Goal: Transaction & Acquisition: Register for event/course

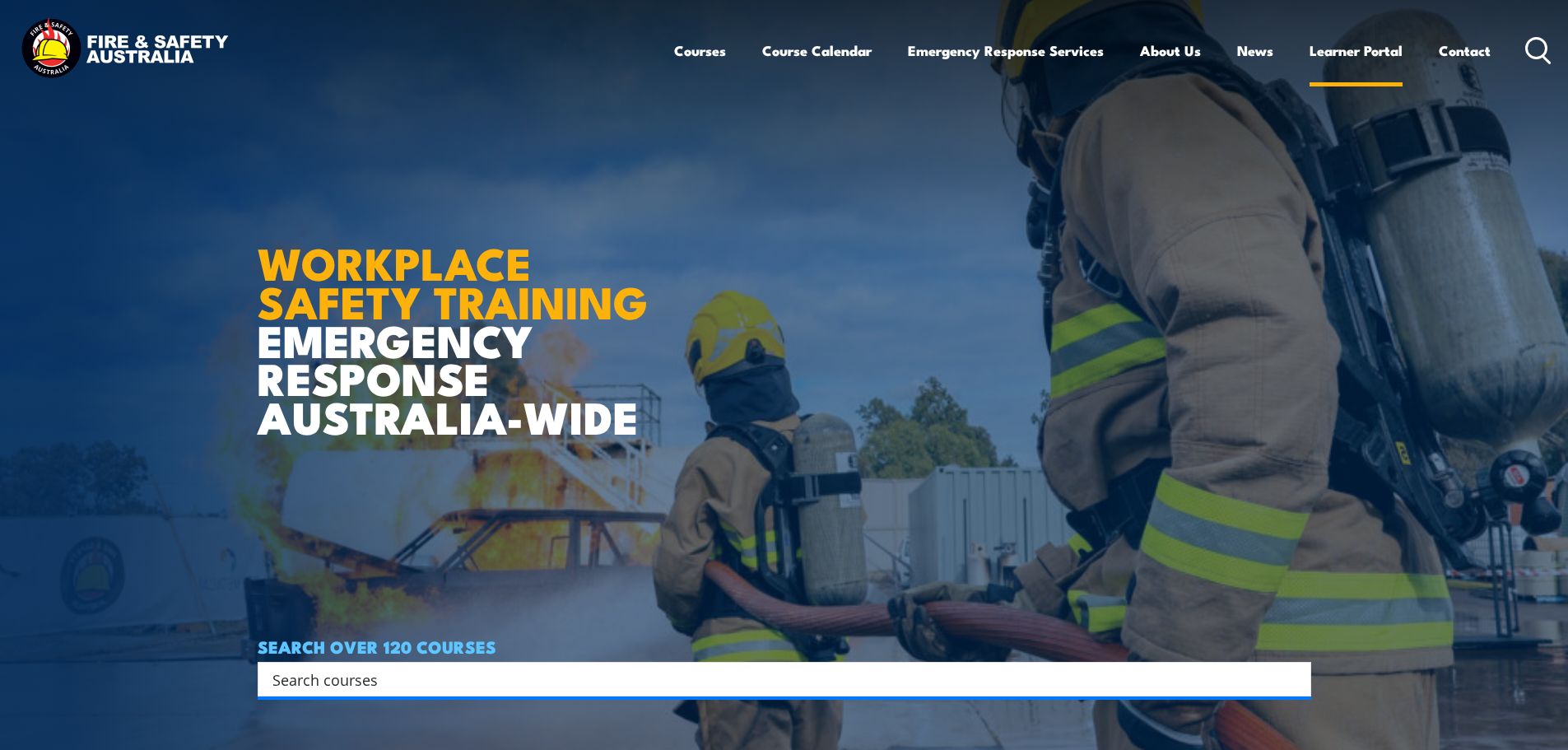
click at [1346, 46] on link "Learner Portal" at bounding box center [1356, 51] width 93 height 44
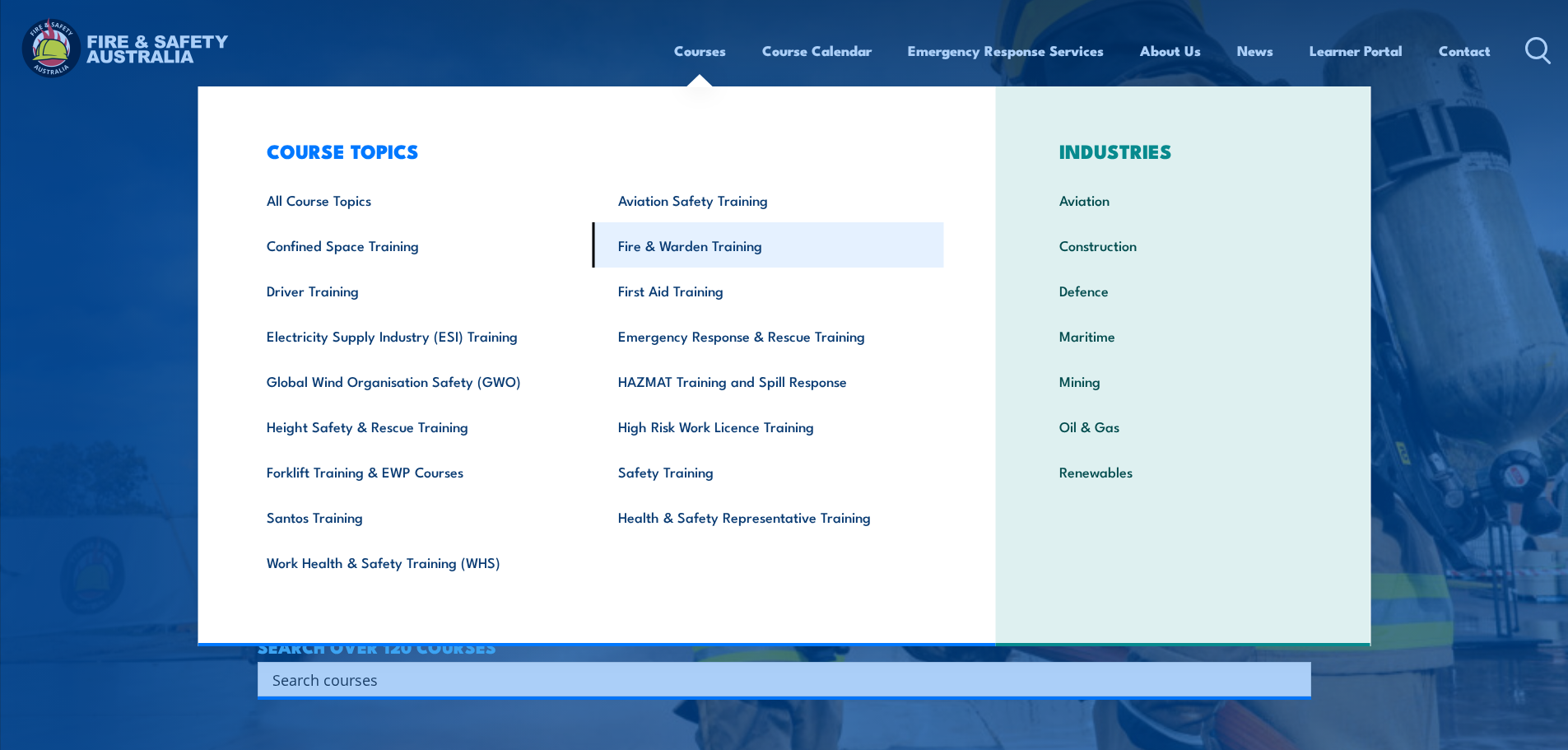
click at [697, 250] on link "Fire & Warden Training" at bounding box center [767, 245] width 351 height 46
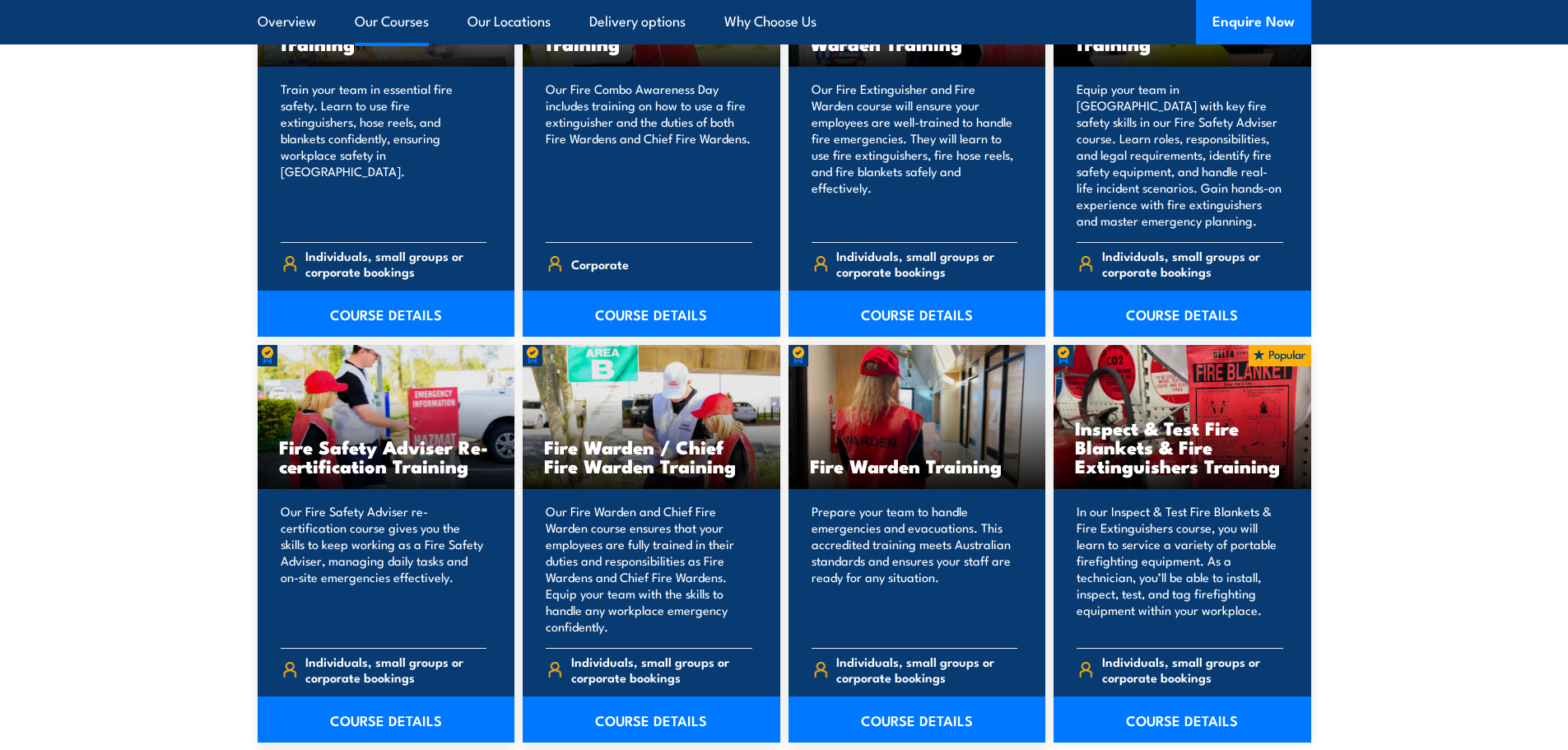
scroll to position [1976, 0]
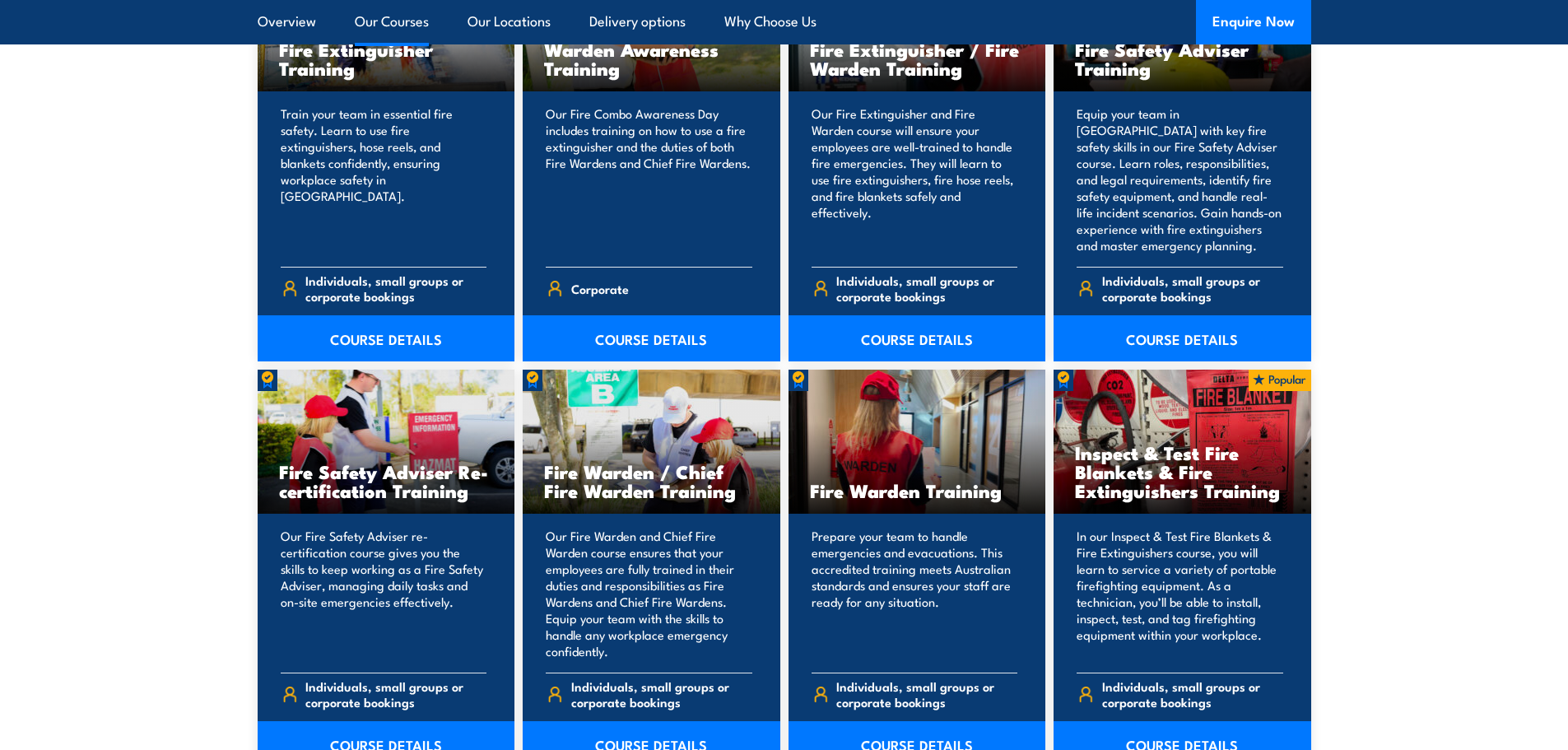
drag, startPoint x: 738, startPoint y: 495, endPoint x: 521, endPoint y: 477, distance: 217.7
click at [521, 477] on div "Bush Fire Awareness Training This 4-hour program is for non-firefighting staff …" at bounding box center [784, 322] width 1053 height 1593
click at [660, 449] on div "Fire Warden / Chief Fire Warden Training" at bounding box center [652, 442] width 258 height 144
click at [682, 480] on h3 "Fire Warden / Chief Fire Warden Training" at bounding box center [651, 480] width 215 height 38
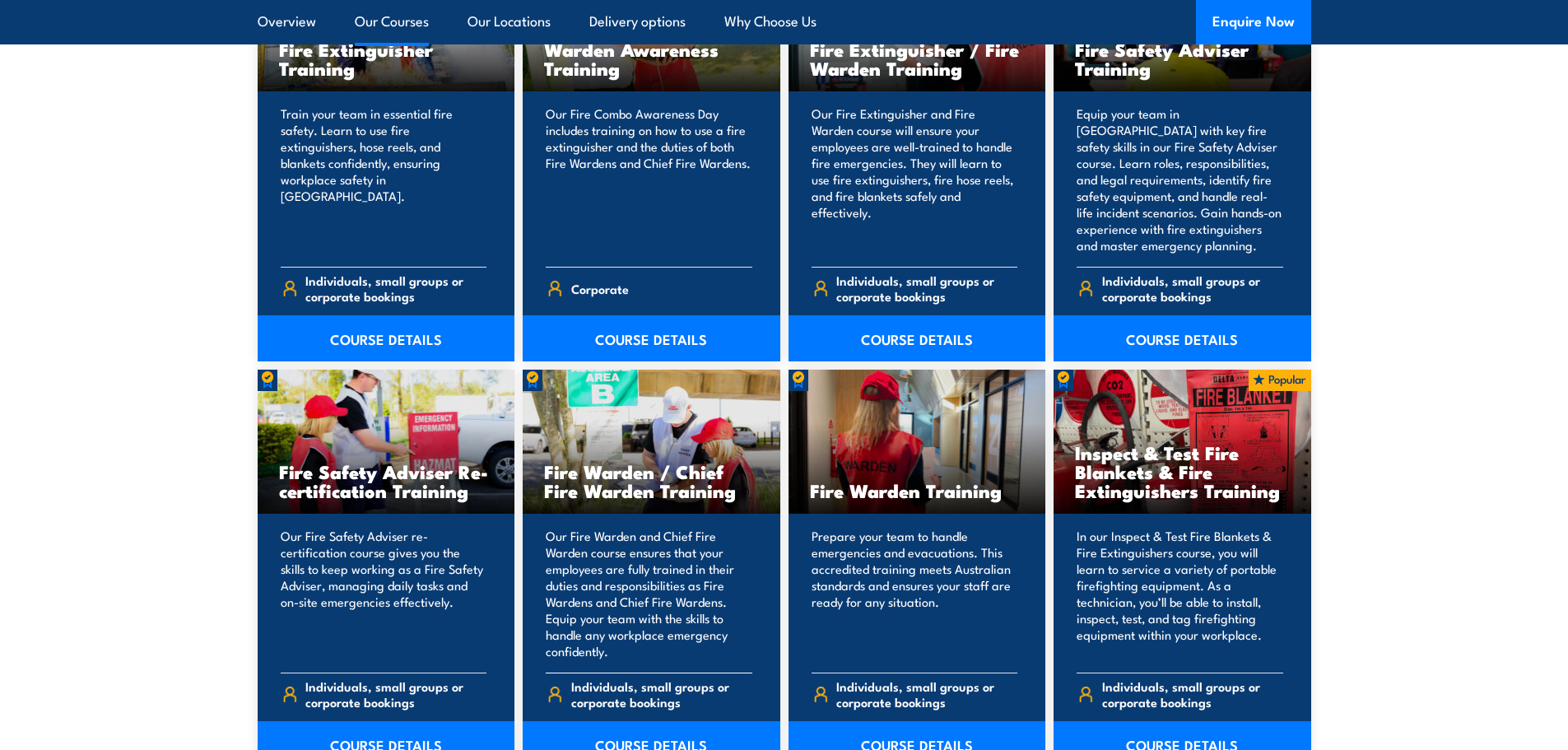
click at [682, 480] on h3 "Fire Warden / Chief Fire Warden Training" at bounding box center [651, 480] width 215 height 38
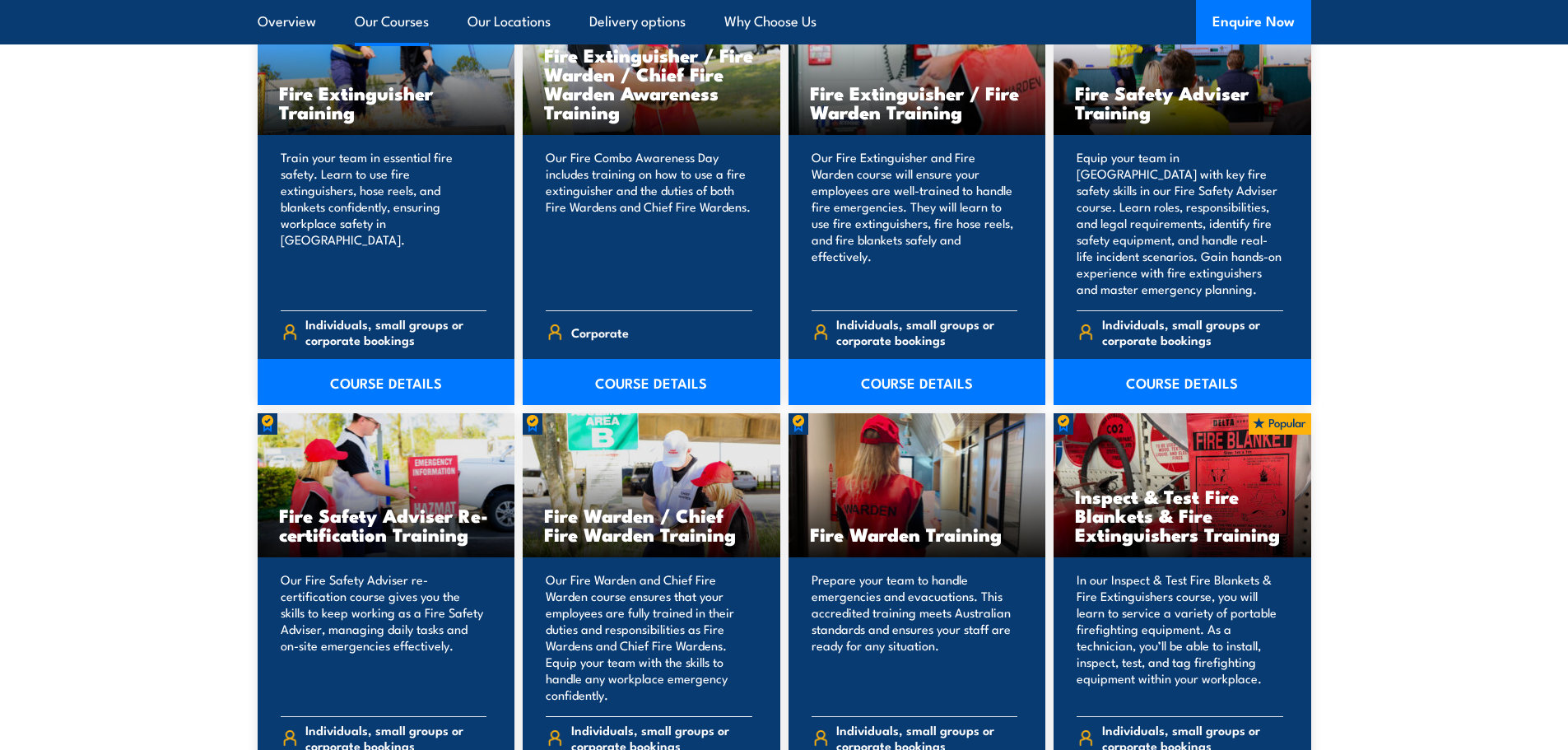
scroll to position [1893, 0]
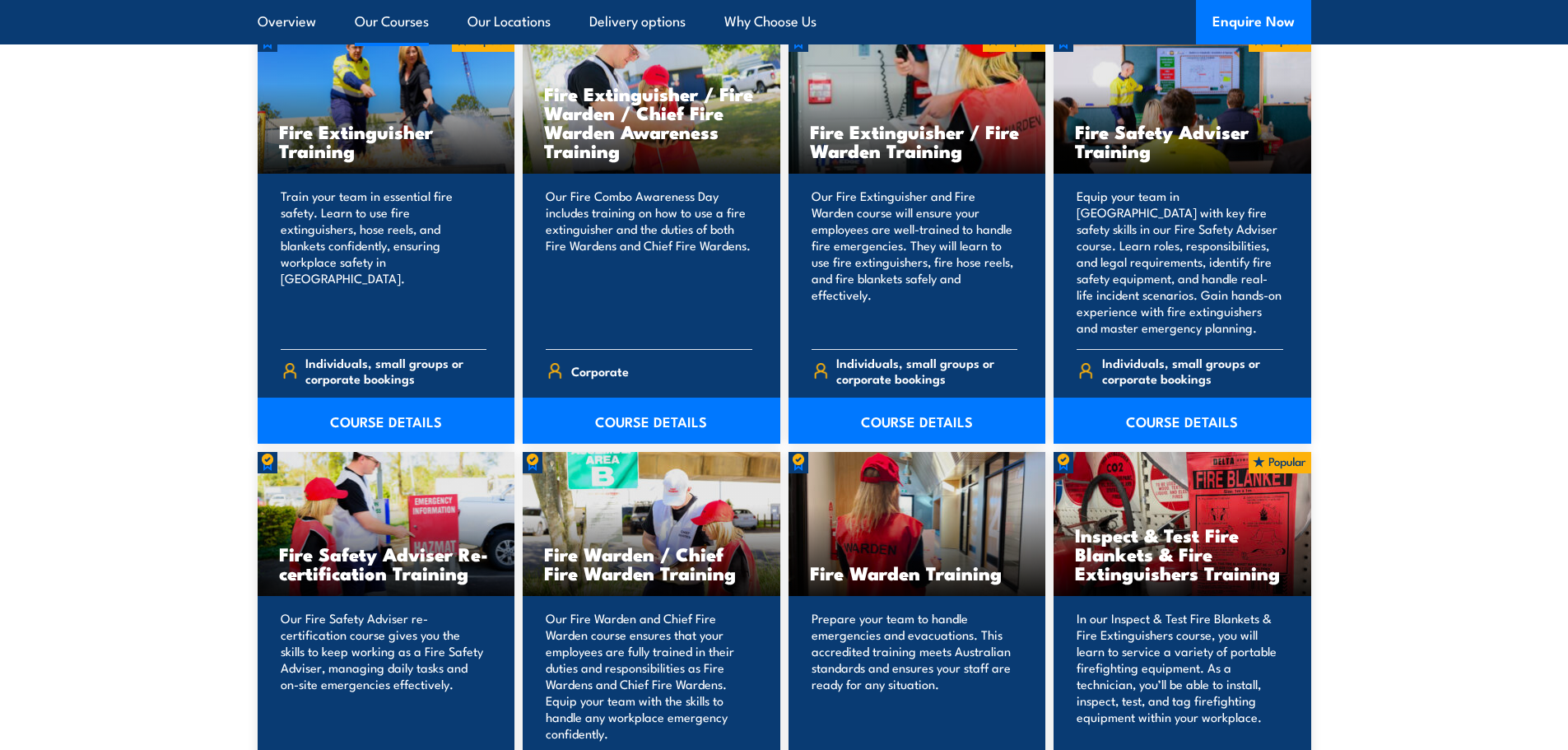
click at [672, 569] on h3 "Fire Warden / Chief Fire Warden Training" at bounding box center [651, 562] width 215 height 38
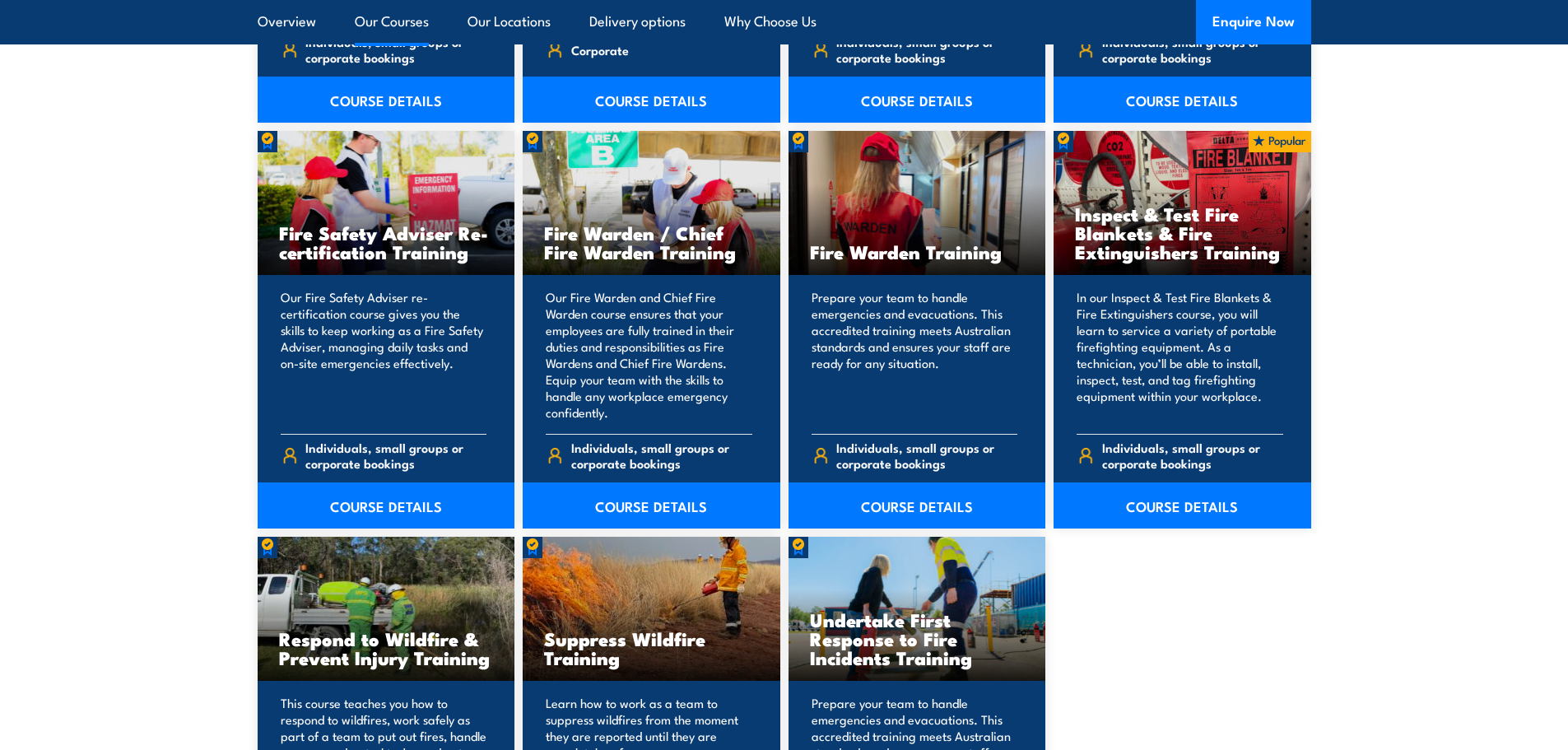
scroll to position [2222, 0]
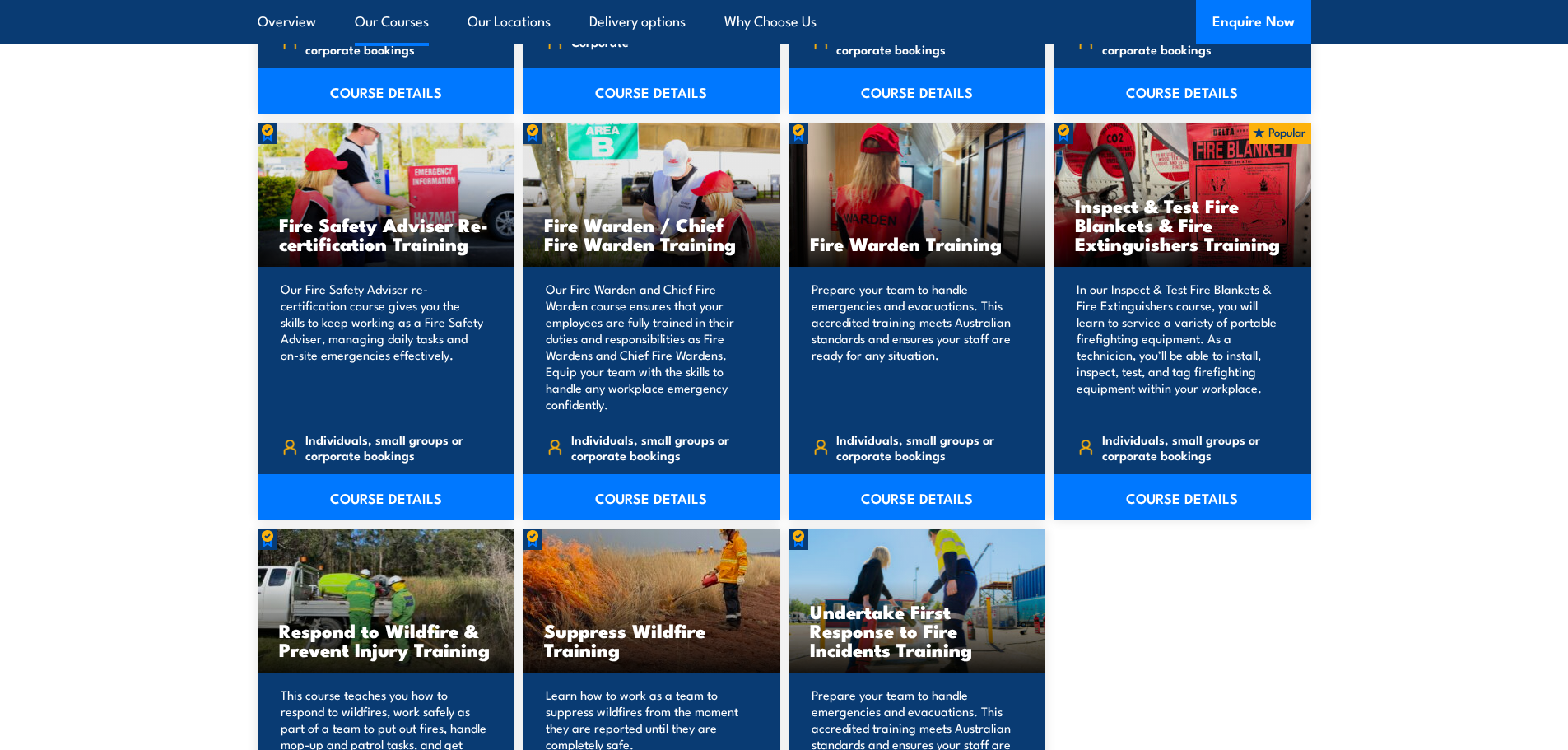
drag, startPoint x: 685, startPoint y: 293, endPoint x: 623, endPoint y: 480, distance: 197.0
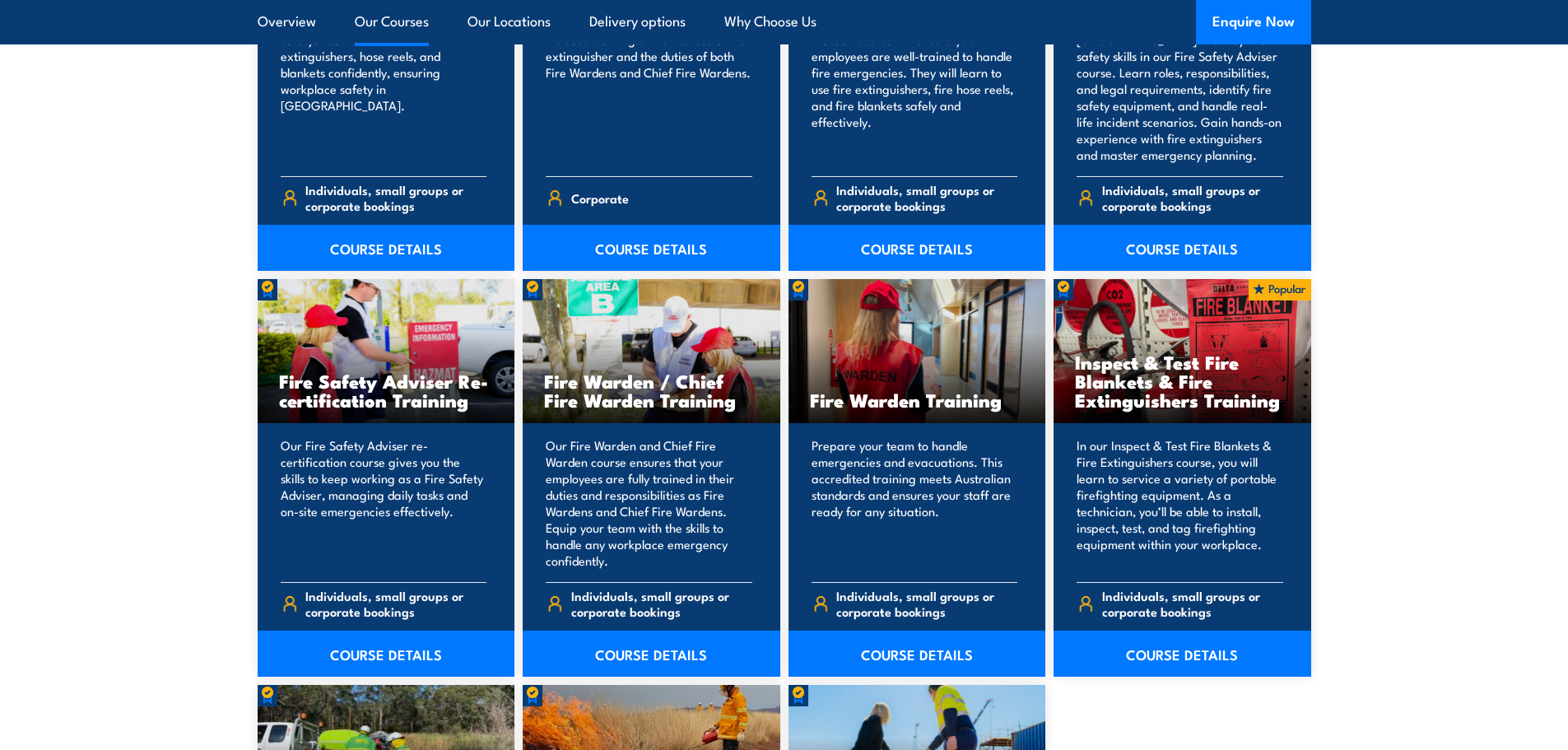
scroll to position [1893, 0]
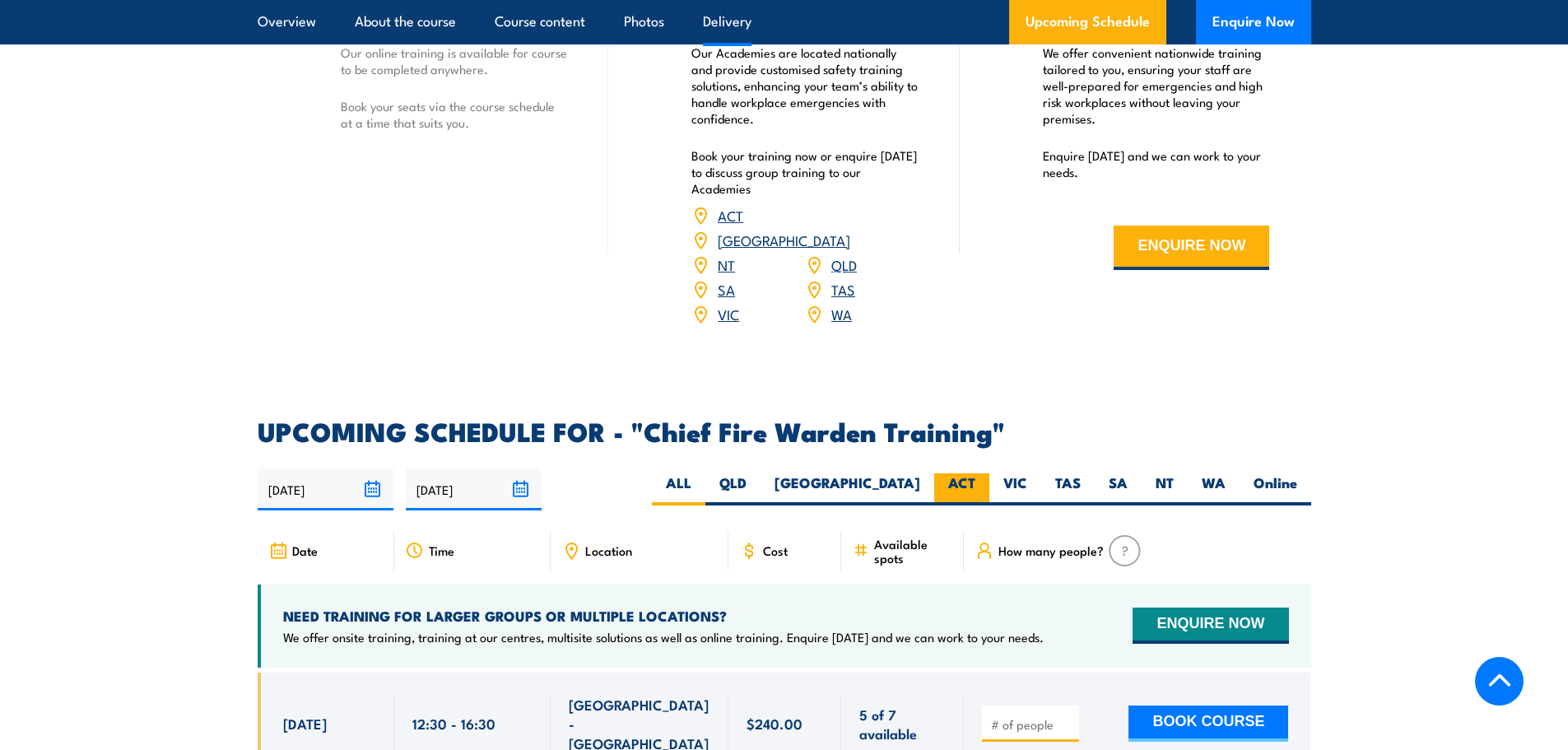
scroll to position [2716, 0]
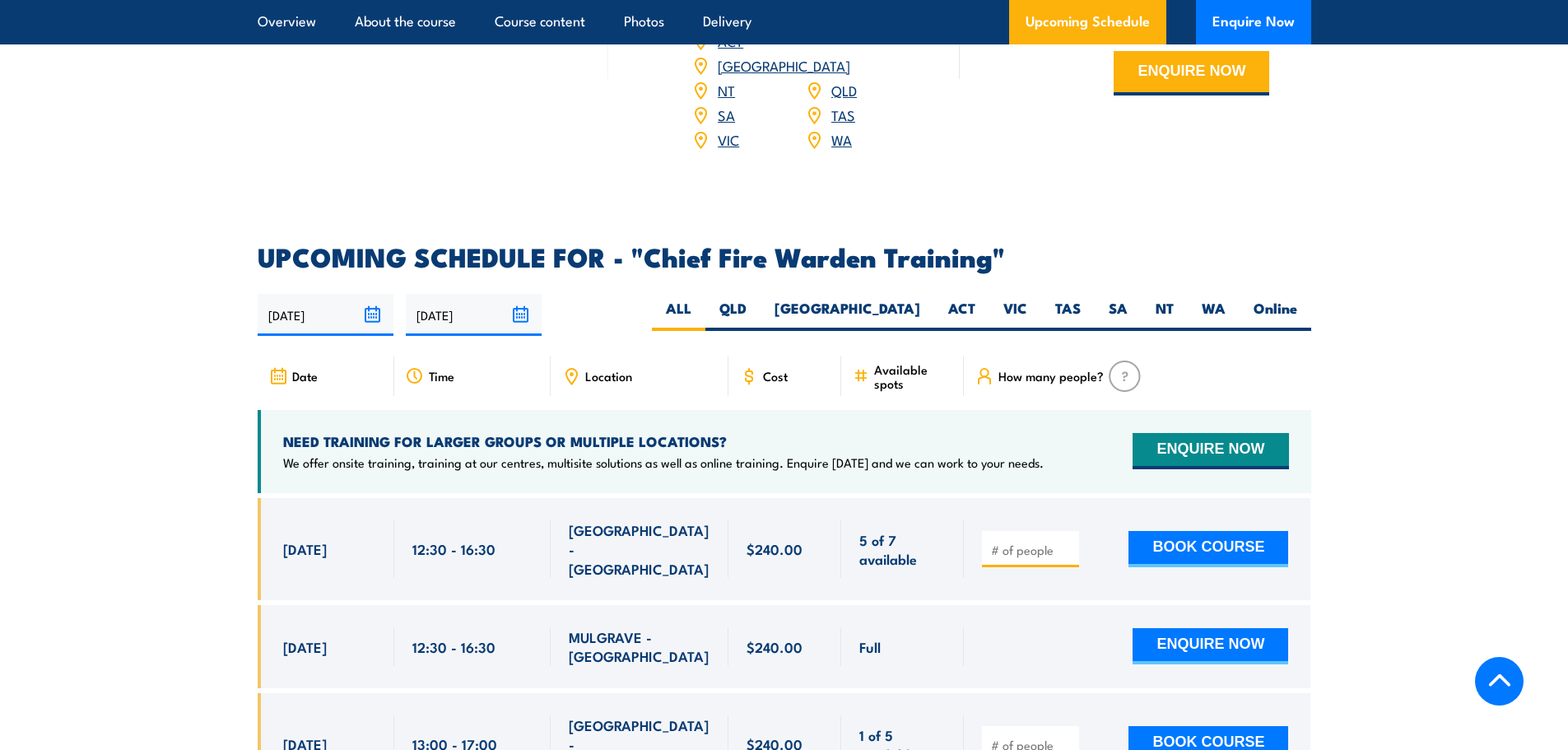
click at [1057, 541] on input "number" at bounding box center [1032, 549] width 82 height 17
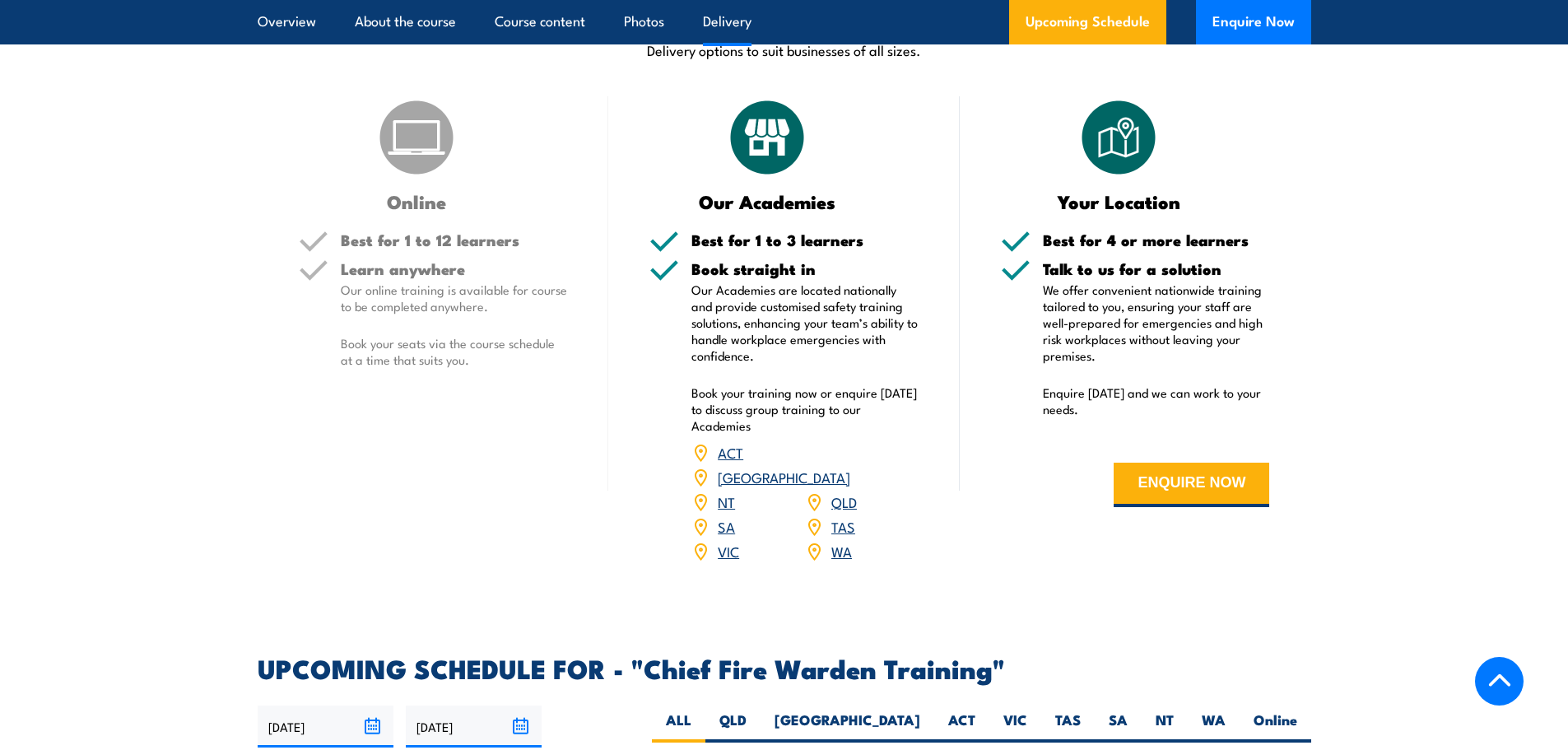
scroll to position [1976, 0]
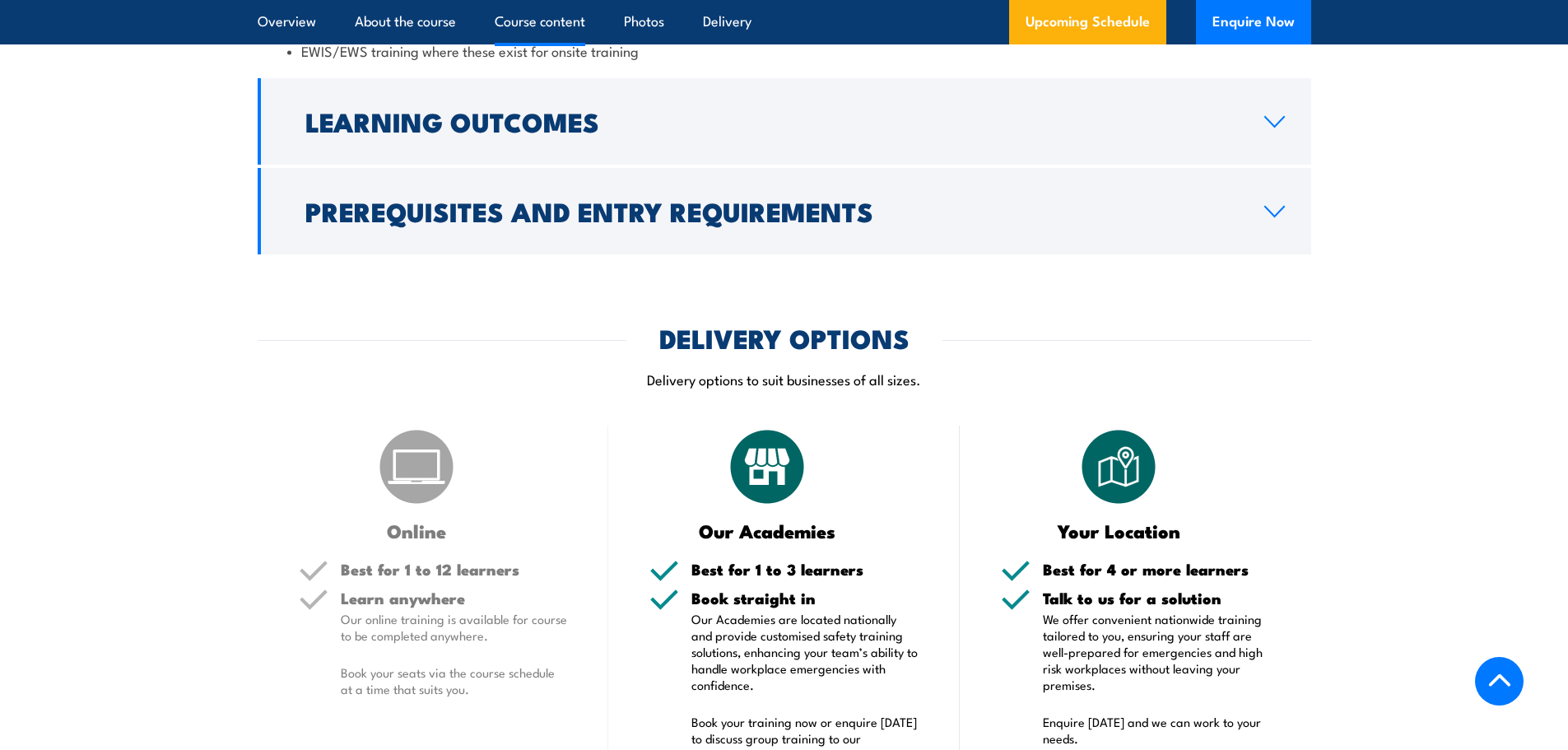
type input "1"
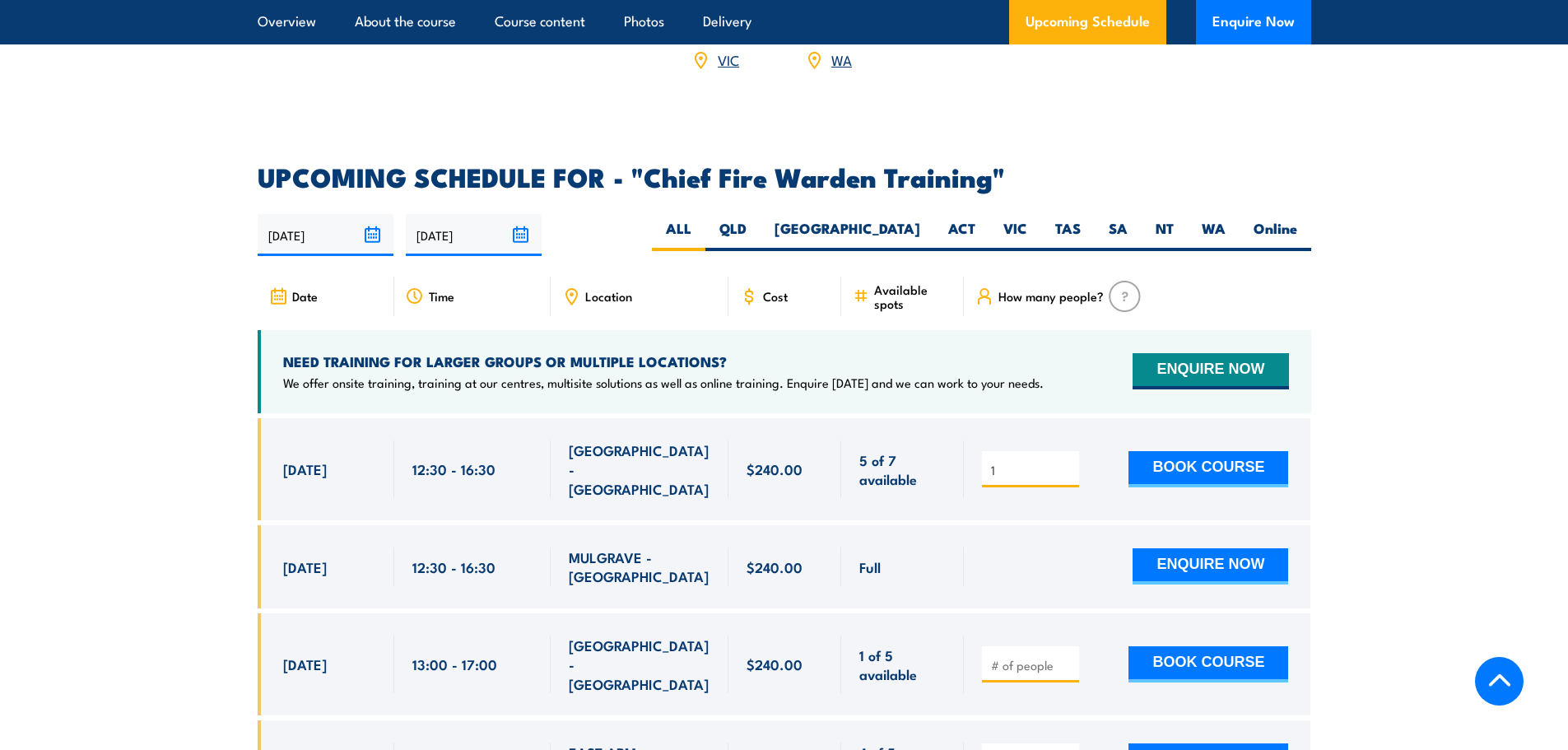
scroll to position [2798, 0]
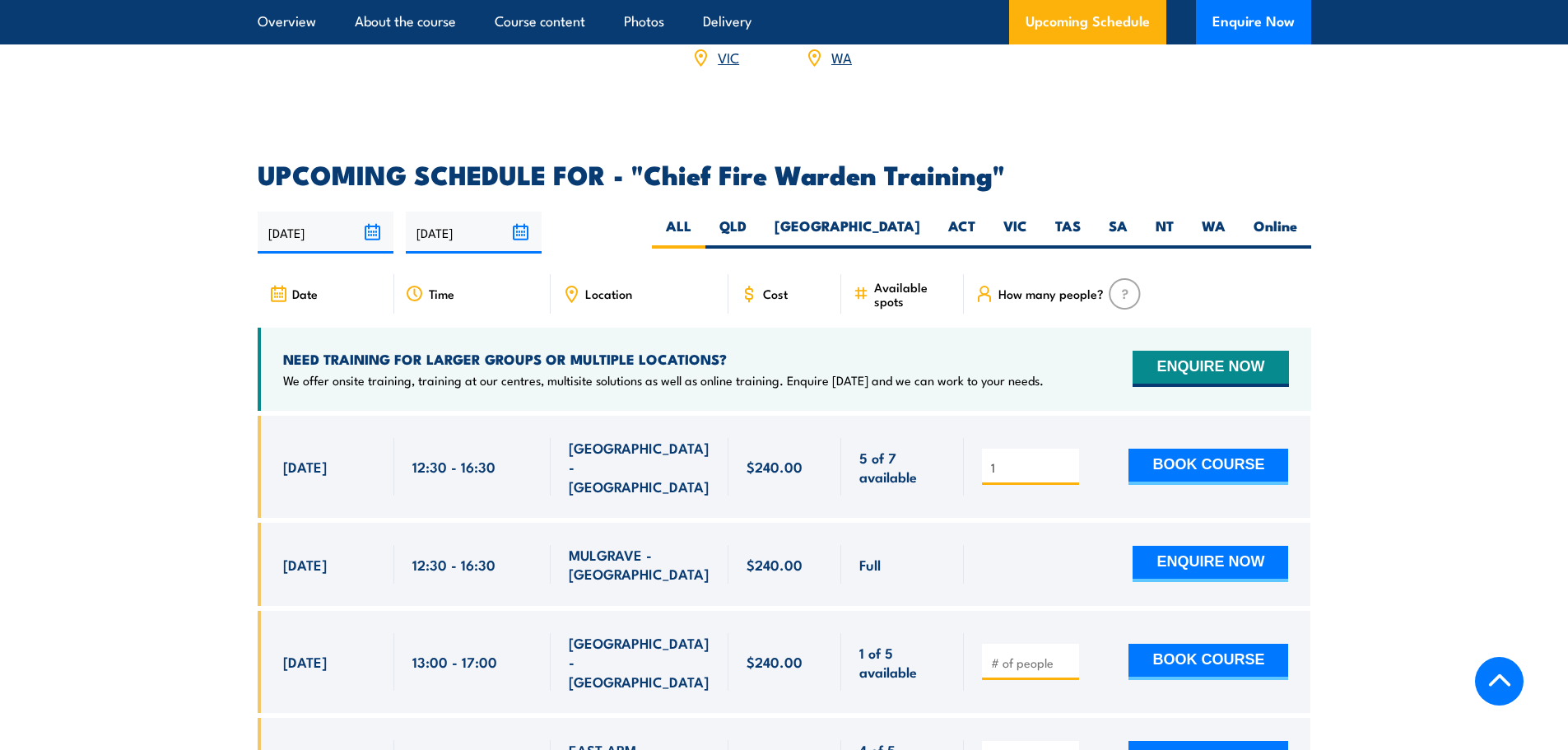
click at [1046, 449] on div "1" at bounding box center [1030, 466] width 97 height 36
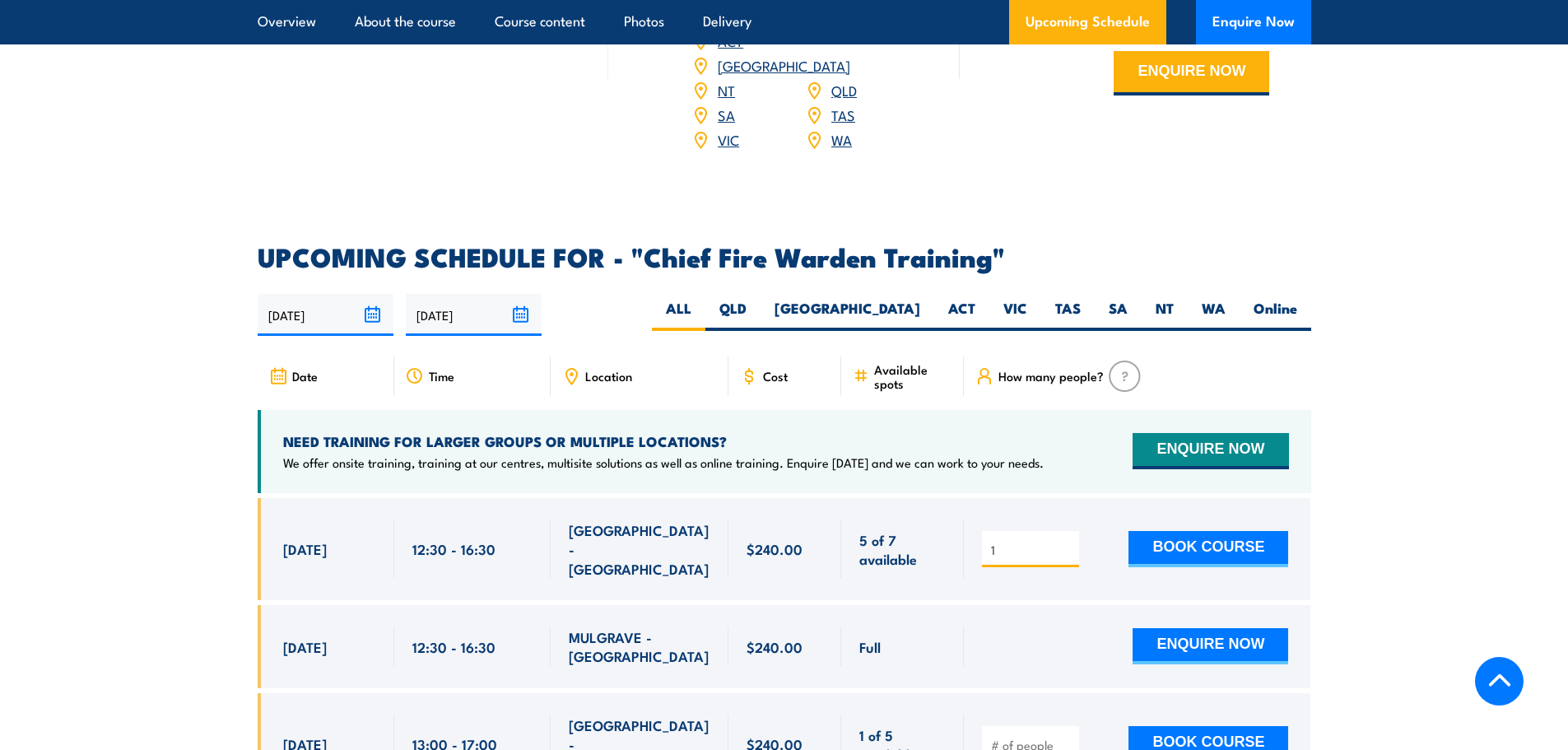
scroll to position [2387, 0]
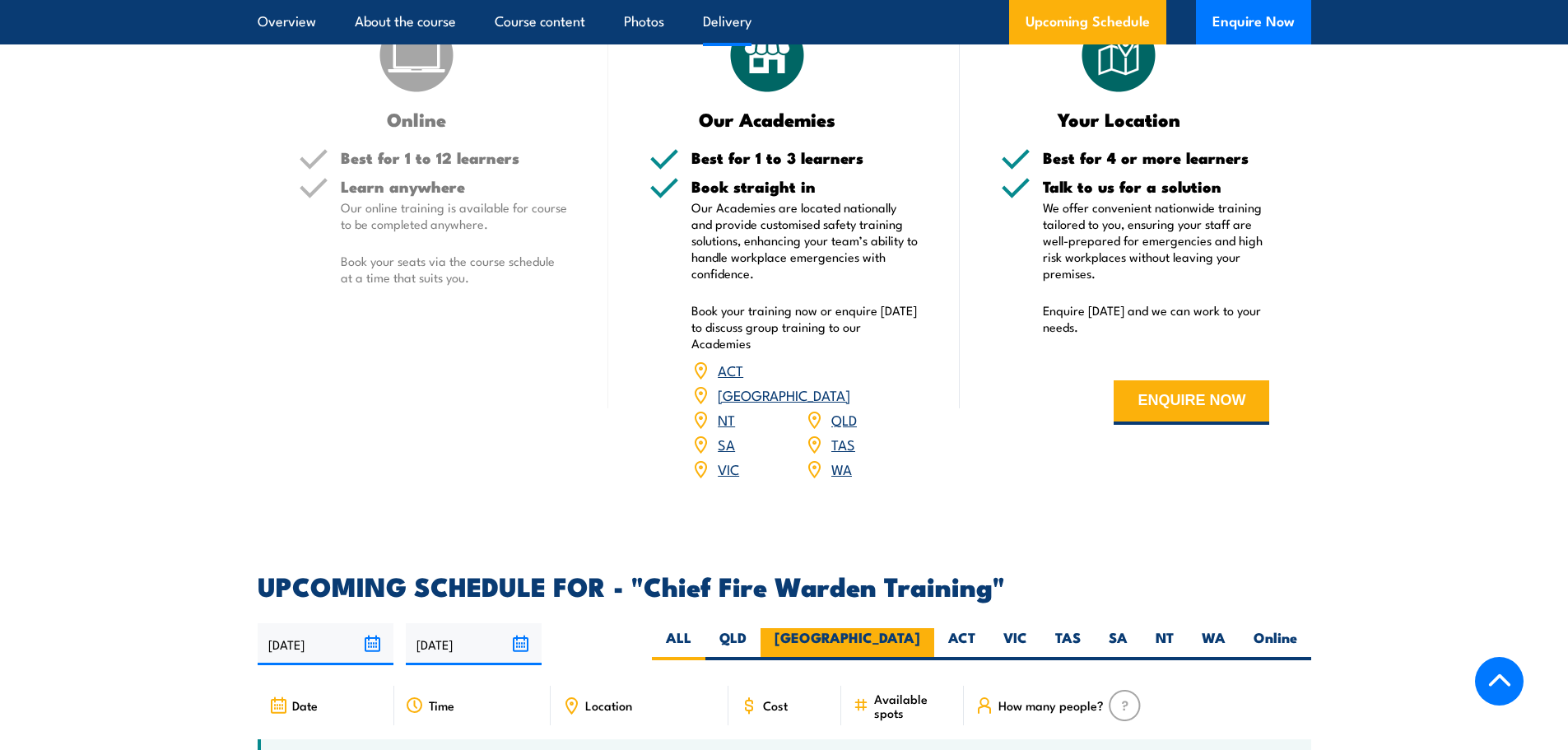
click at [915, 628] on label "[GEOGRAPHIC_DATA]" at bounding box center [847, 644] width 173 height 32
click at [920, 628] on input "[GEOGRAPHIC_DATA]" at bounding box center [925, 633] width 11 height 11
radio input "true"
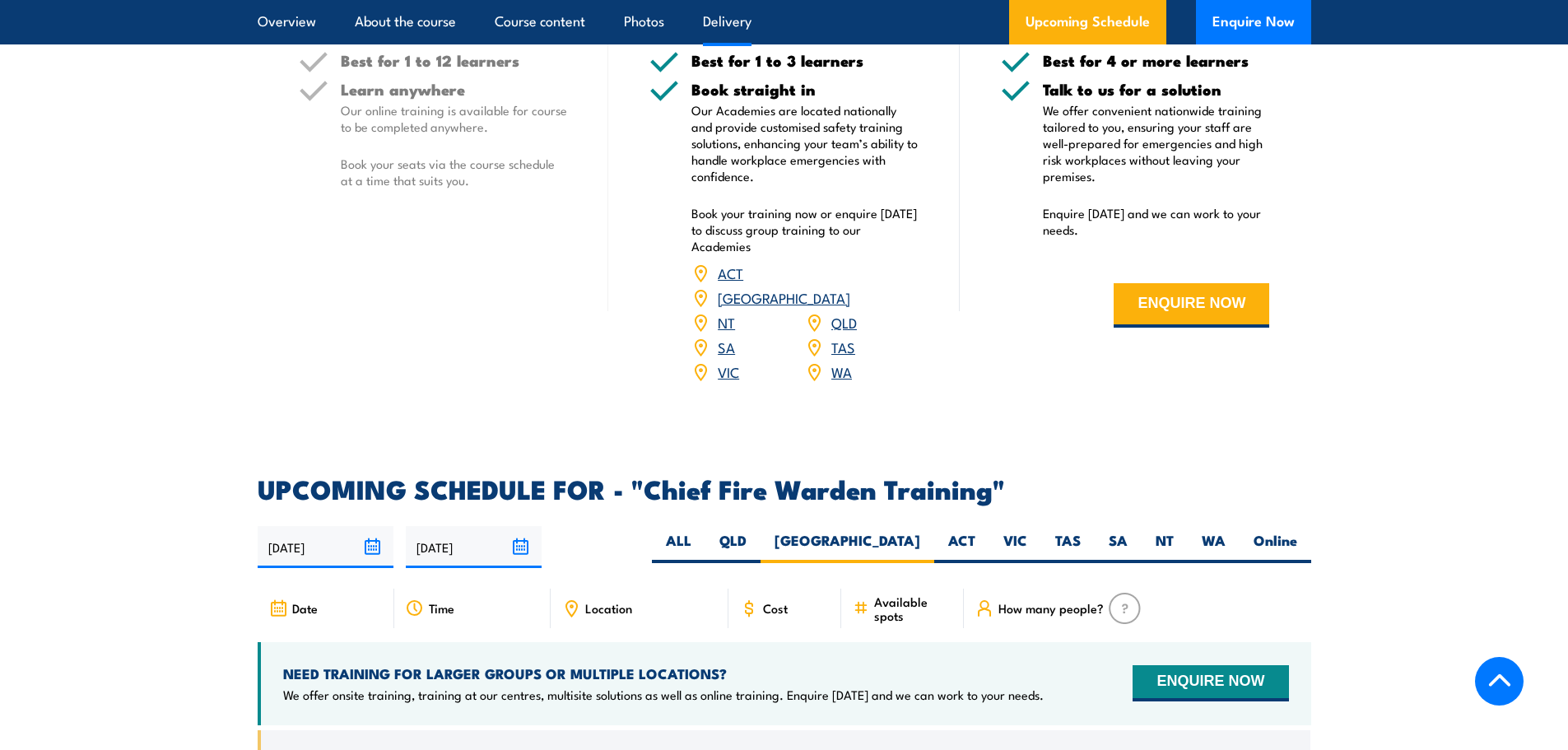
scroll to position [2716, 0]
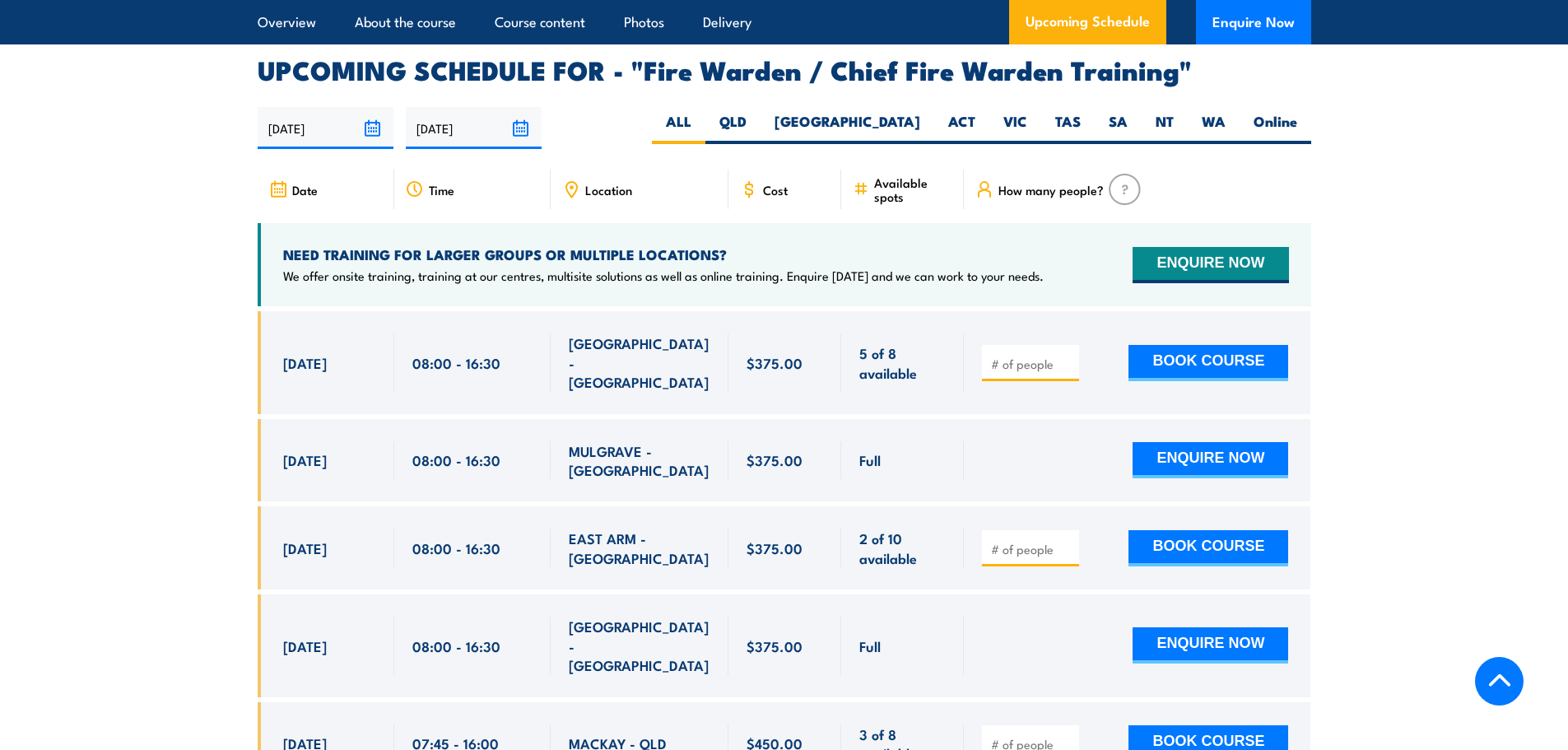
scroll to position [2881, 0]
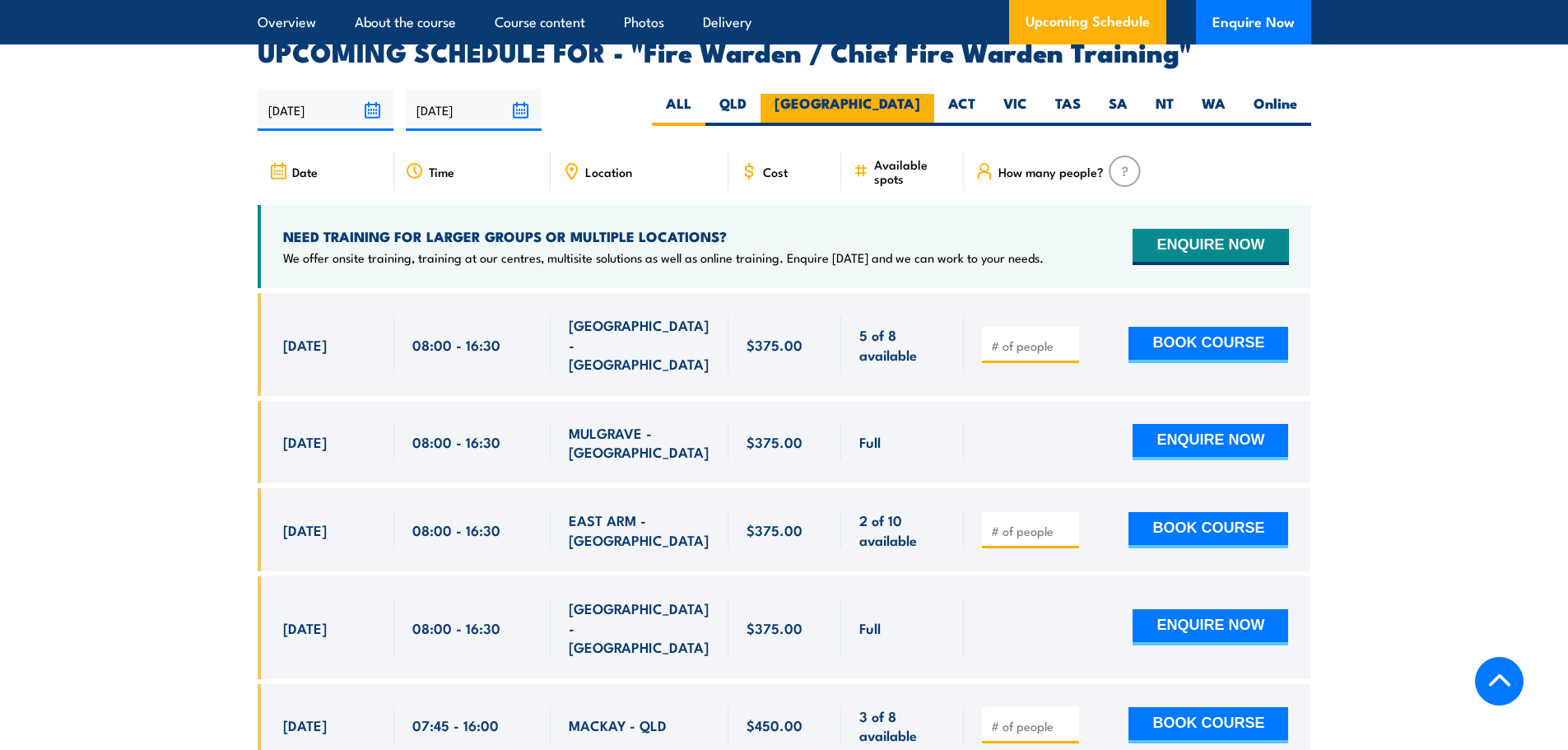
click at [916, 102] on label "[GEOGRAPHIC_DATA]" at bounding box center [847, 110] width 173 height 32
click at [920, 102] on input "[GEOGRAPHIC_DATA]" at bounding box center [925, 99] width 11 height 11
radio input "true"
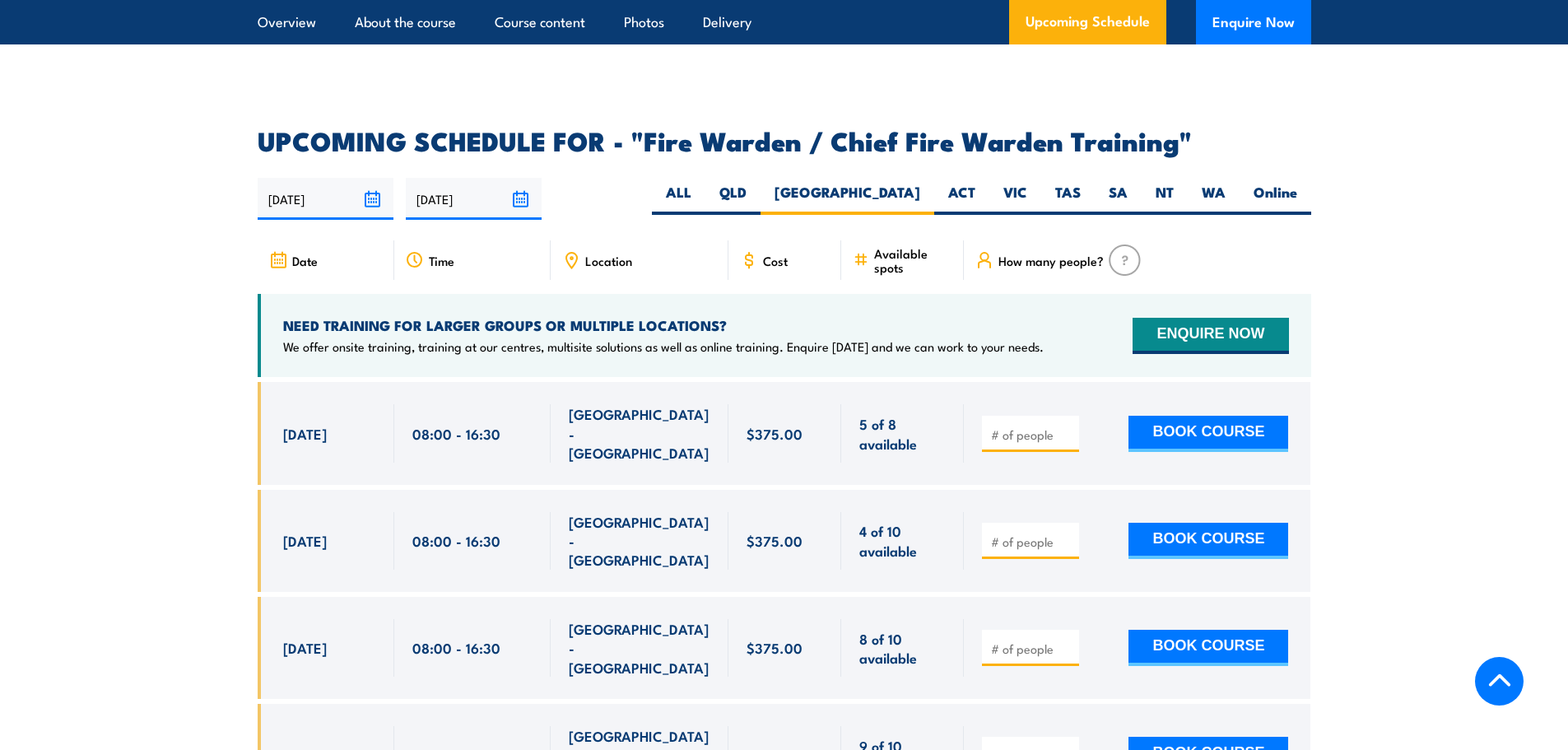
scroll to position [3017, 0]
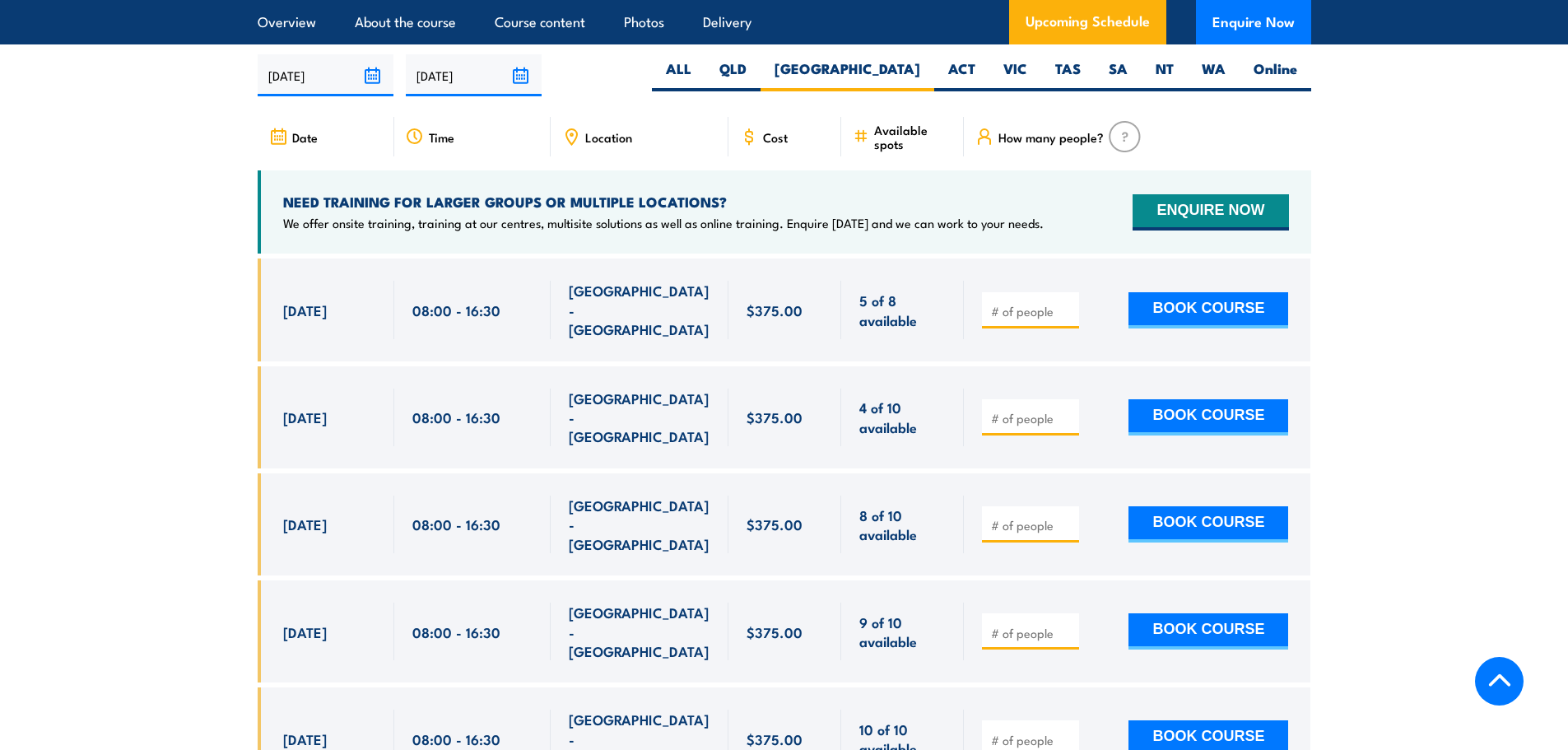
click at [1060, 410] on input "number" at bounding box center [1032, 418] width 82 height 17
click at [1020, 303] on input "number" at bounding box center [1032, 311] width 82 height 17
click at [1006, 303] on input "number" at bounding box center [1032, 311] width 82 height 17
click at [1011, 410] on input "number" at bounding box center [1032, 418] width 82 height 17
click at [1010, 410] on input "number" at bounding box center [1032, 418] width 82 height 17
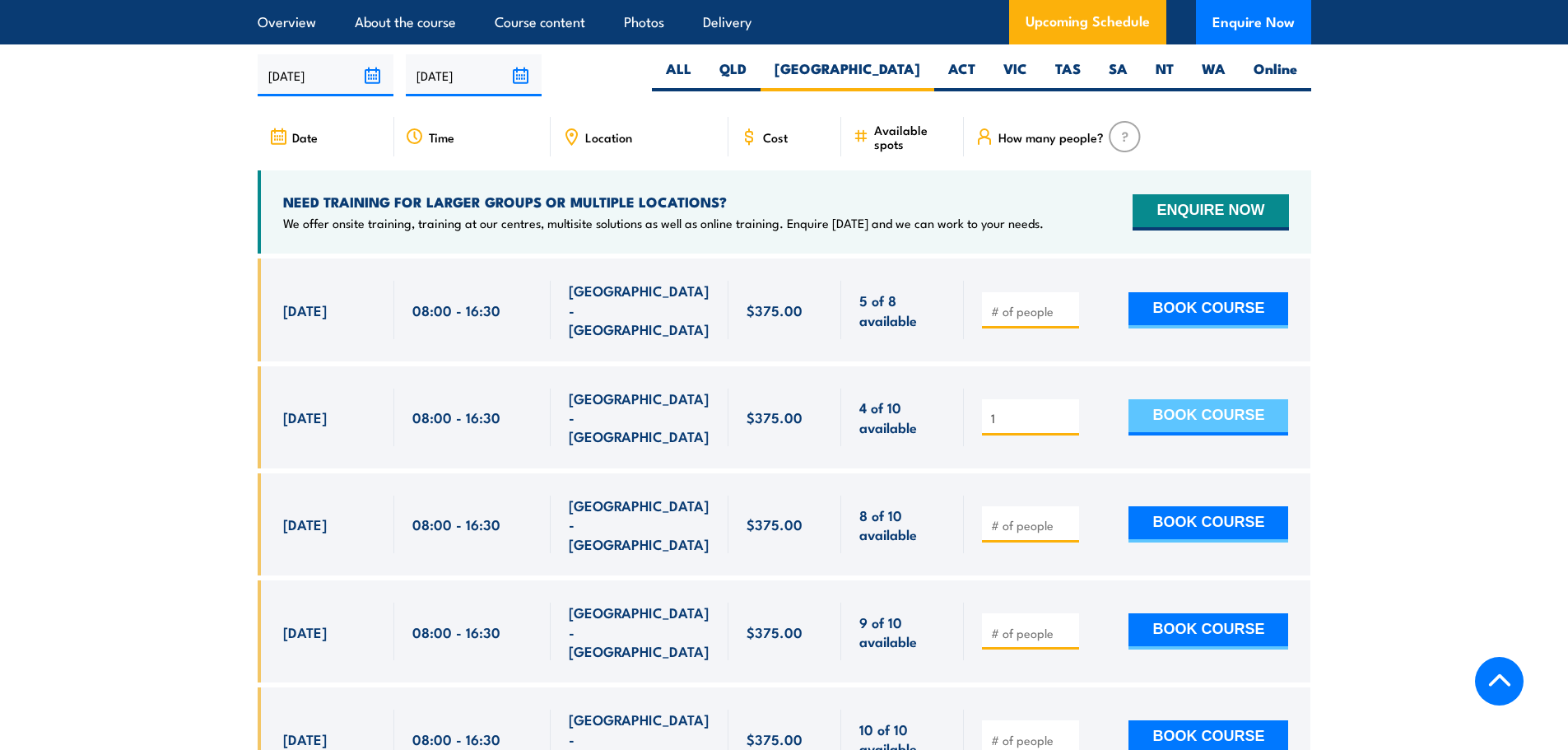
type input "1"
click at [1169, 400] on button "BOOK COURSE" at bounding box center [1208, 417] width 159 height 36
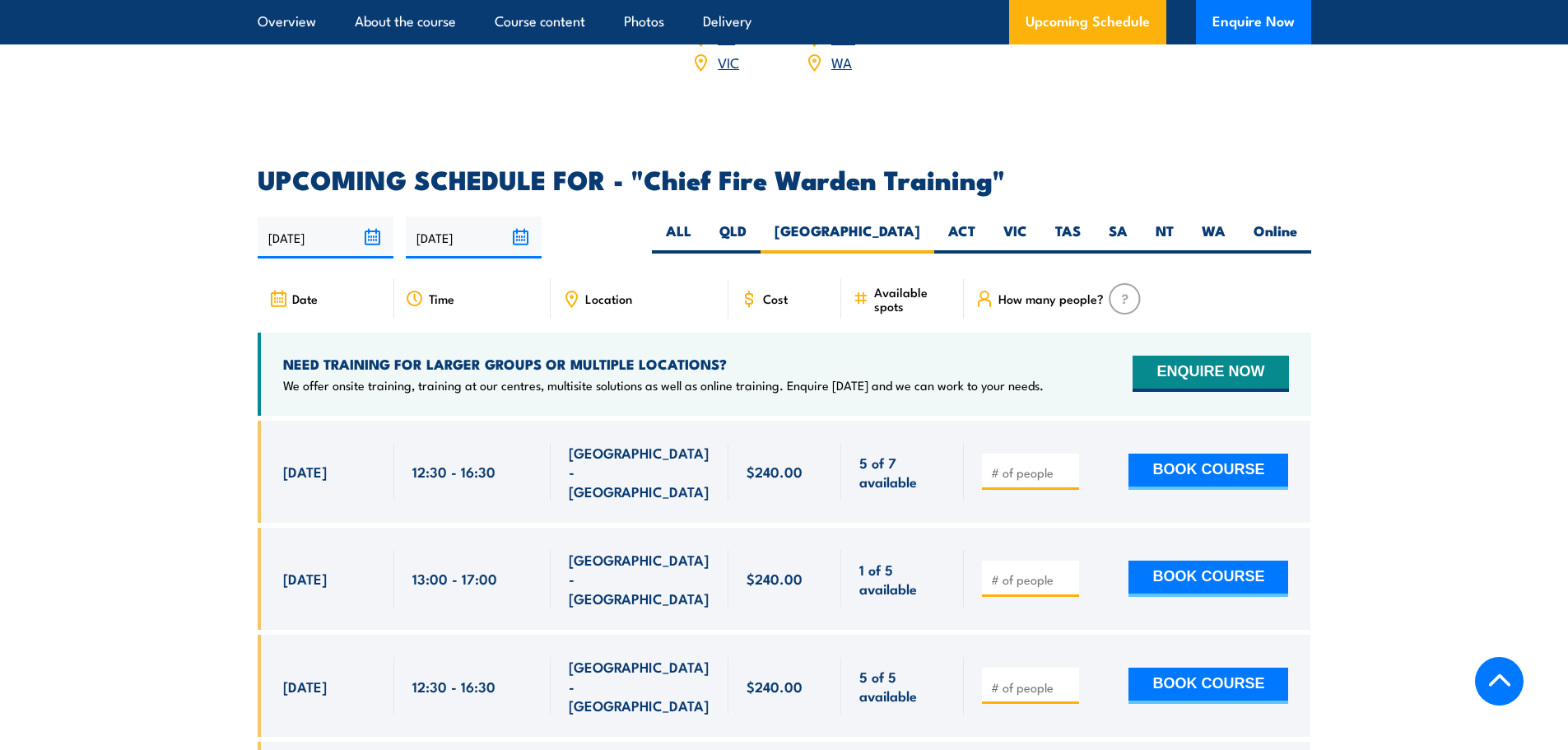
scroll to position [2771, 0]
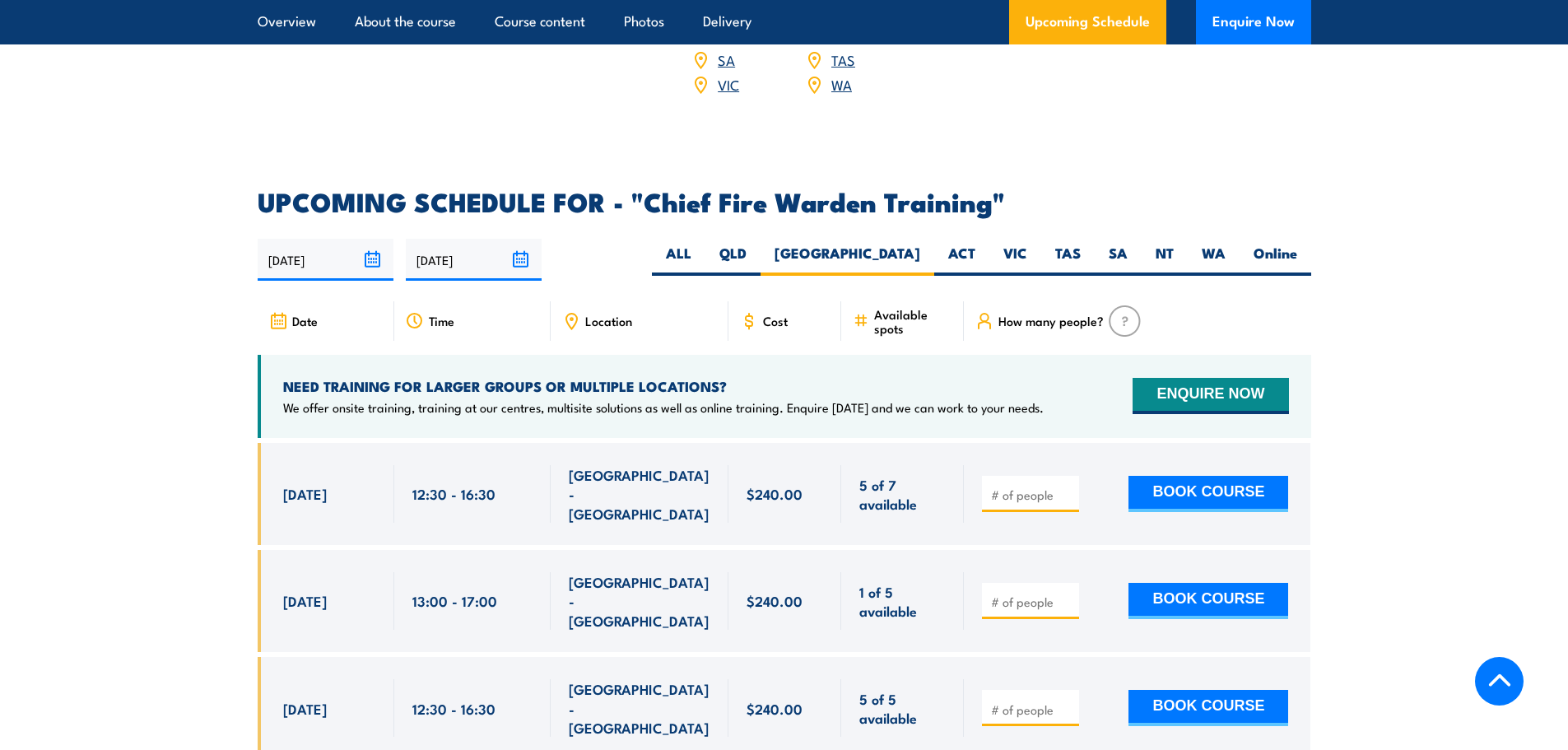
click at [1030, 583] on div at bounding box center [1030, 600] width 97 height 36
type input "1"
click at [1156, 583] on button "BOOK COURSE" at bounding box center [1208, 600] width 159 height 36
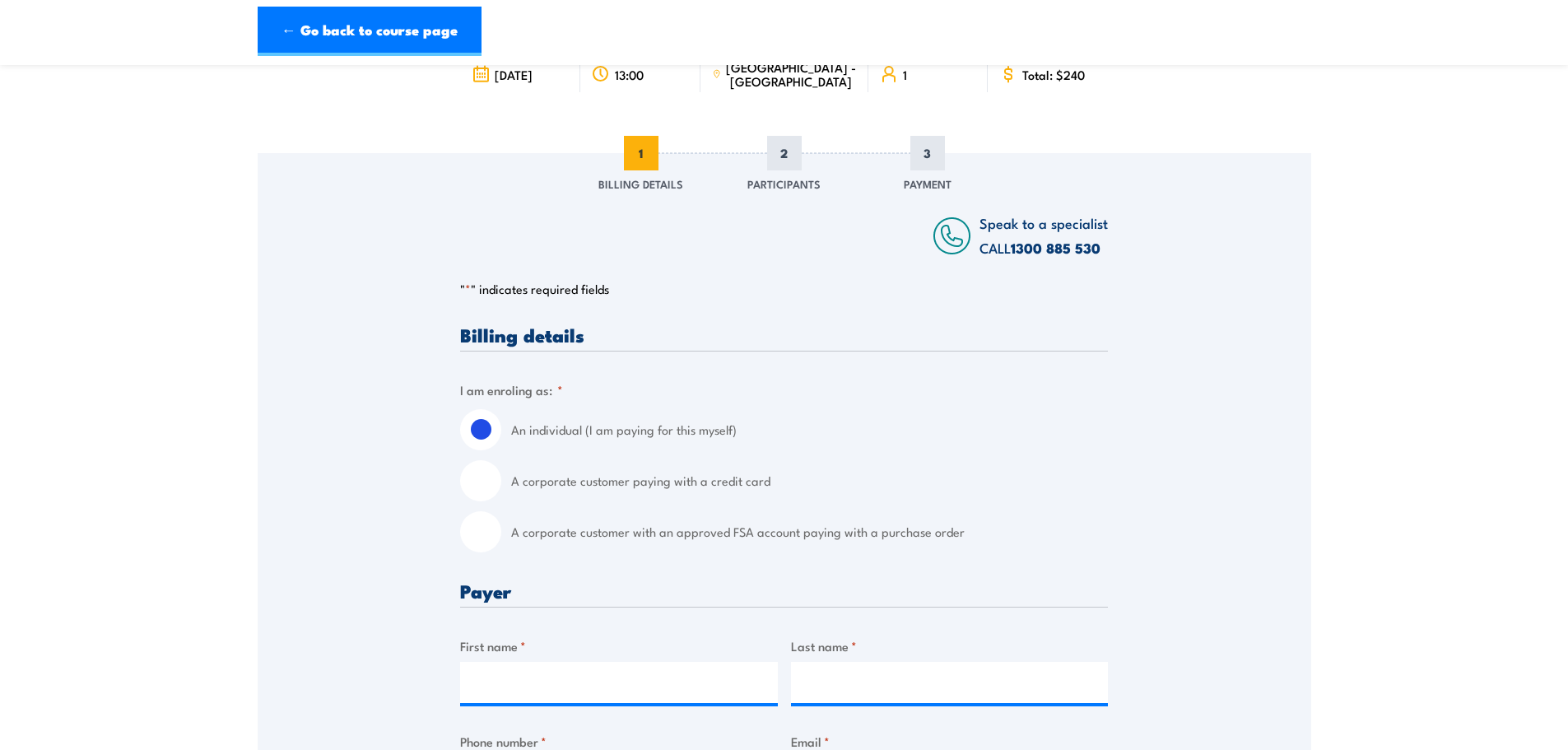
scroll to position [165, 0]
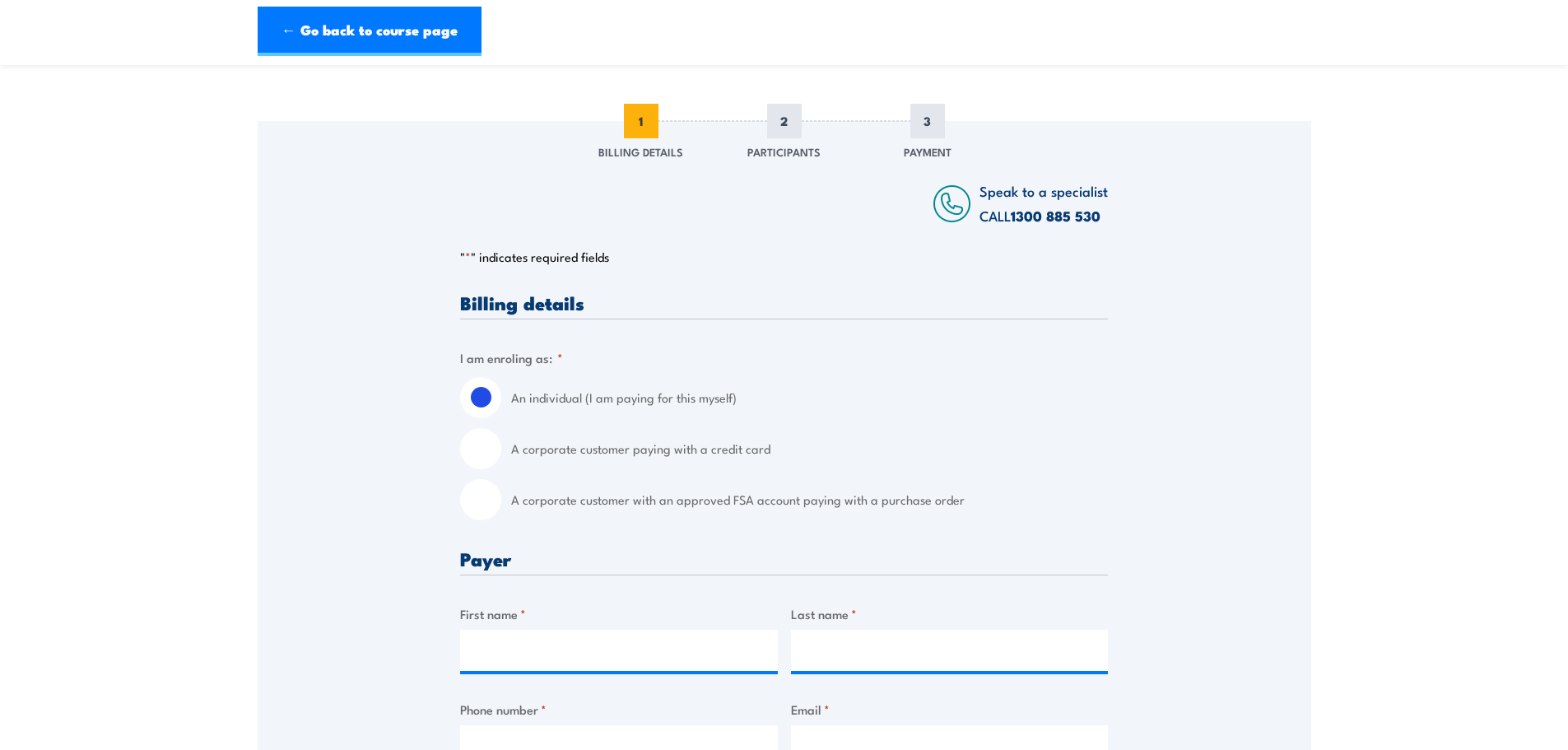
click at [476, 504] on input "A corporate customer with an approved FSA account paying with a purchase order" at bounding box center [480, 499] width 41 height 41
radio input "true"
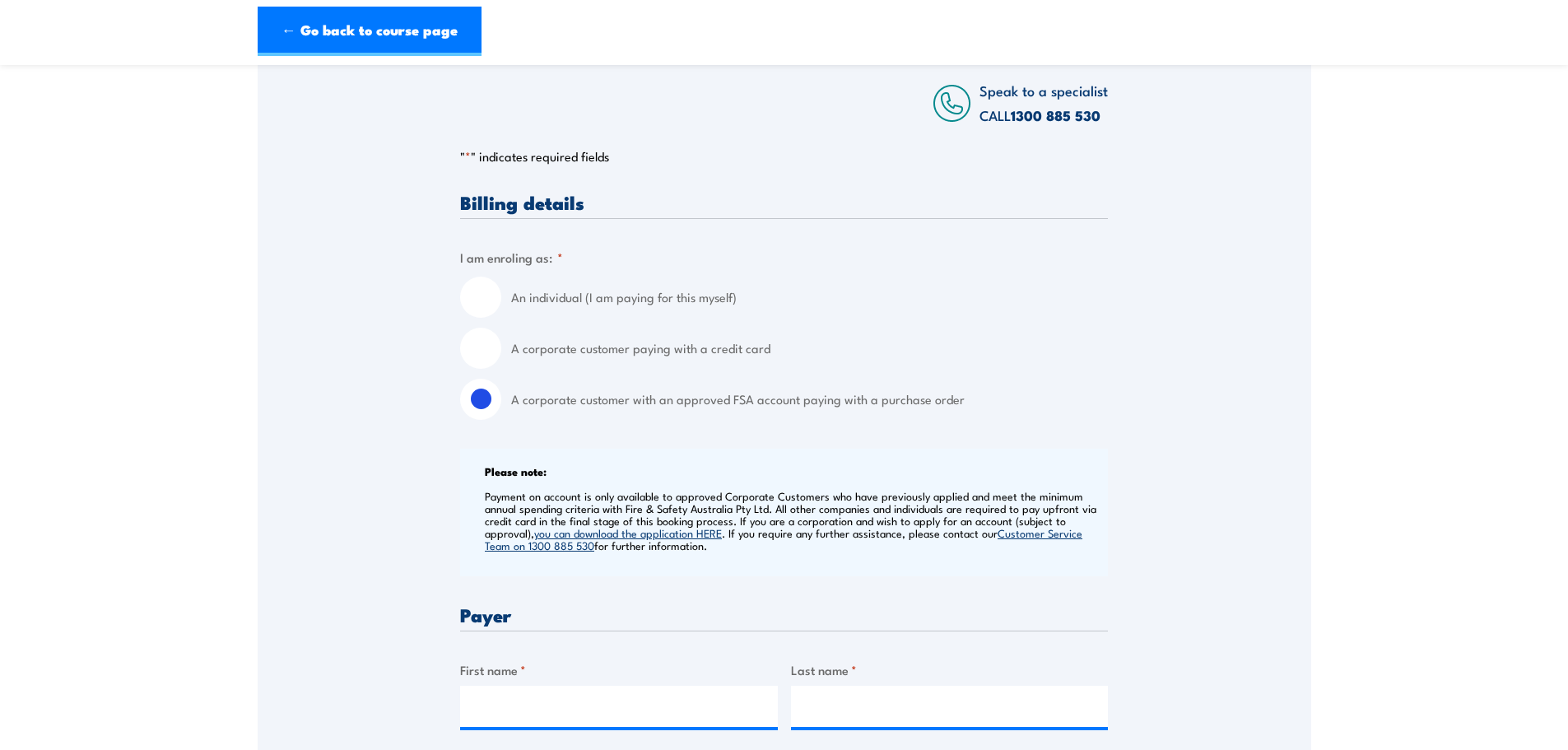
scroll to position [494, 0]
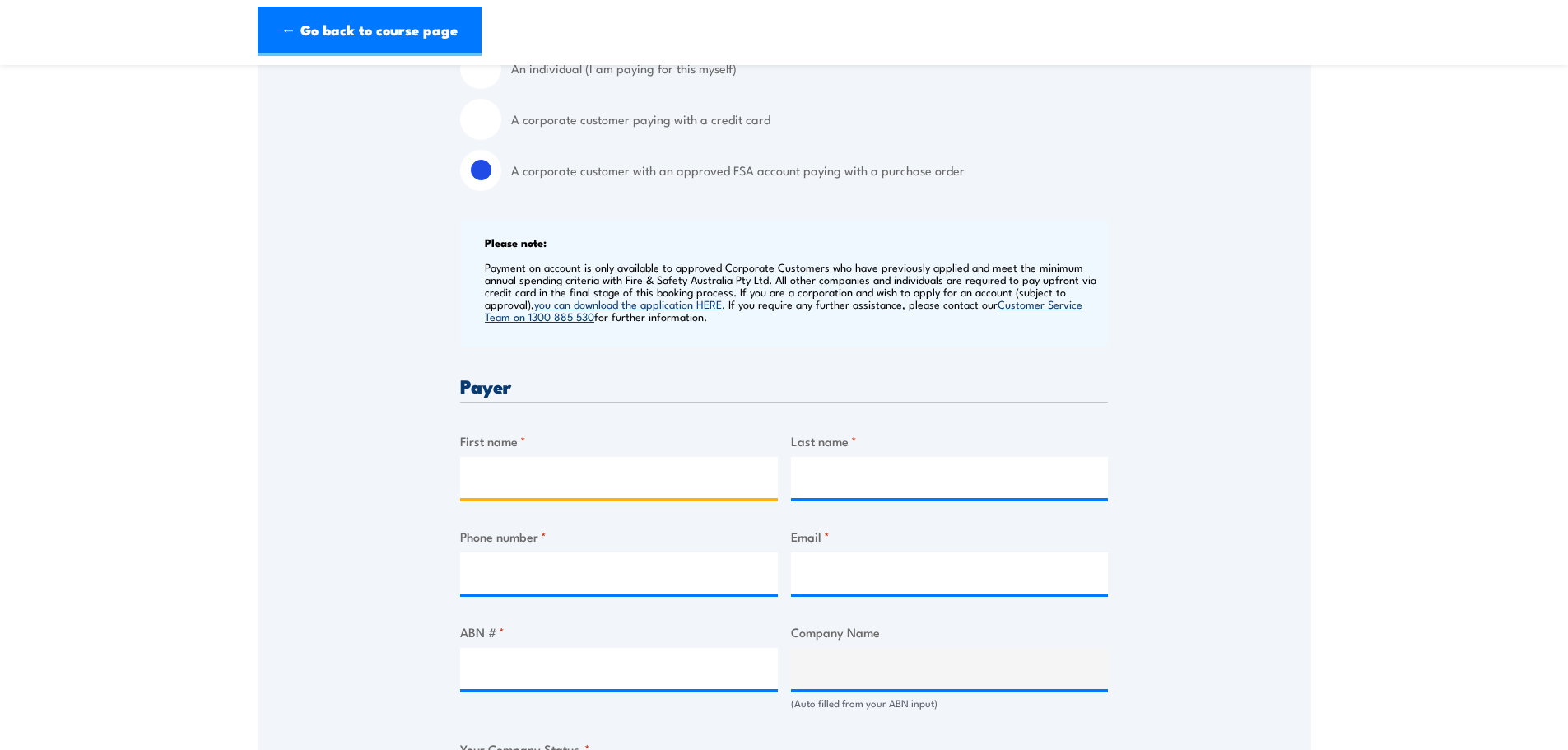
click at [509, 487] on input "First name *" at bounding box center [618, 477] width 318 height 41
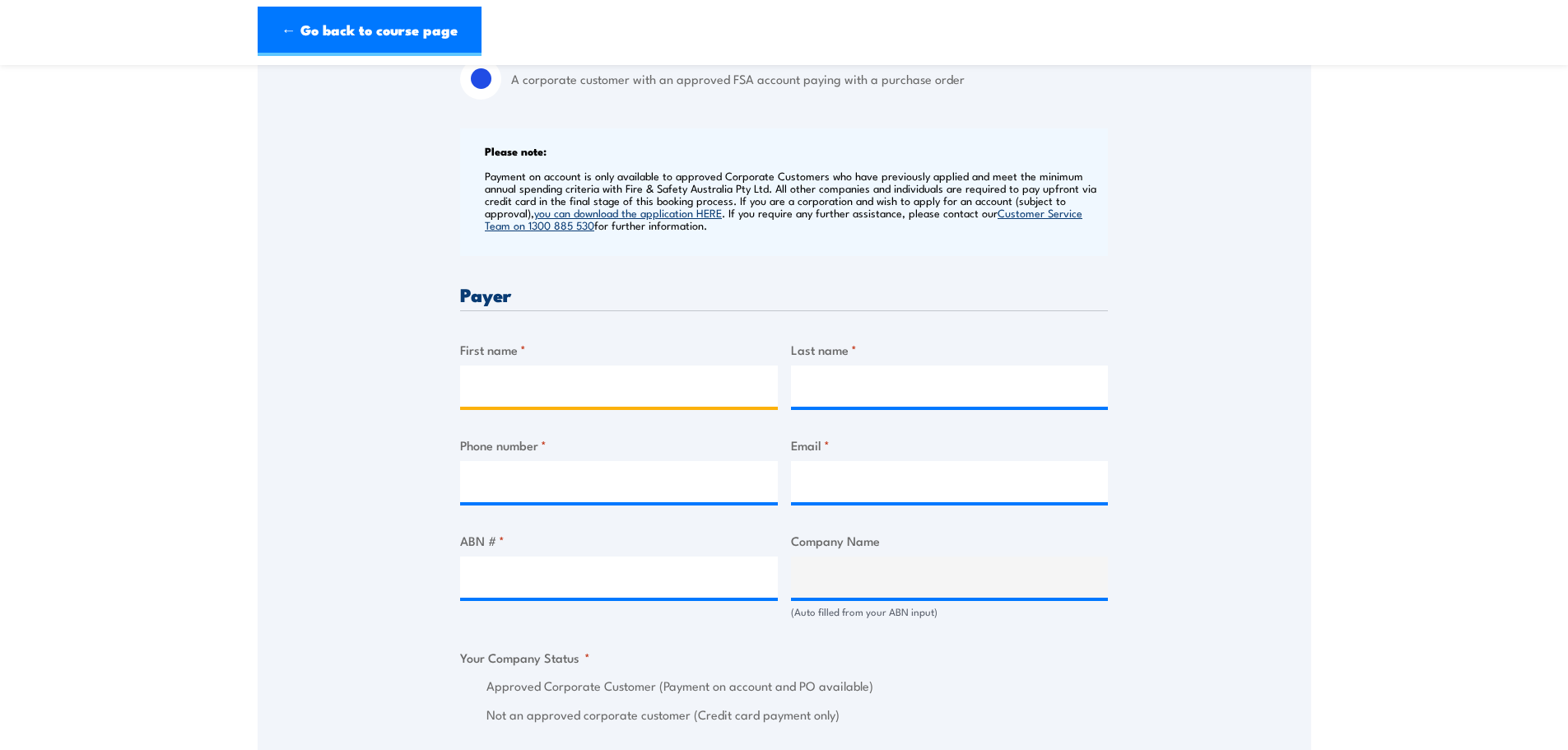
scroll to position [740, 0]
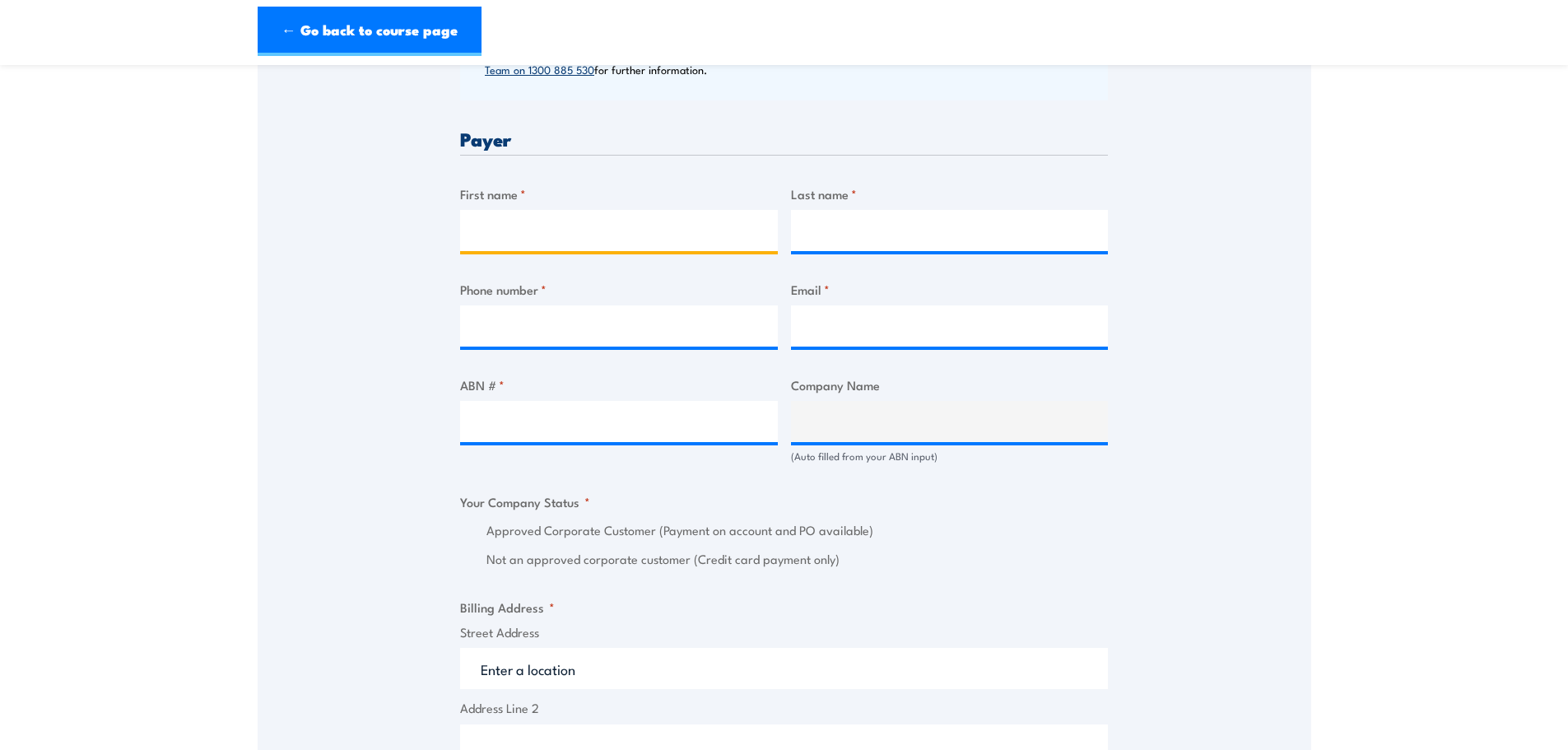
click at [525, 240] on input "First name *" at bounding box center [618, 230] width 318 height 41
click at [562, 233] on input "WALID HADAYA" at bounding box center [618, 230] width 318 height 41
click at [562, 232] on input "WALID HADAYA" at bounding box center [618, 230] width 318 height 41
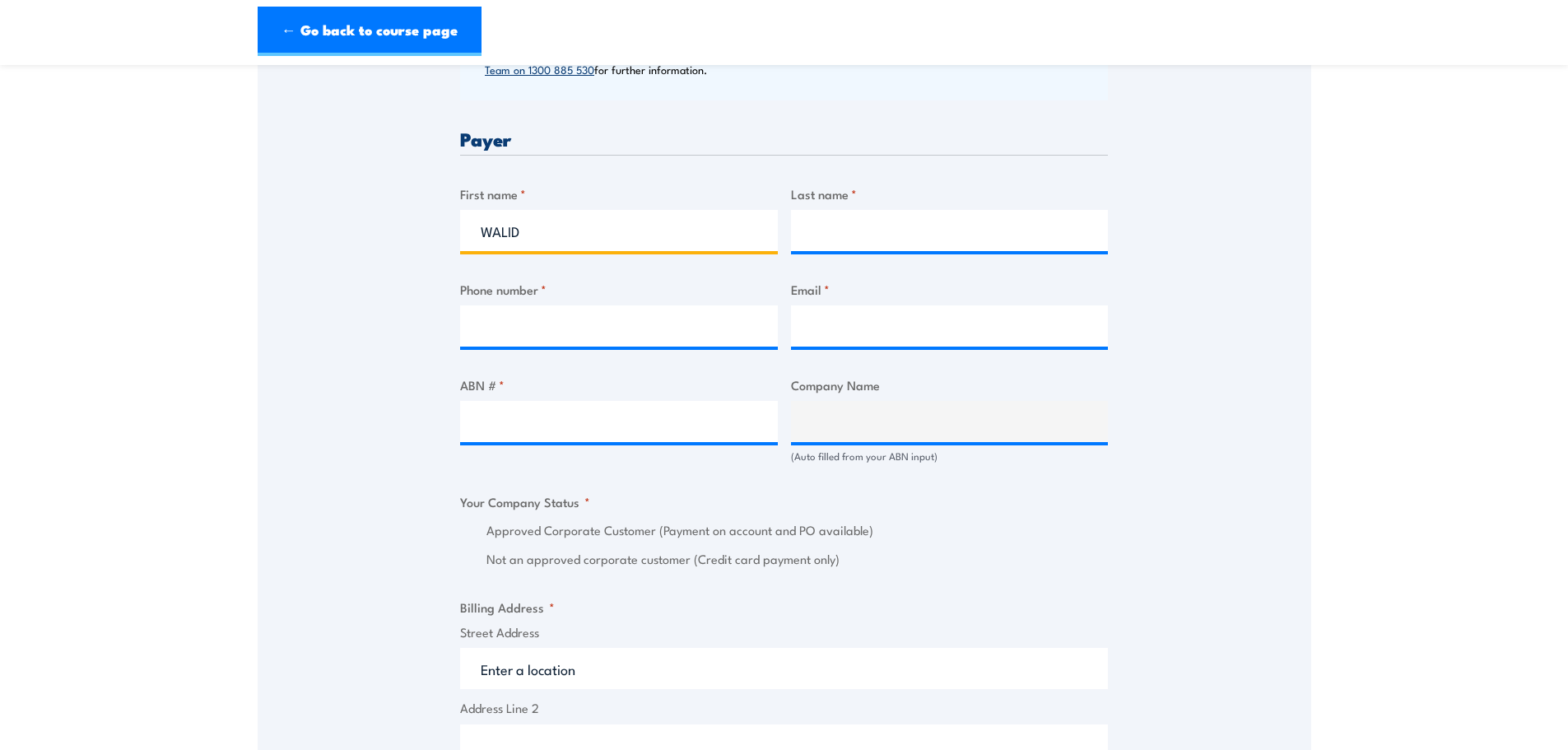
type input "WALID"
type input "HADAYA"
click at [839, 329] on input "Email *" at bounding box center [950, 326] width 318 height 41
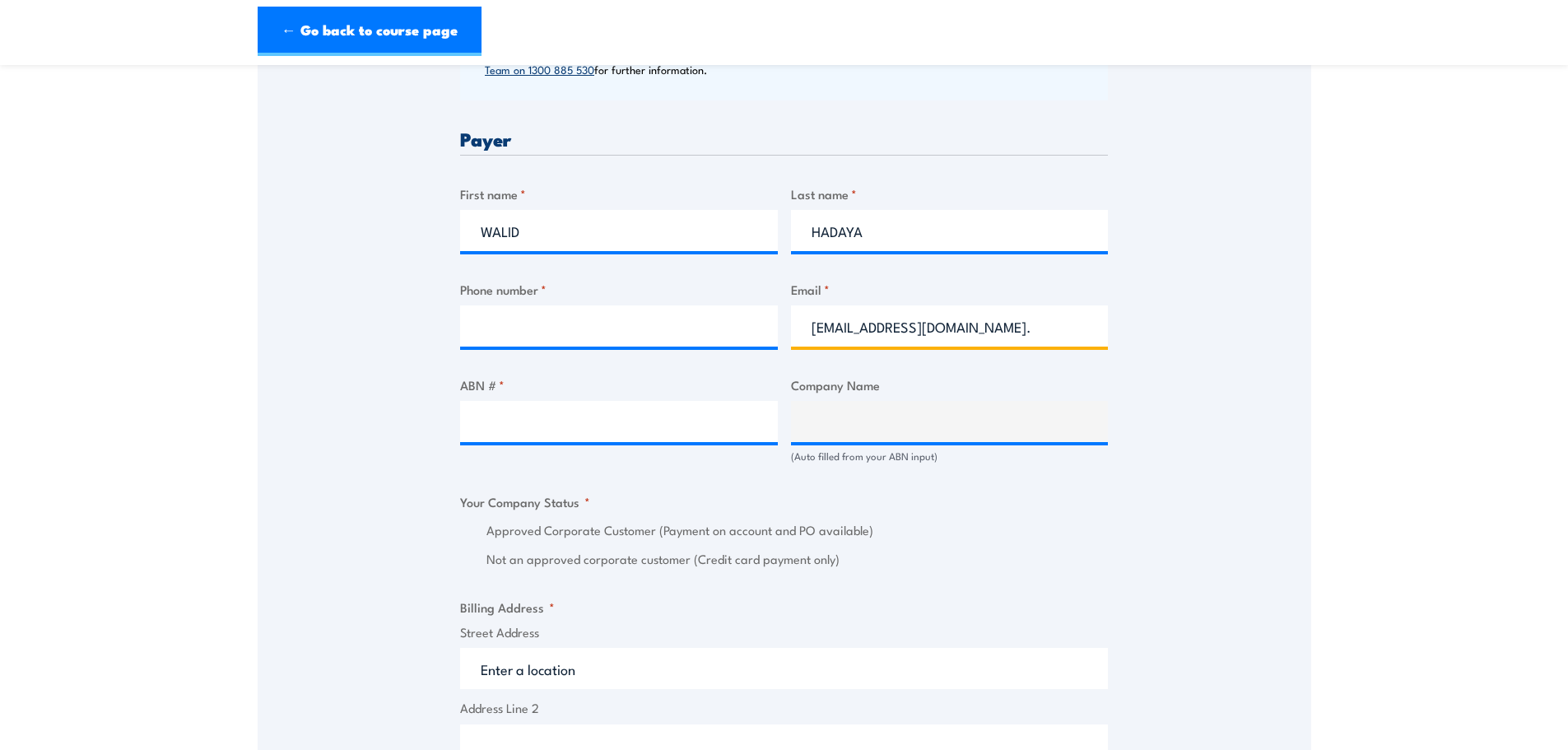
type input "walid.hadaya@mainfreight.com."
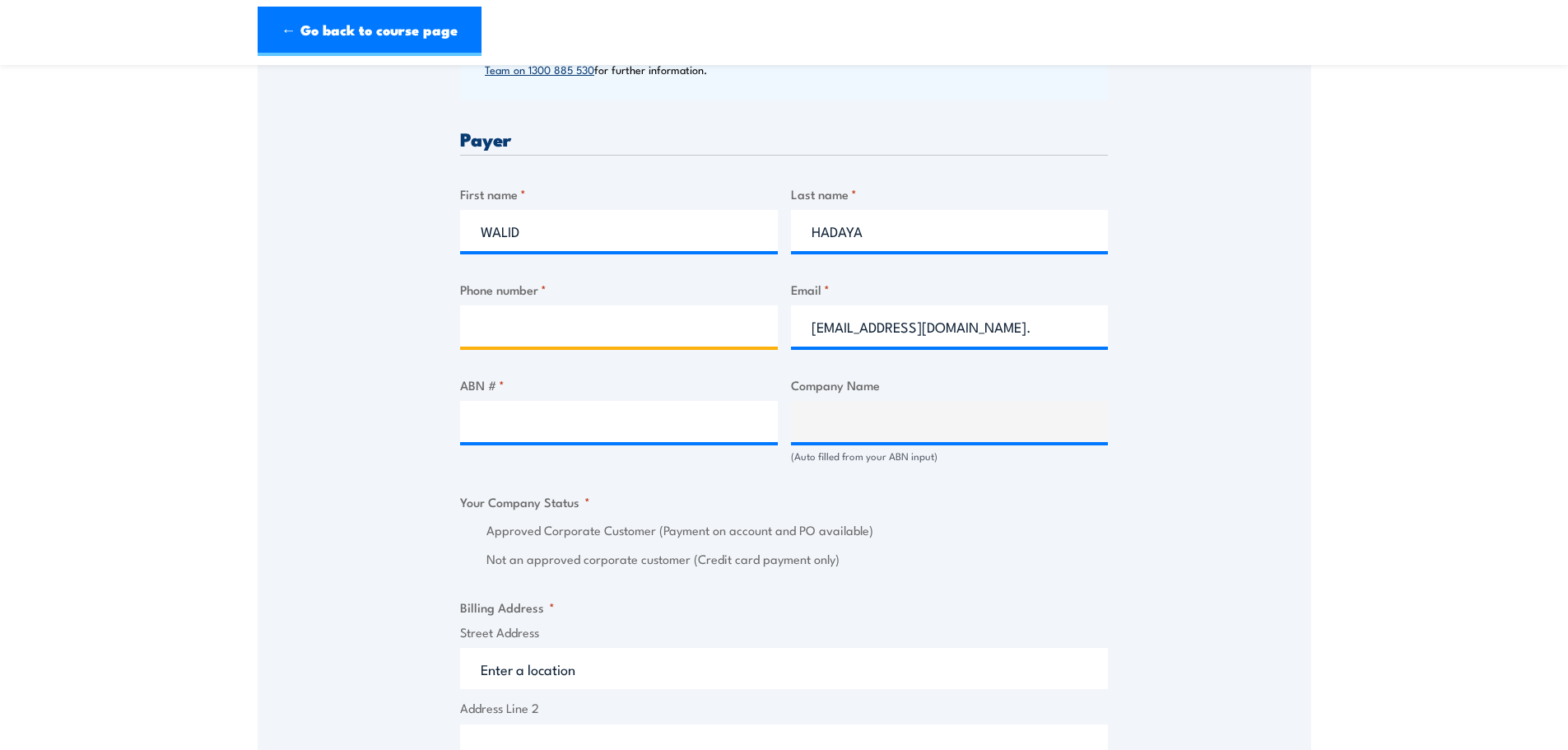
click at [610, 335] on input "Phone number *" at bounding box center [618, 326] width 318 height 41
click at [558, 315] on input "Phone number *" at bounding box center [618, 326] width 318 height 41
click at [598, 332] on input "0242" at bounding box center [618, 326] width 318 height 41
type input "0242760105"
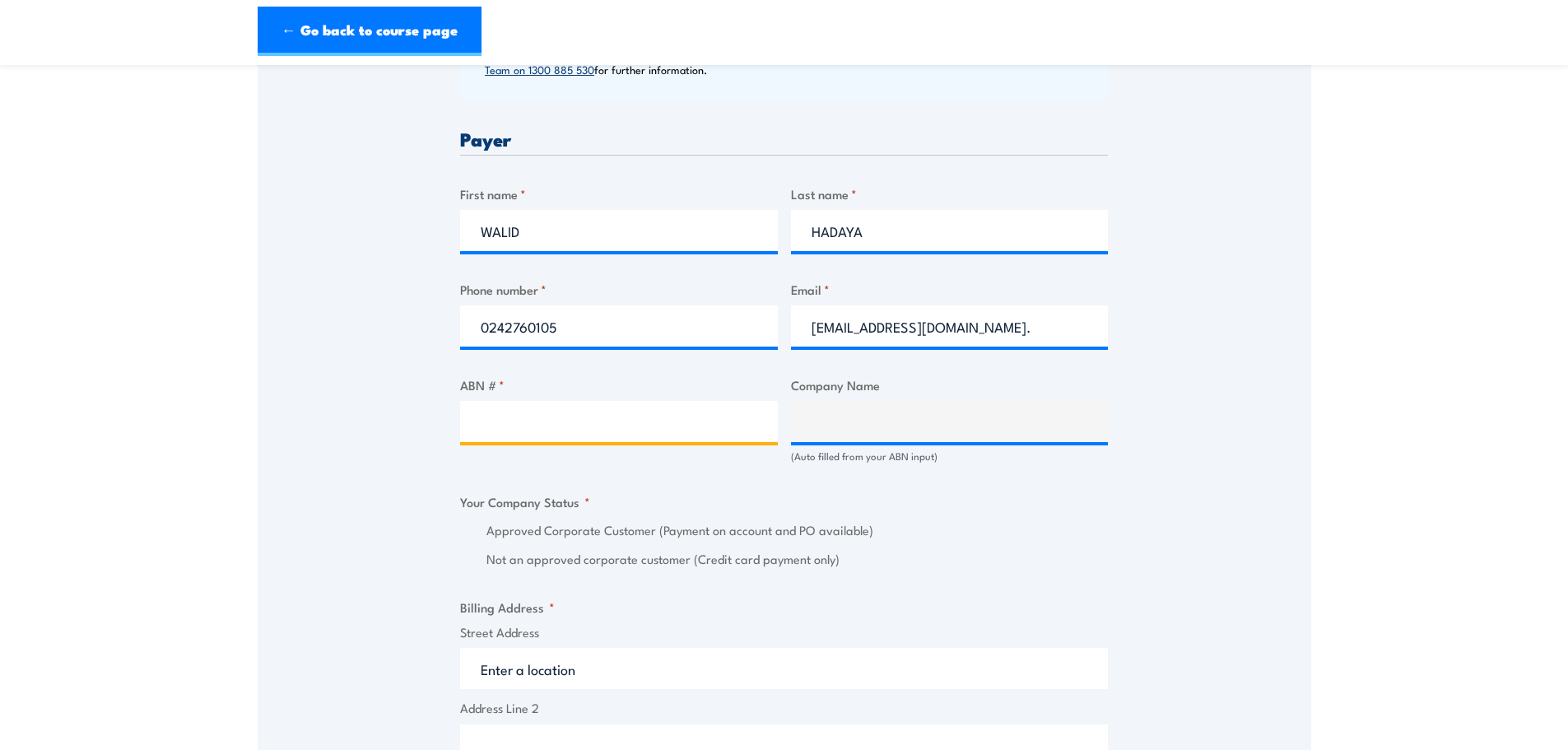
click at [623, 419] on input "ABN # *" at bounding box center [618, 421] width 318 height 41
paste input "85 003 840 319"
type input "85 003 840 319"
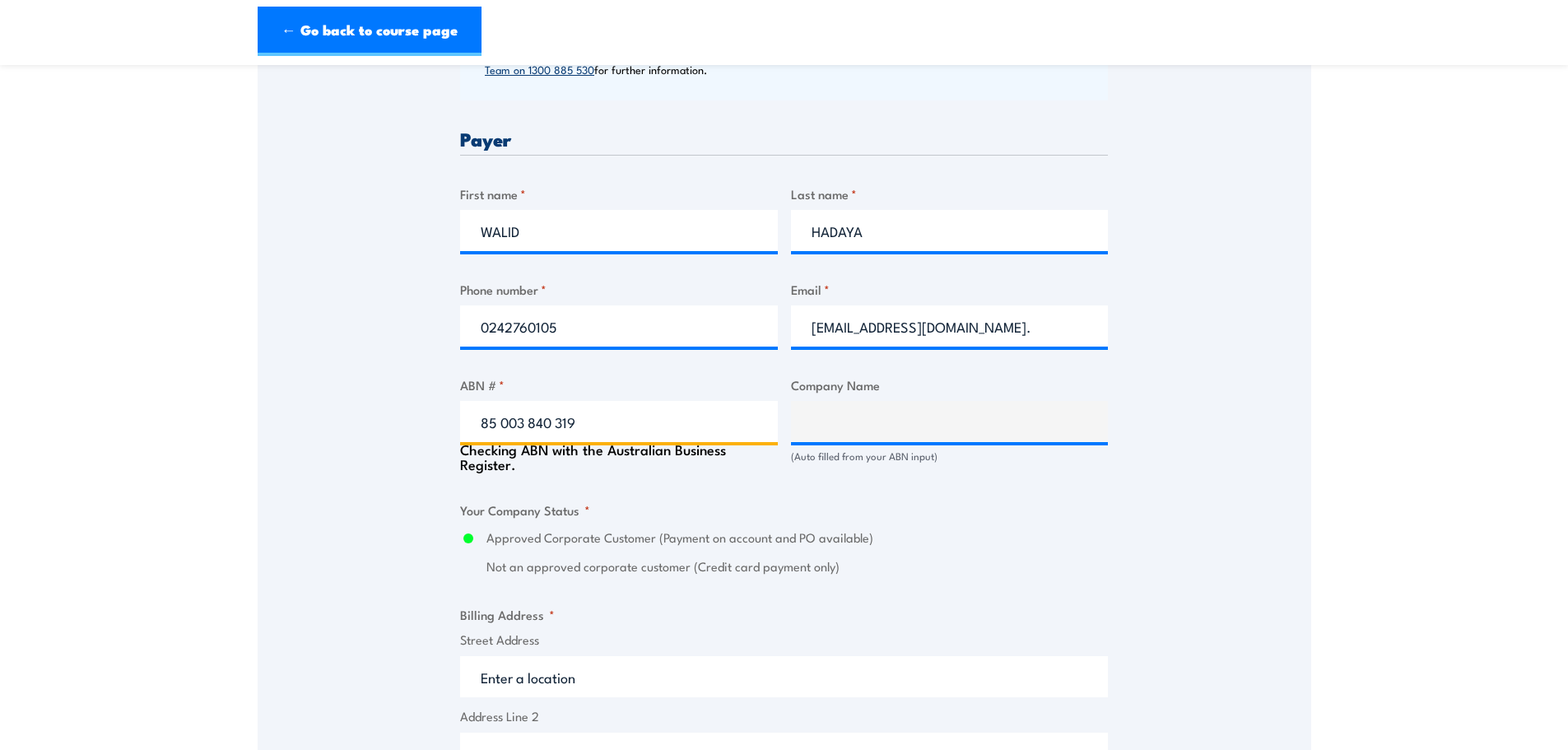
type input "MAINFREIGHT DISTRIBUTION PTY LIMITED"
radio input "true"
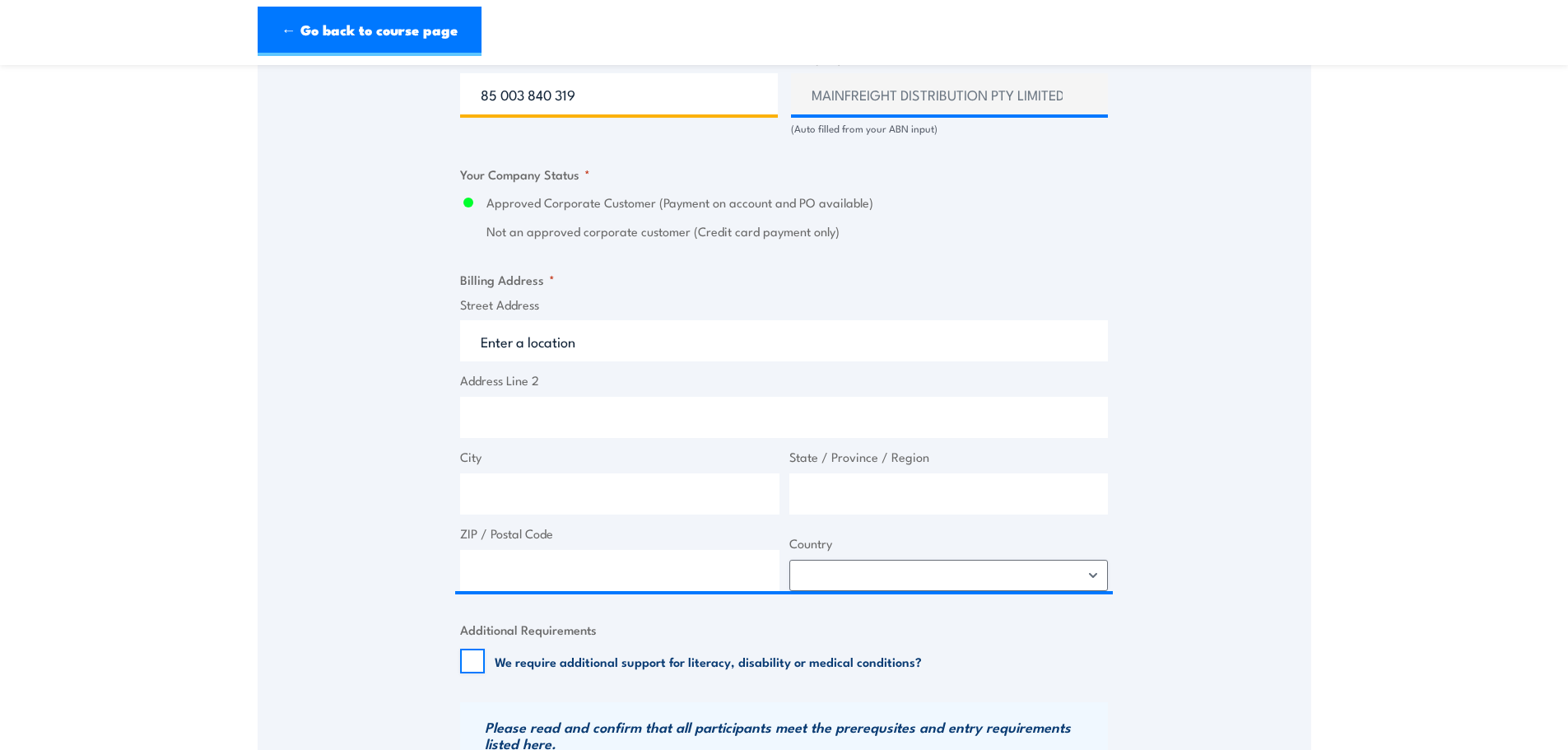
scroll to position [1070, 0]
type input "85 003 840 319"
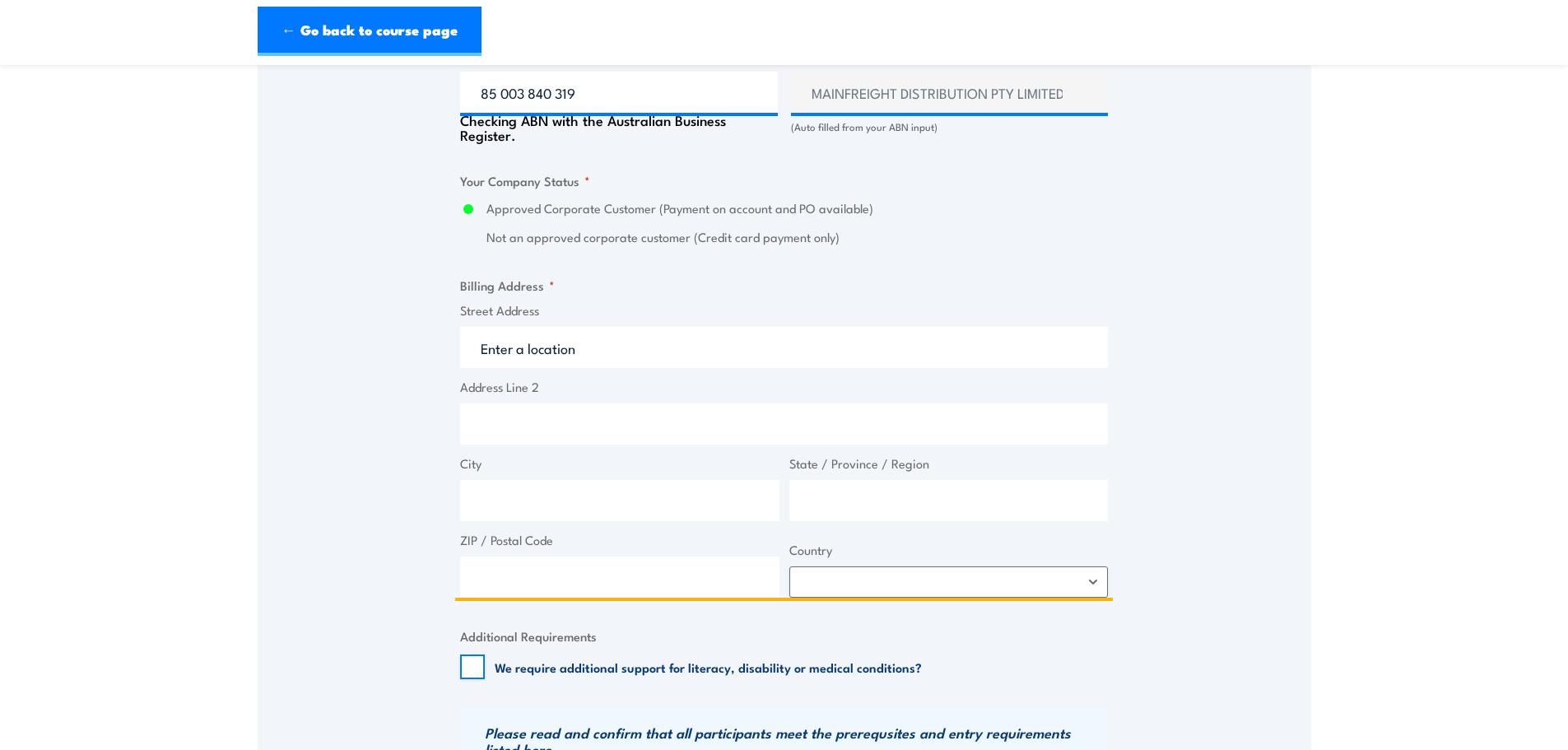
click at [664, 339] on input "Street Address" at bounding box center [783, 347] width 647 height 41
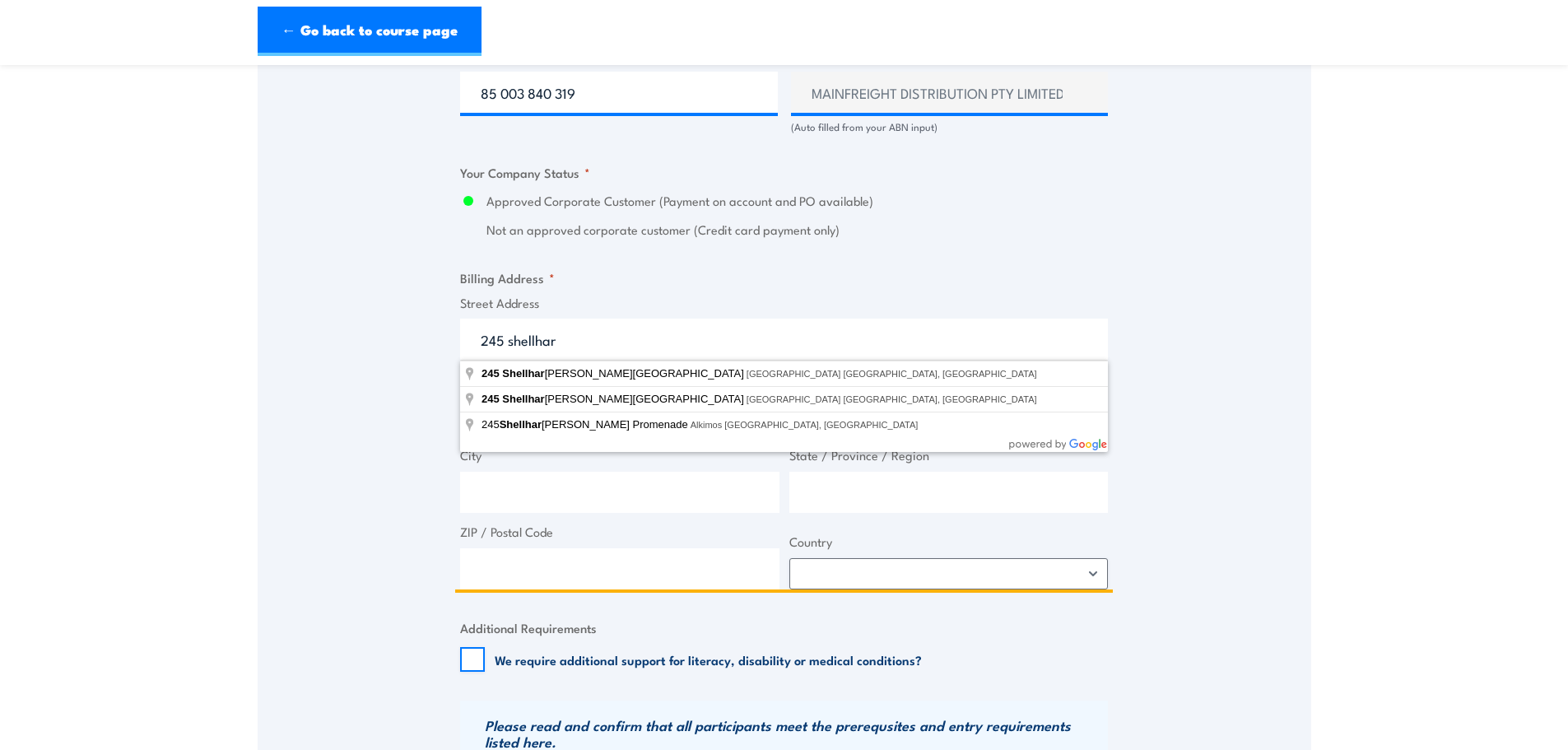
type input "[STREET_ADDRESS]"
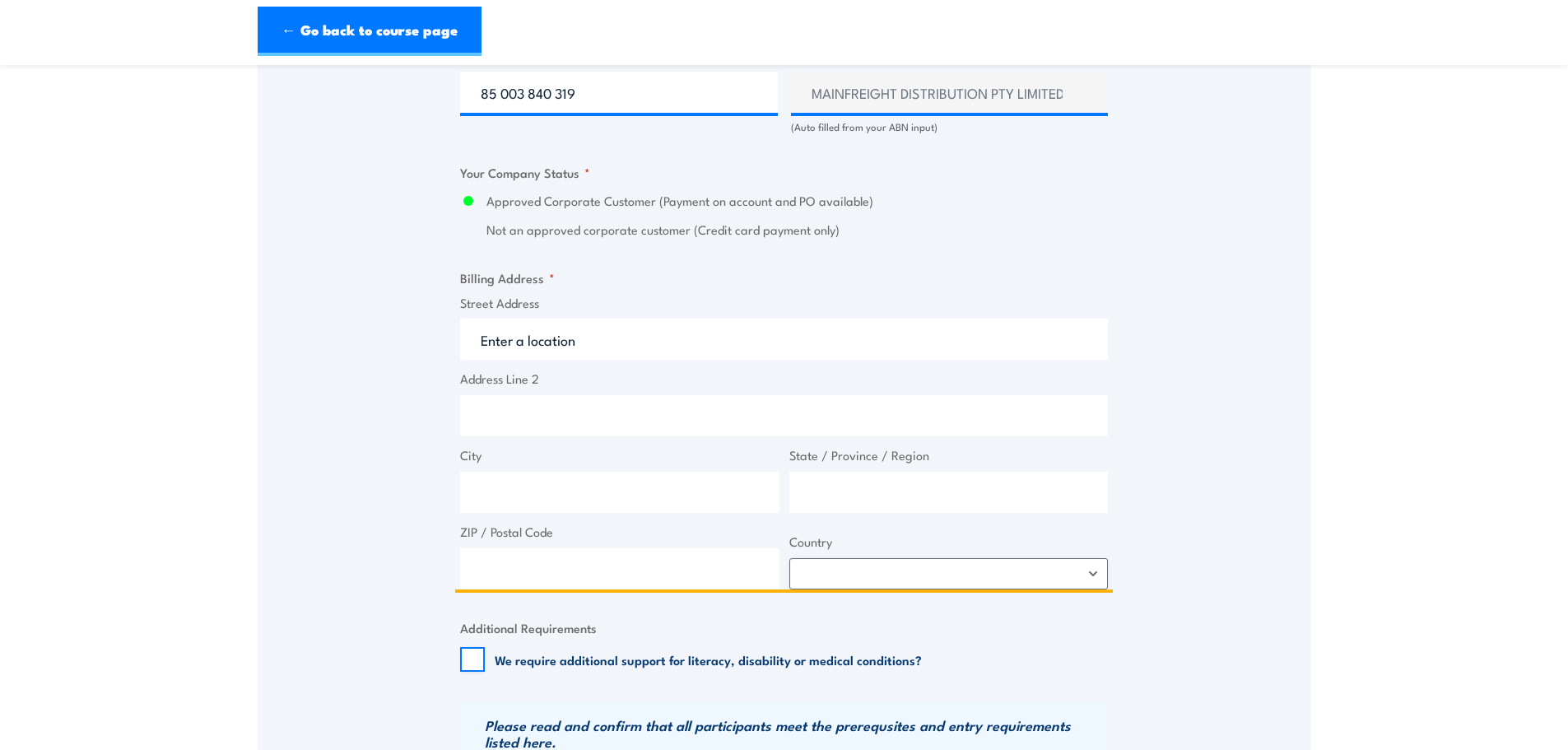
type input "[STREET_ADDRESS]"
type input "[GEOGRAPHIC_DATA]"
type input "2505"
select select "[GEOGRAPHIC_DATA]"
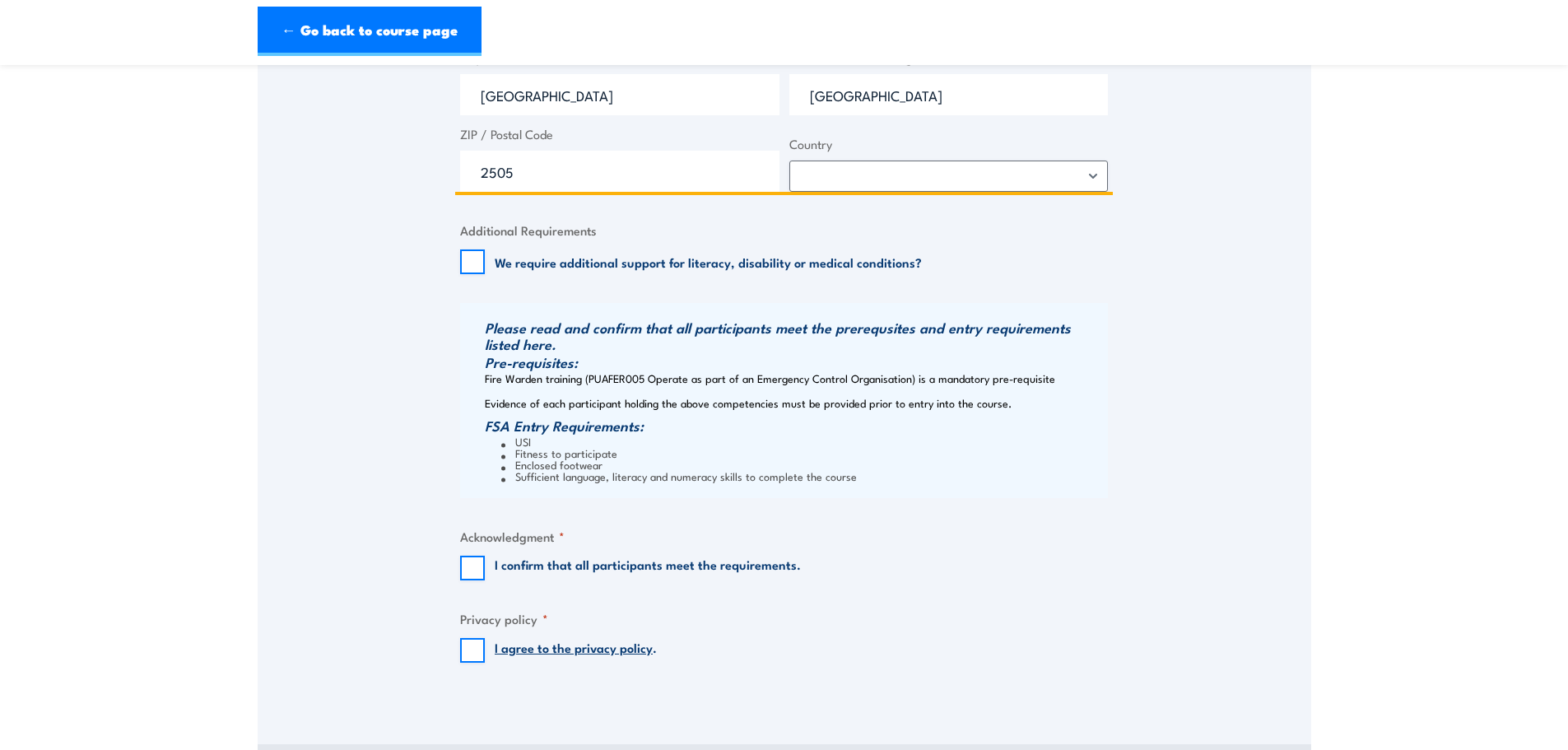
scroll to position [1482, 0]
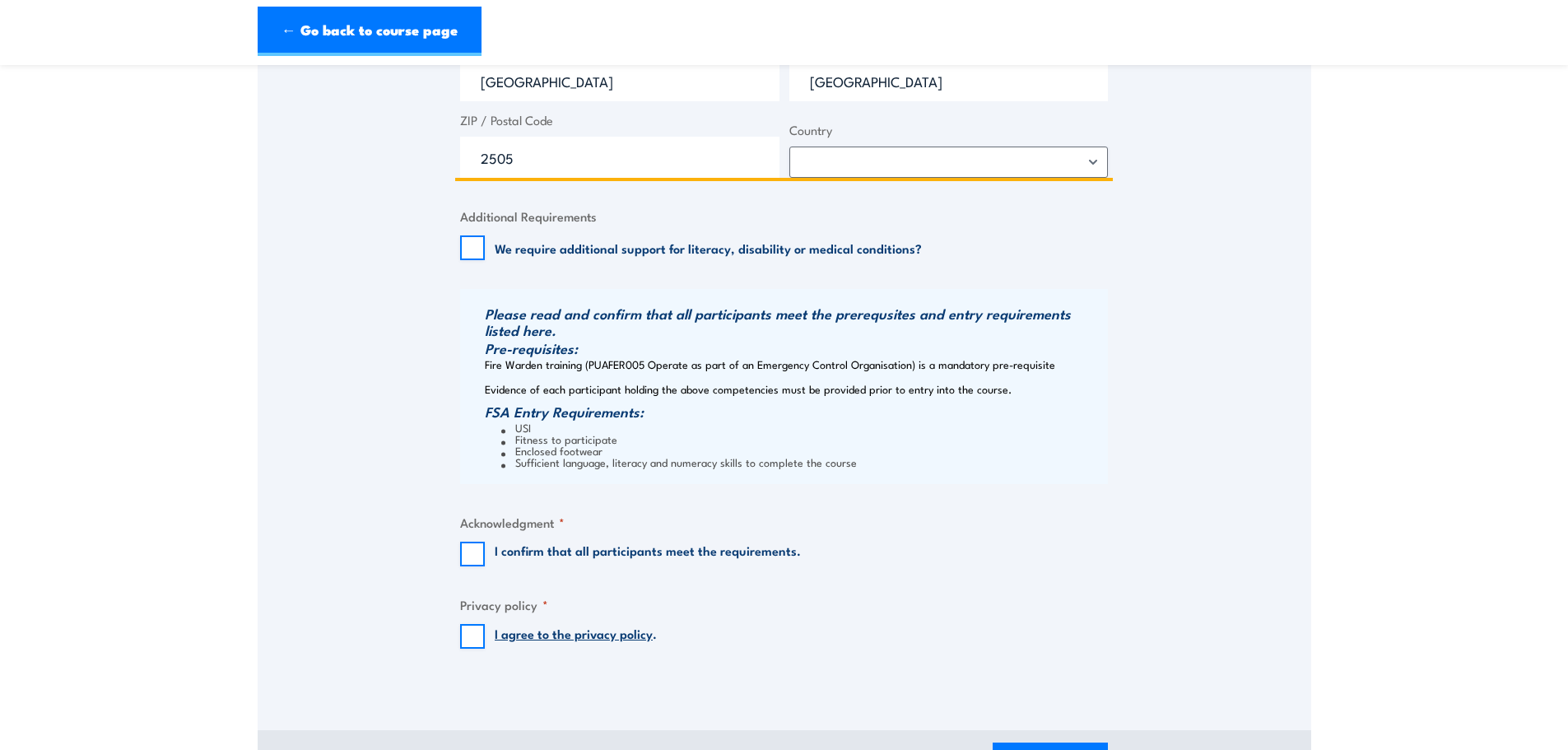
type input "[STREET_ADDRESS]"
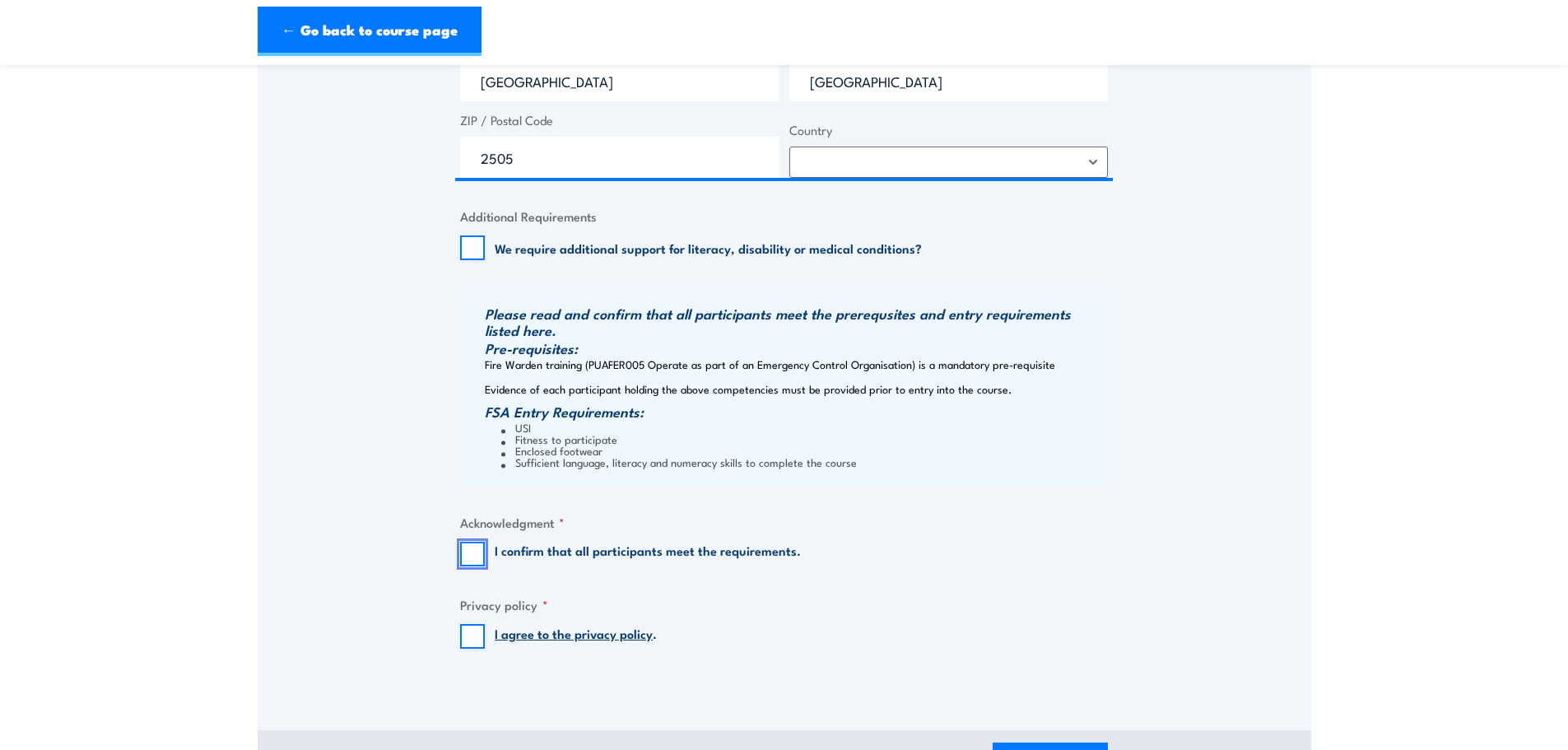
click at [477, 554] on input "I confirm that all participants meet the requirements." at bounding box center [472, 554] width 25 height 25
checkbox input "true"
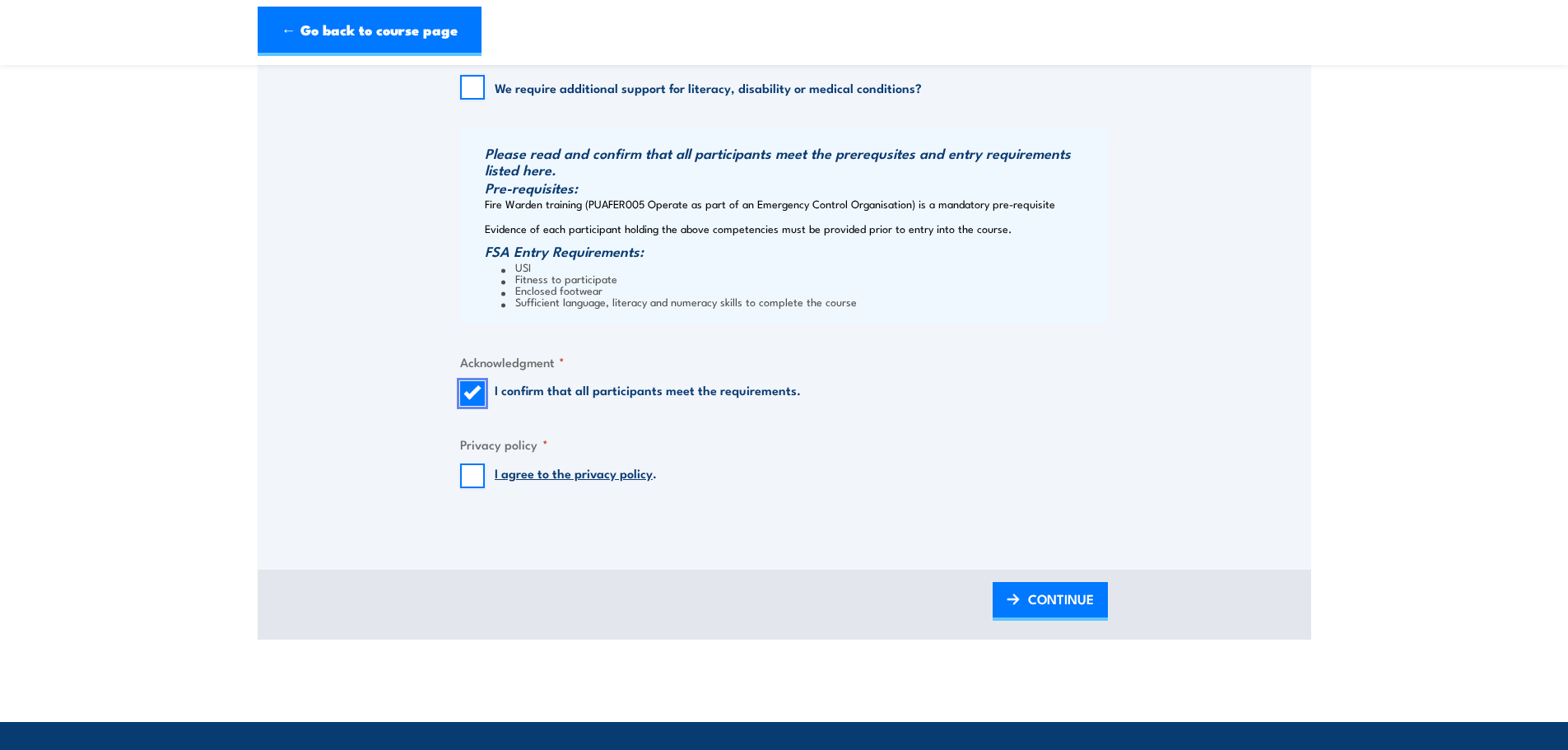
scroll to position [1646, 0]
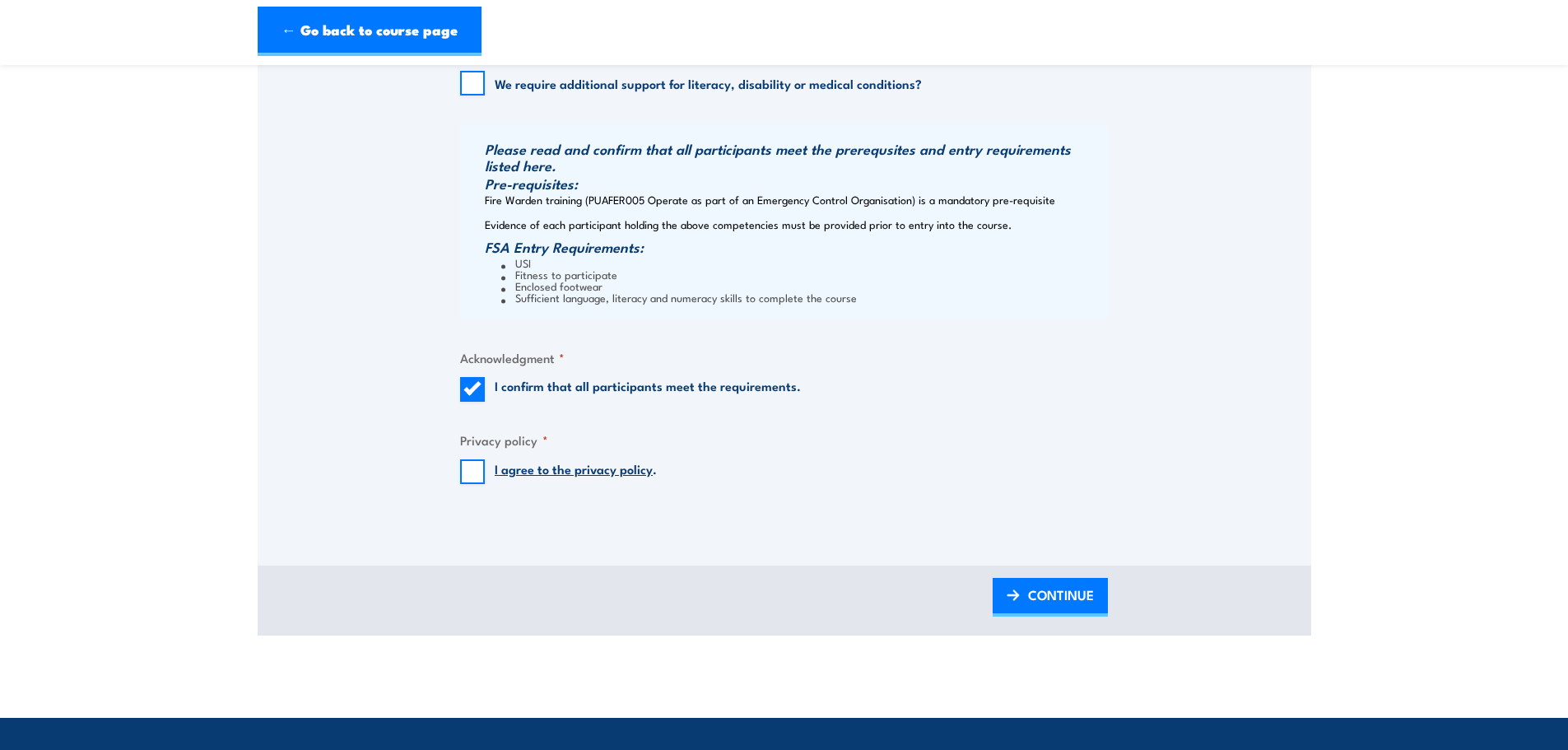
drag, startPoint x: 467, startPoint y: 471, endPoint x: 558, endPoint y: 479, distance: 91.4
click at [467, 471] on input "I agree to the privacy policy ." at bounding box center [472, 471] width 25 height 25
checkbox input "true"
click at [1038, 587] on span "CONTINUE" at bounding box center [1060, 595] width 66 height 44
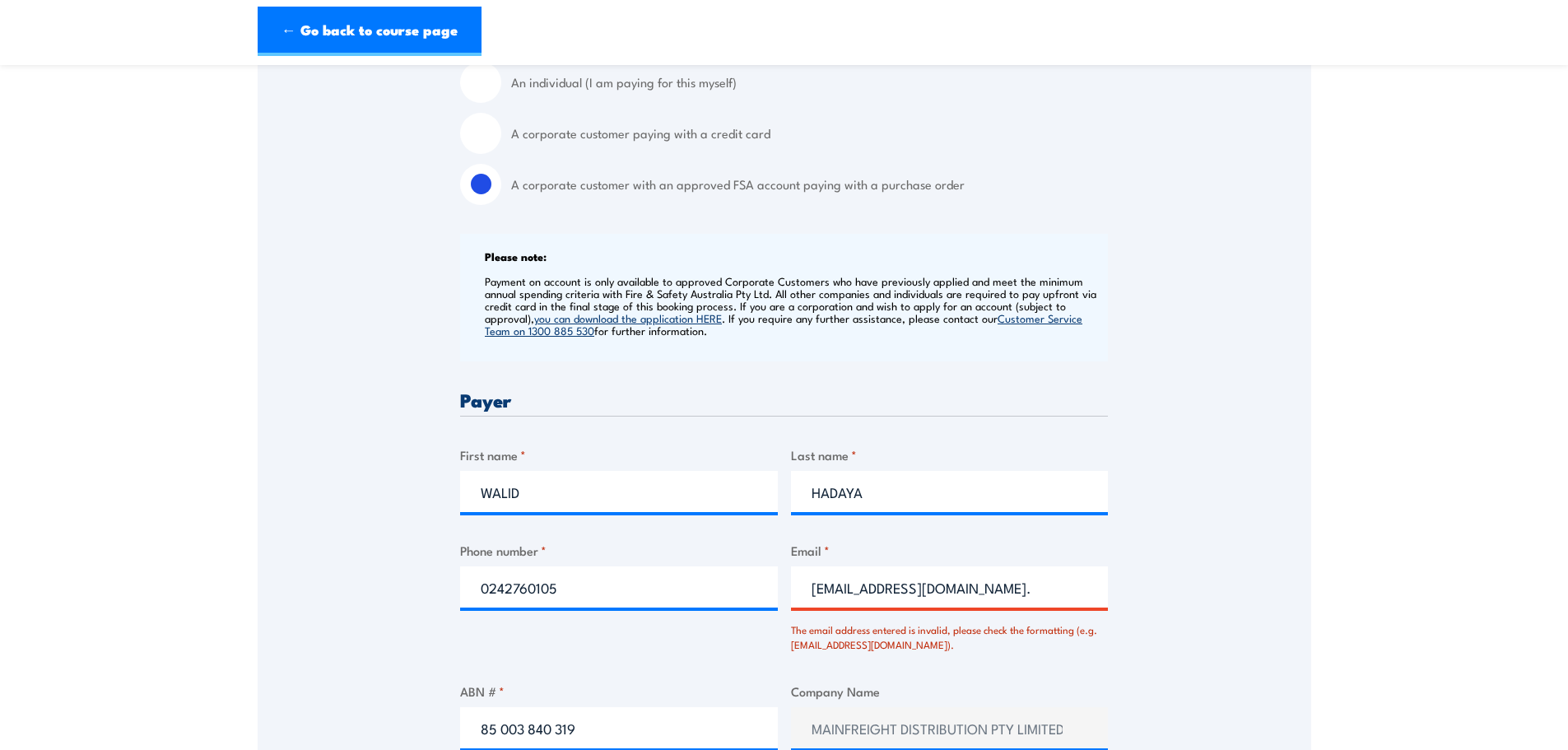
scroll to position [551, 0]
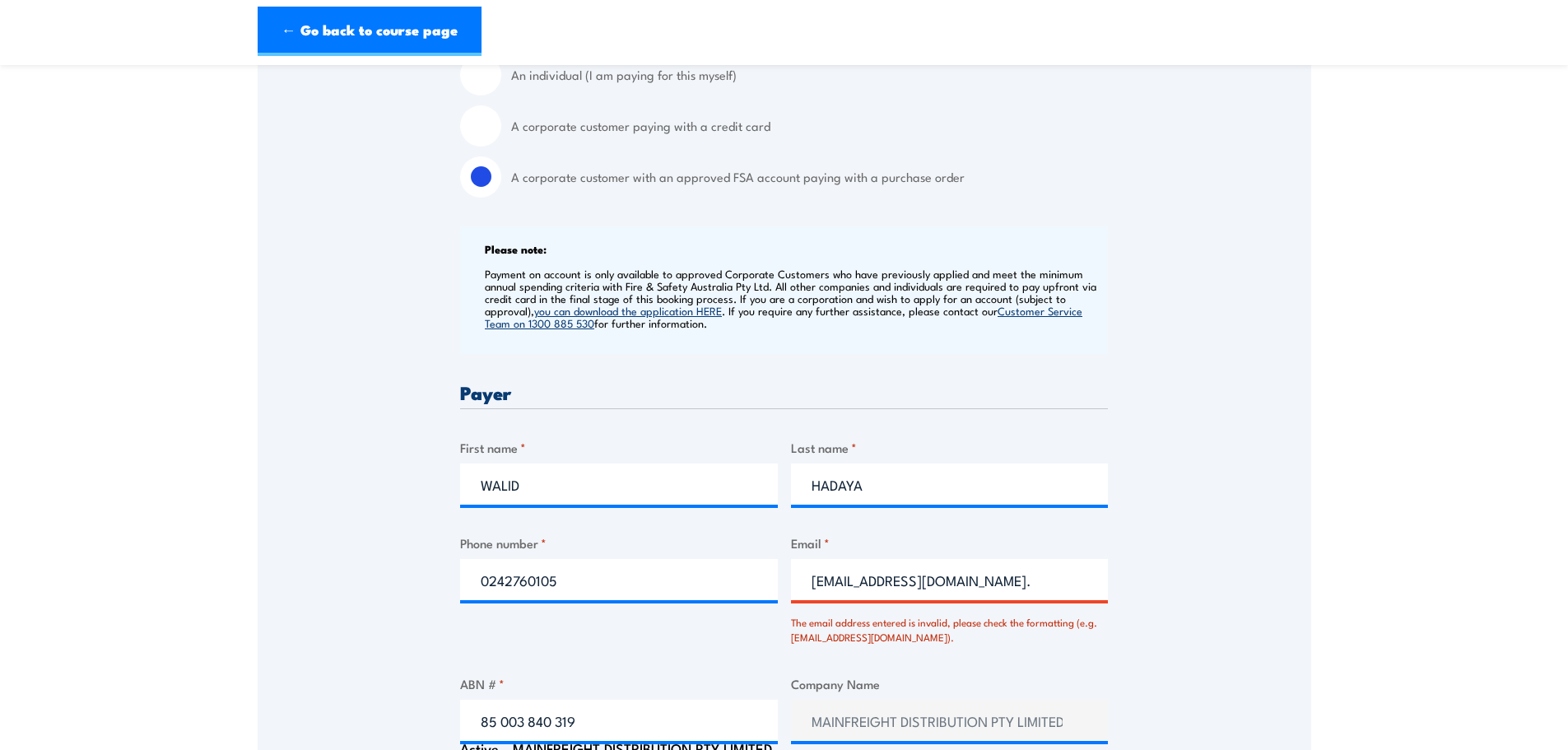
click at [1037, 577] on input "walid.hadaya@mainfreight.com." at bounding box center [950, 579] width 318 height 41
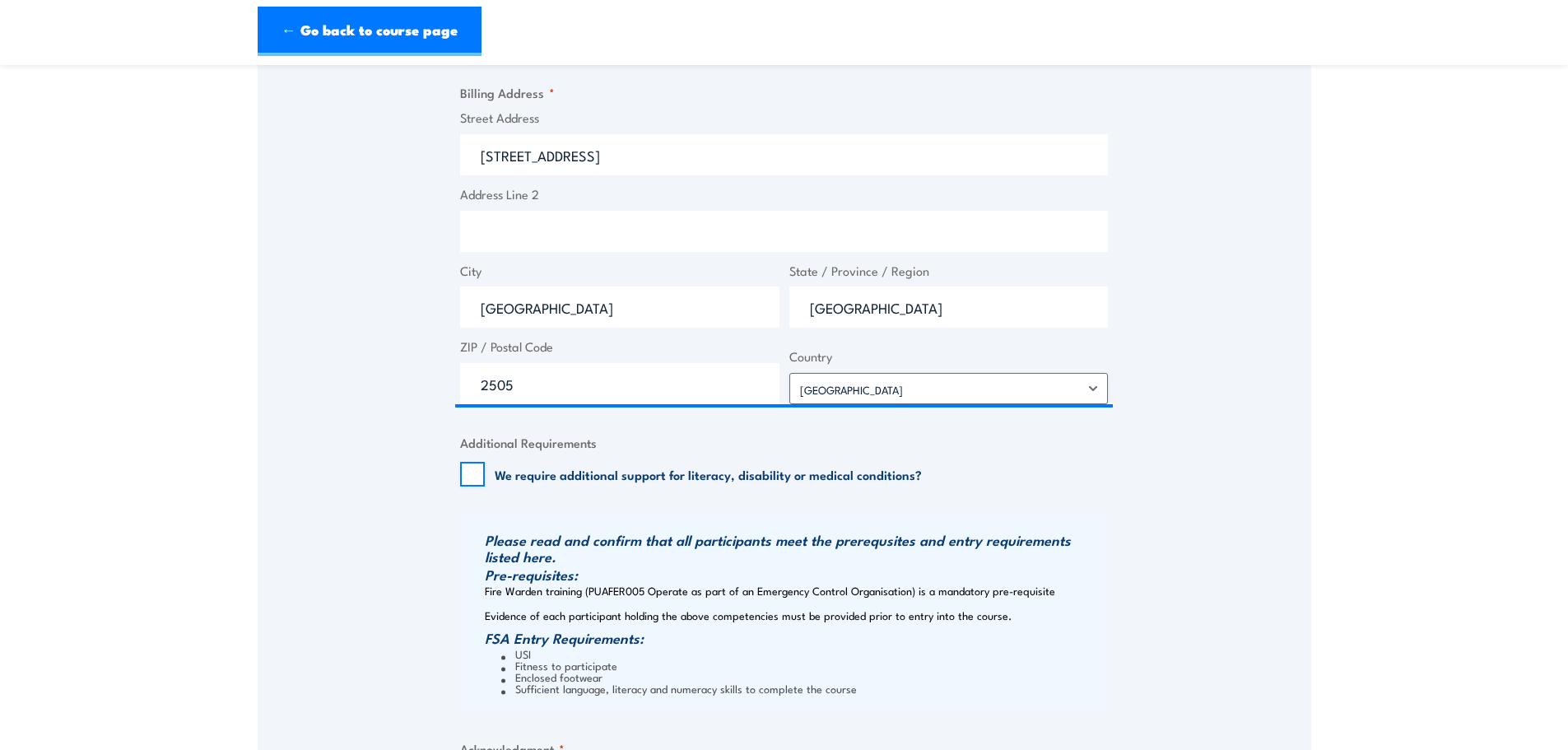
scroll to position [1622, 0]
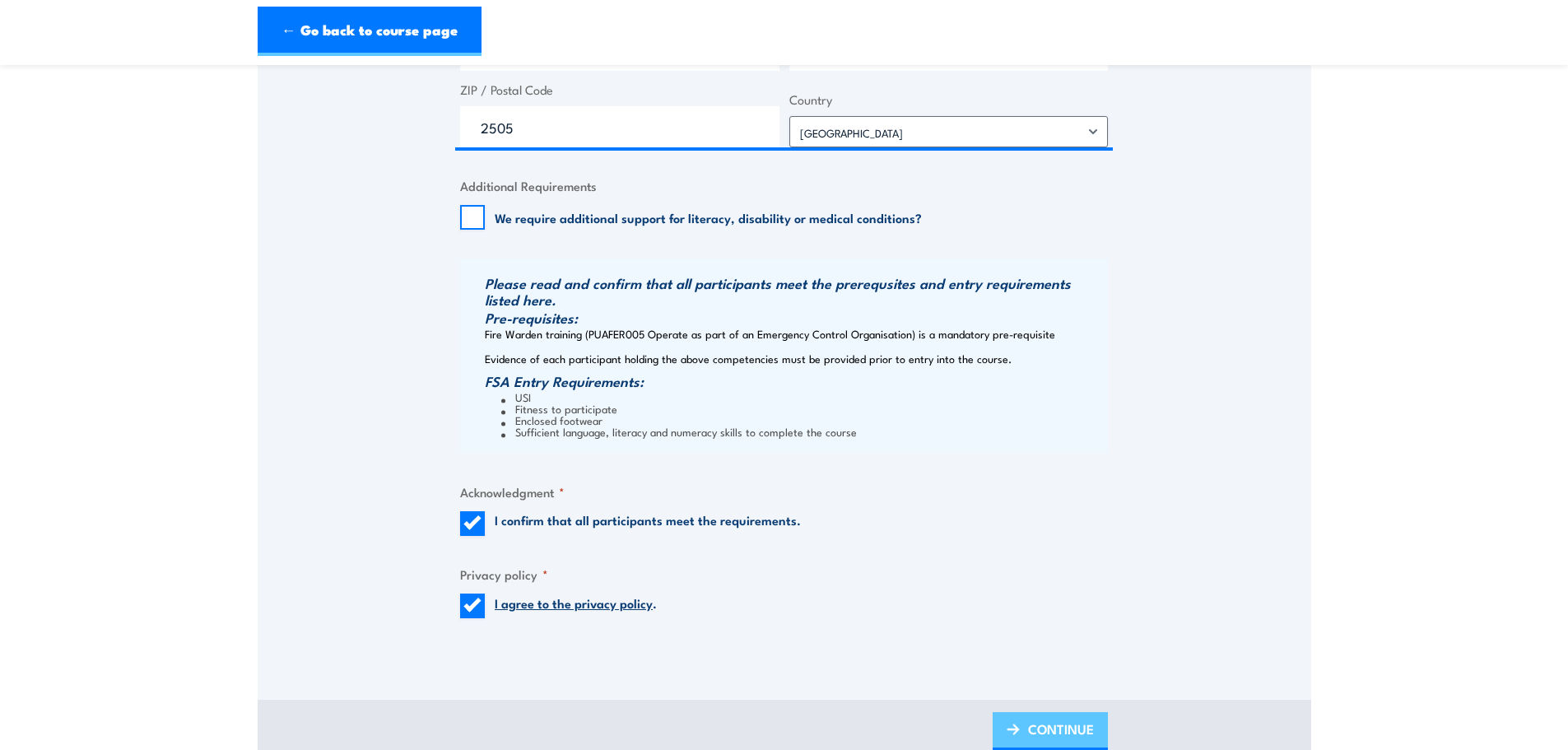
type input "[EMAIL_ADDRESS][DOMAIN_NAME]"
click at [1098, 719] on link "CONTINUE" at bounding box center [1050, 732] width 116 height 39
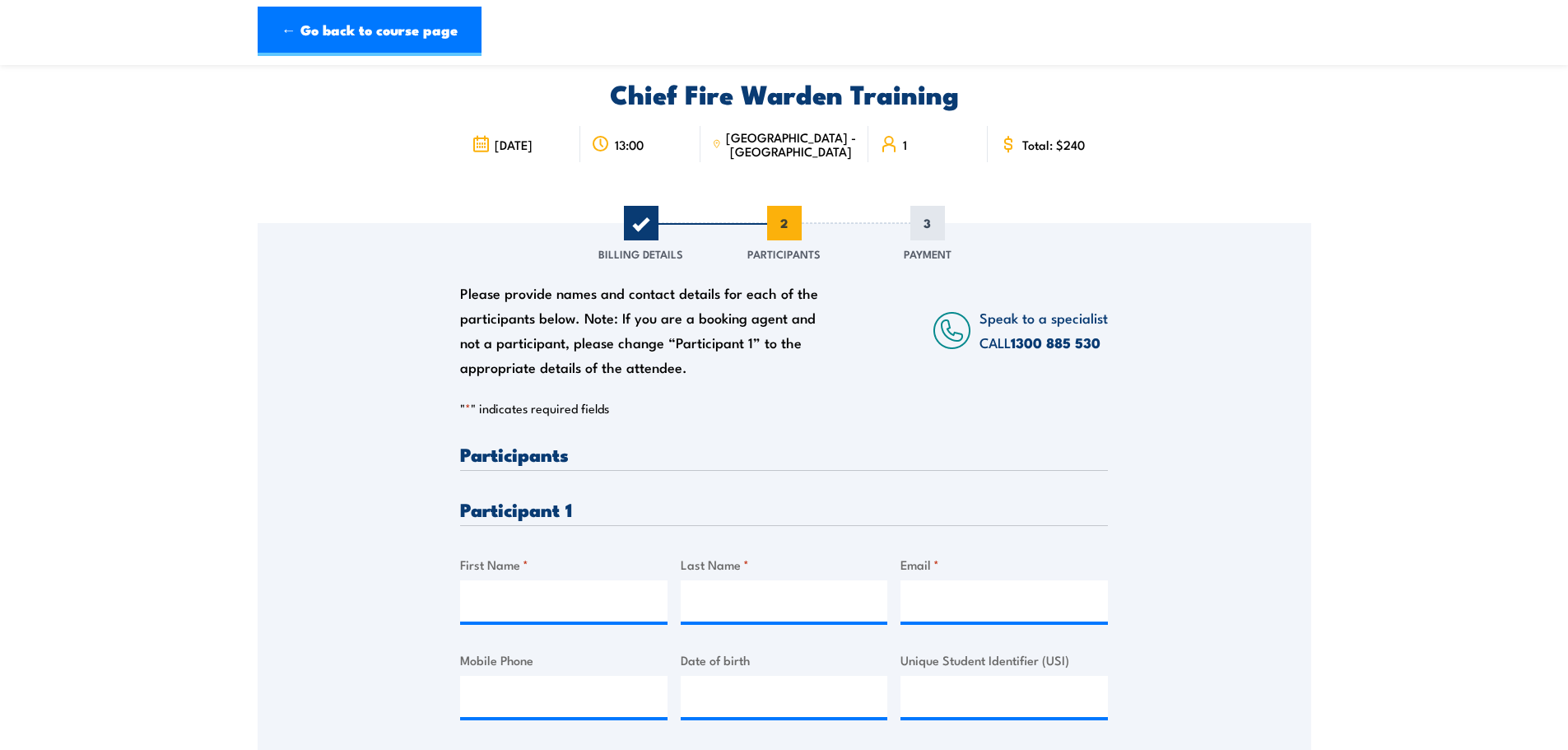
scroll to position [247, 0]
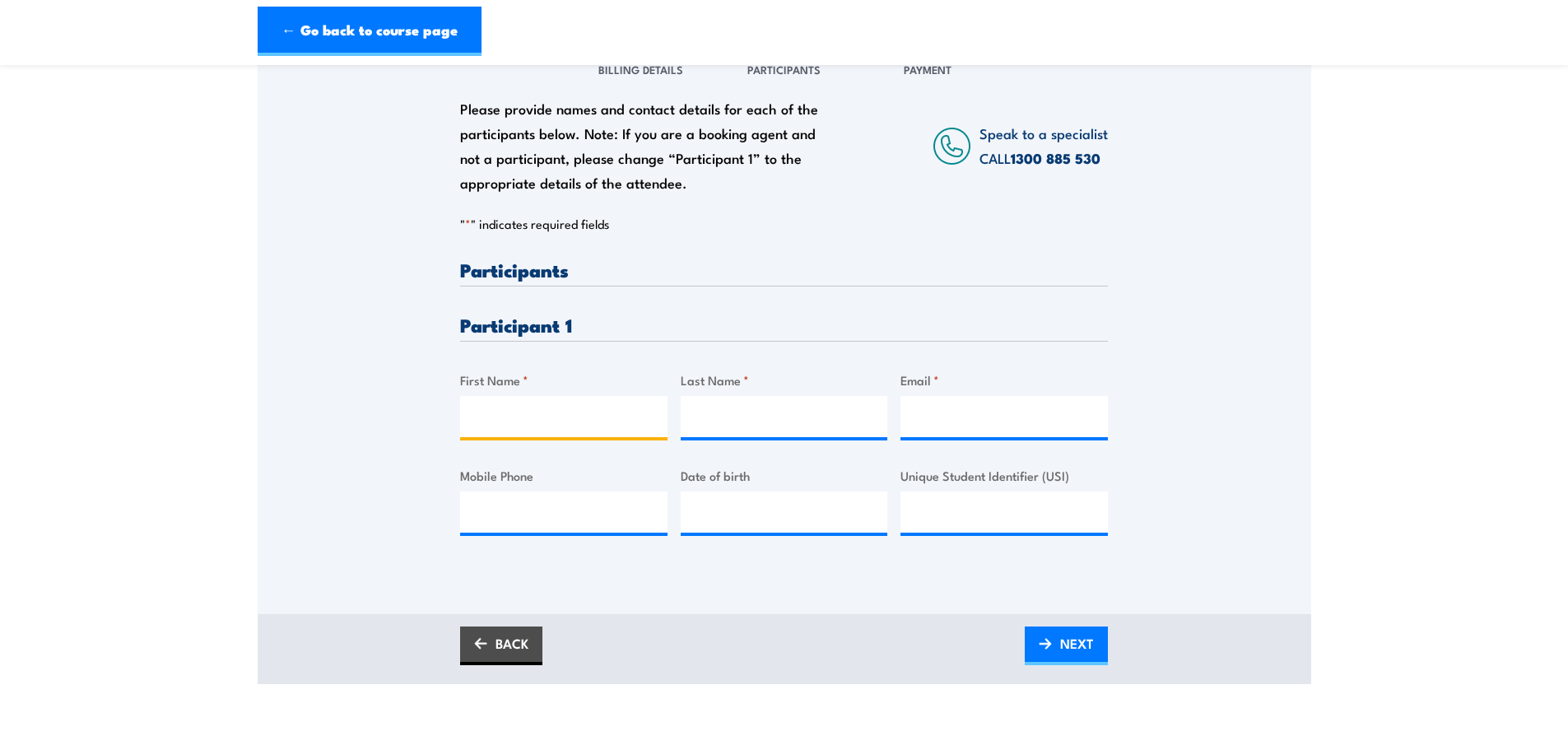
click at [562, 412] on input "First Name *" at bounding box center [563, 416] width 208 height 41
type input "[PERSON_NAME]"
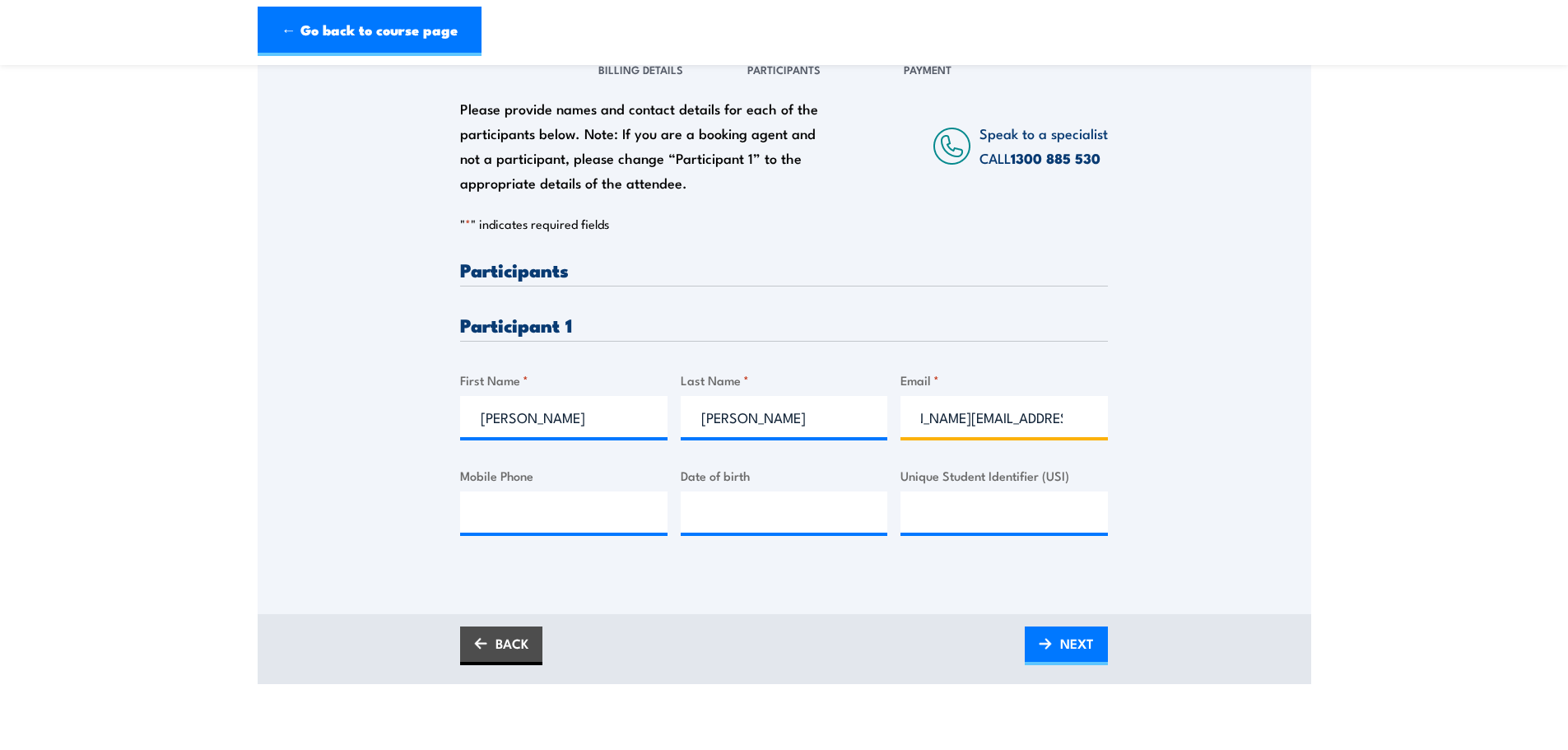
scroll to position [0, 65]
type input "[PERSON_NAME][EMAIL_ADDRESS][PERSON_NAME][DOMAIN_NAME]"
click at [559, 512] on input "Mobile Phone" at bounding box center [563, 512] width 208 height 41
type input "0424750982"
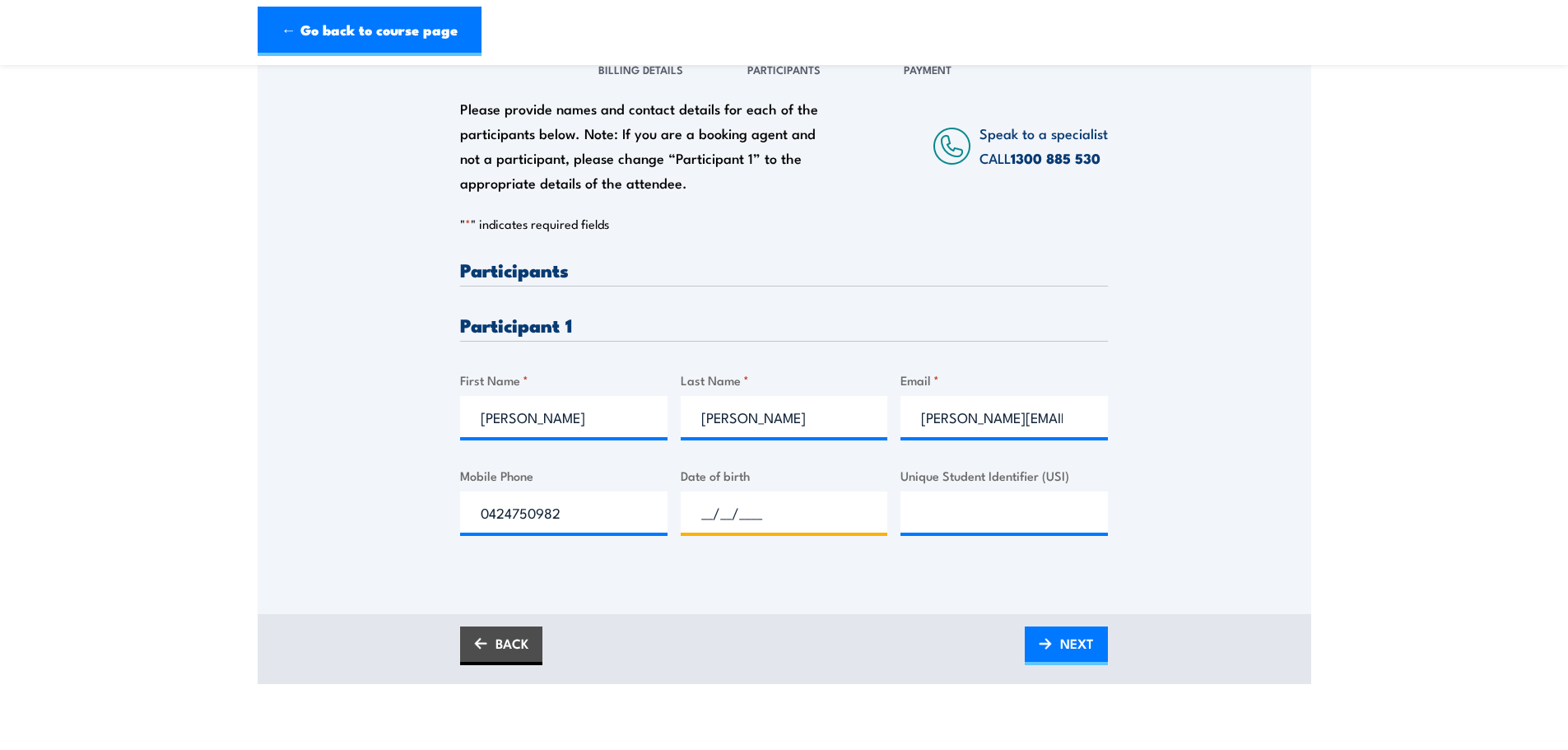
click at [842, 520] on input "__/__/____" at bounding box center [784, 512] width 208 height 41
click at [713, 523] on input "__/__/____" at bounding box center [784, 512] width 208 height 41
click at [710, 517] on input "__/__/____" at bounding box center [784, 512] width 208 height 41
click at [705, 515] on input "__/__/____" at bounding box center [784, 512] width 208 height 41
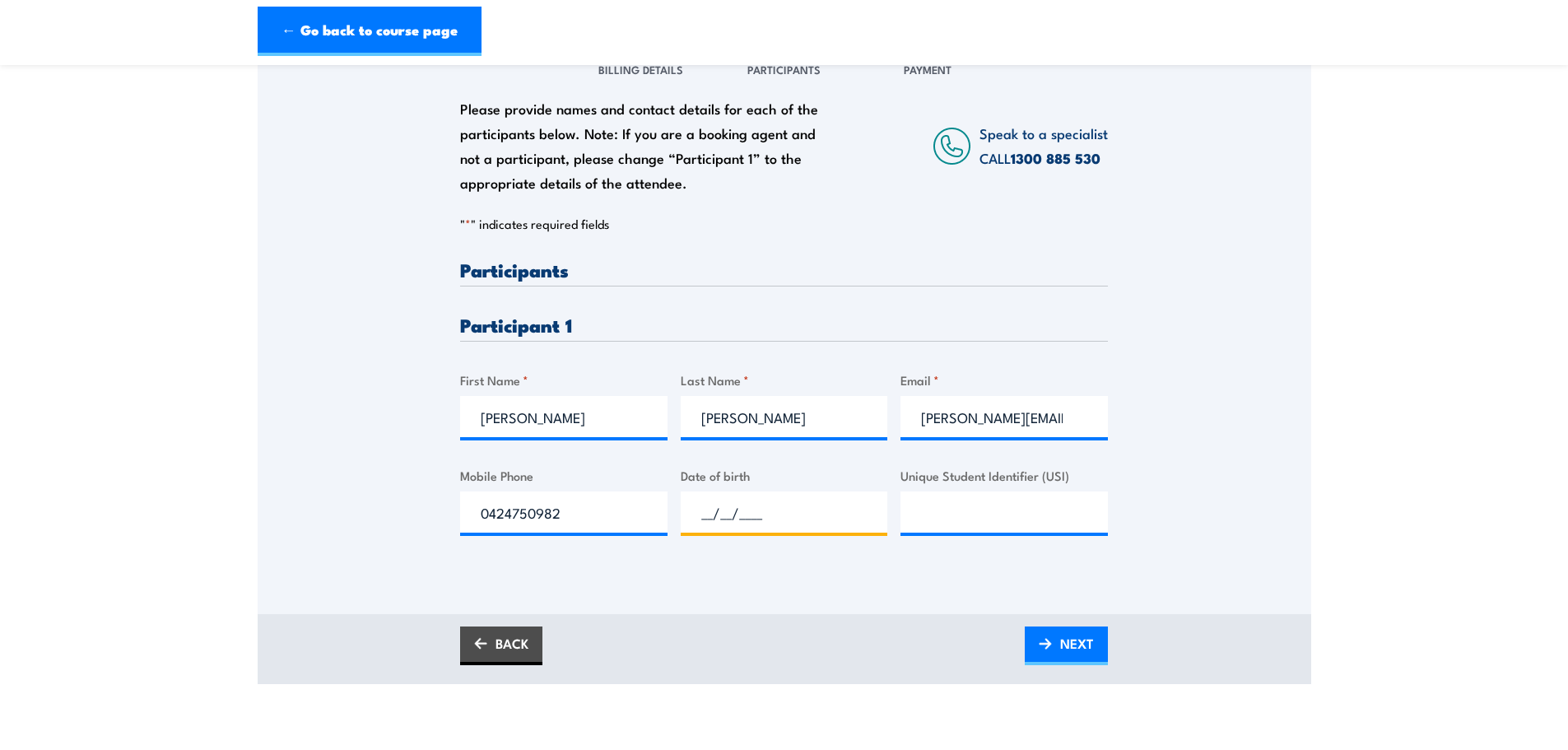
click at [698, 509] on input "__/__/____" at bounding box center [784, 512] width 208 height 41
type input "12/05/96__"
click at [713, 507] on input "__/__/____" at bounding box center [784, 512] width 208 height 41
type input "12/__/____"
type input "0"
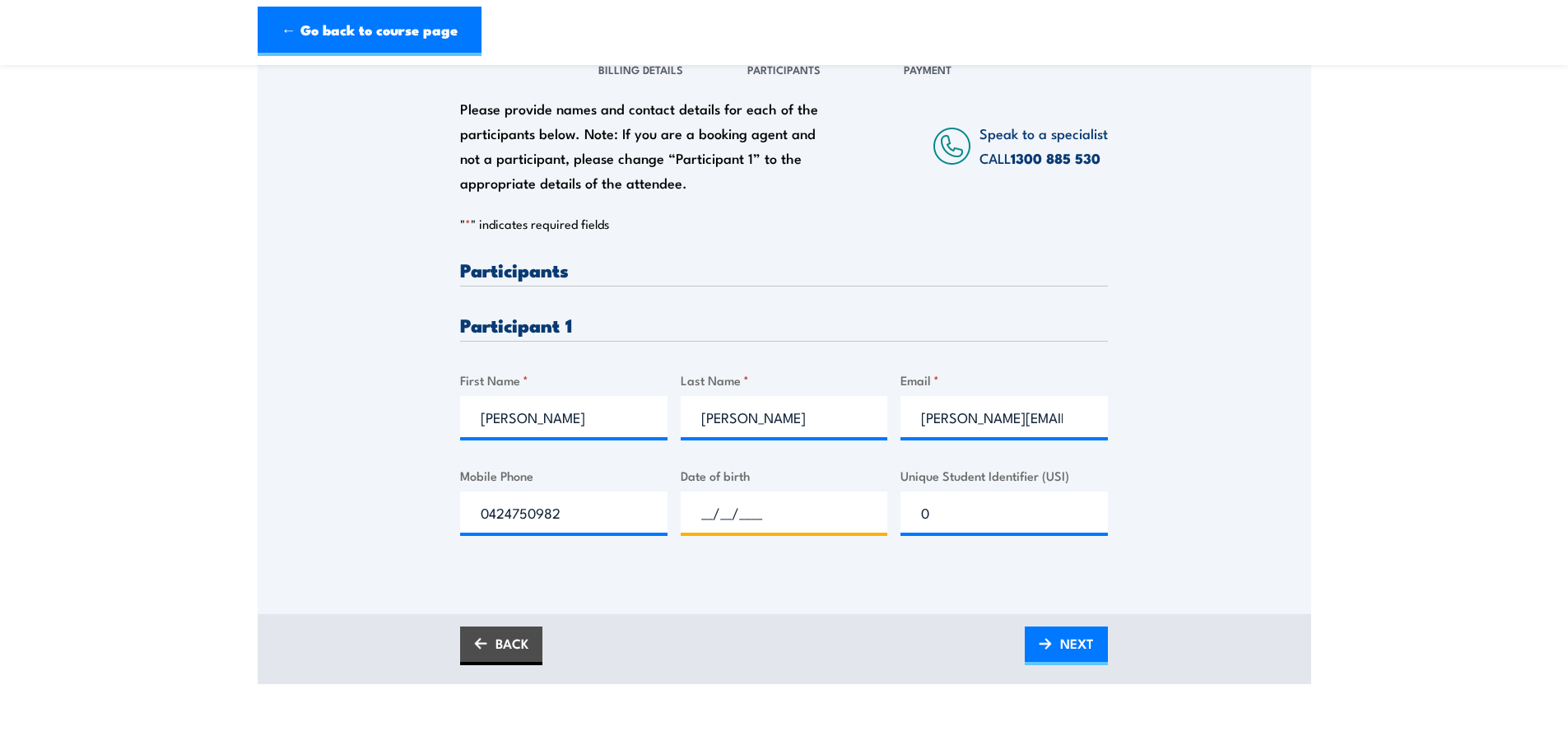
click at [713, 507] on input "__/__/____" at bounding box center [784, 512] width 208 height 41
type input "__/12/0596"
click at [695, 496] on div "Date of birth" at bounding box center [784, 499] width 208 height 67
type input "__/__/____"
click at [710, 513] on input "__/__/____" at bounding box center [784, 512] width 208 height 41
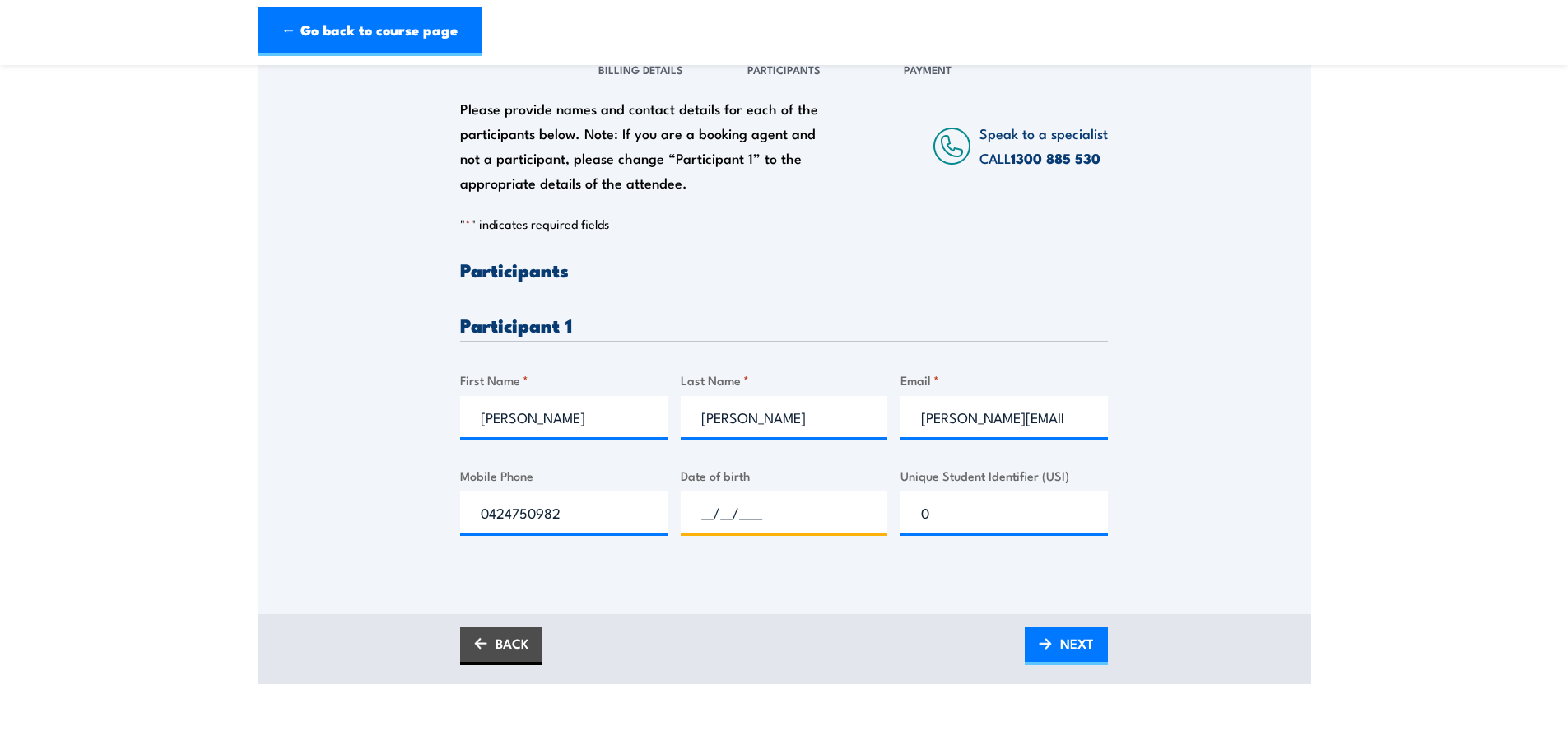
click at [699, 515] on input "__/__/____" at bounding box center [784, 512] width 208 height 41
click at [724, 488] on div "Date of birth" at bounding box center [784, 499] width 208 height 67
click at [713, 513] on input "__/__/____" at bounding box center [784, 512] width 208 height 41
type input "[DATE]"
click at [496, 632] on link "BACK" at bounding box center [501, 646] width 82 height 39
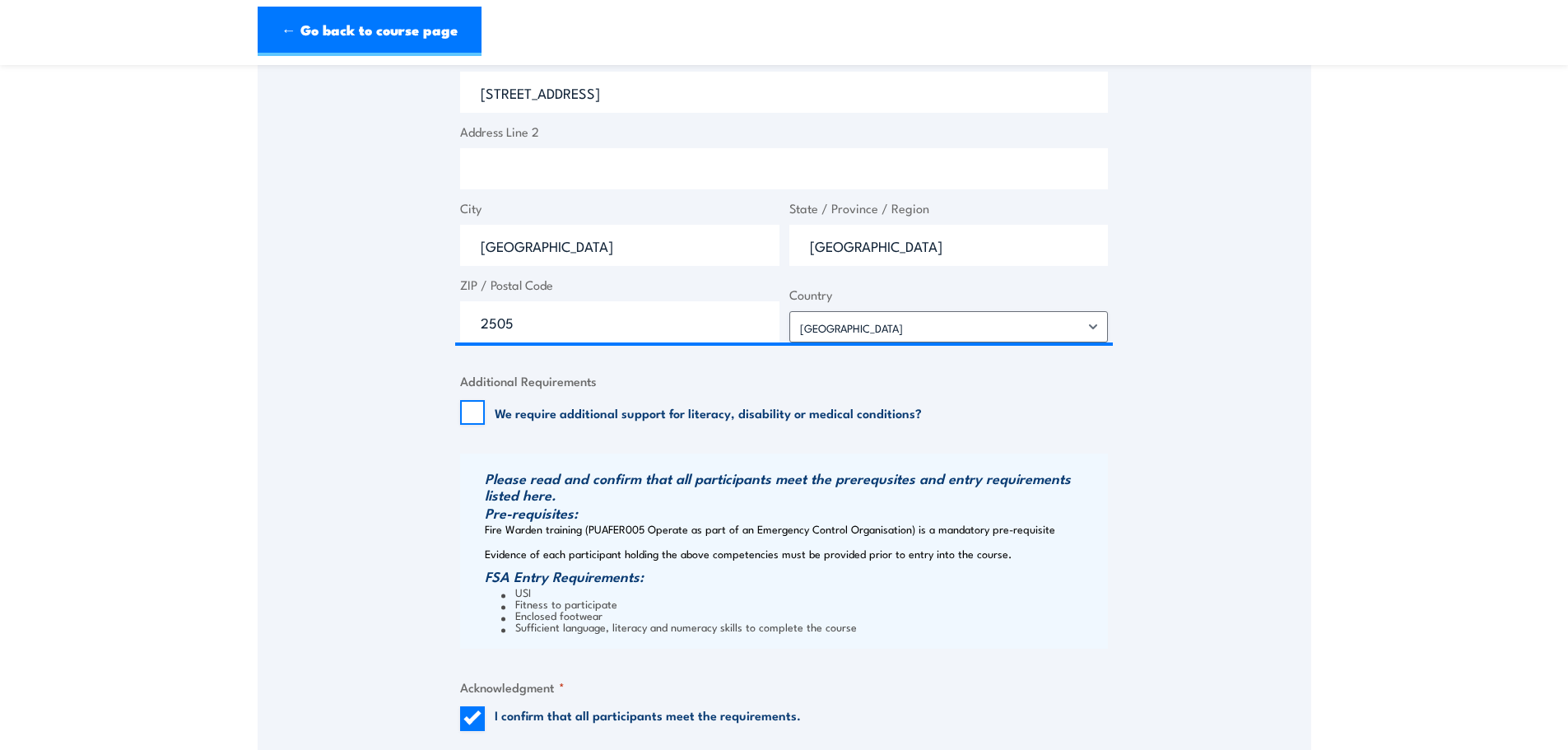
scroll to position [1564, 0]
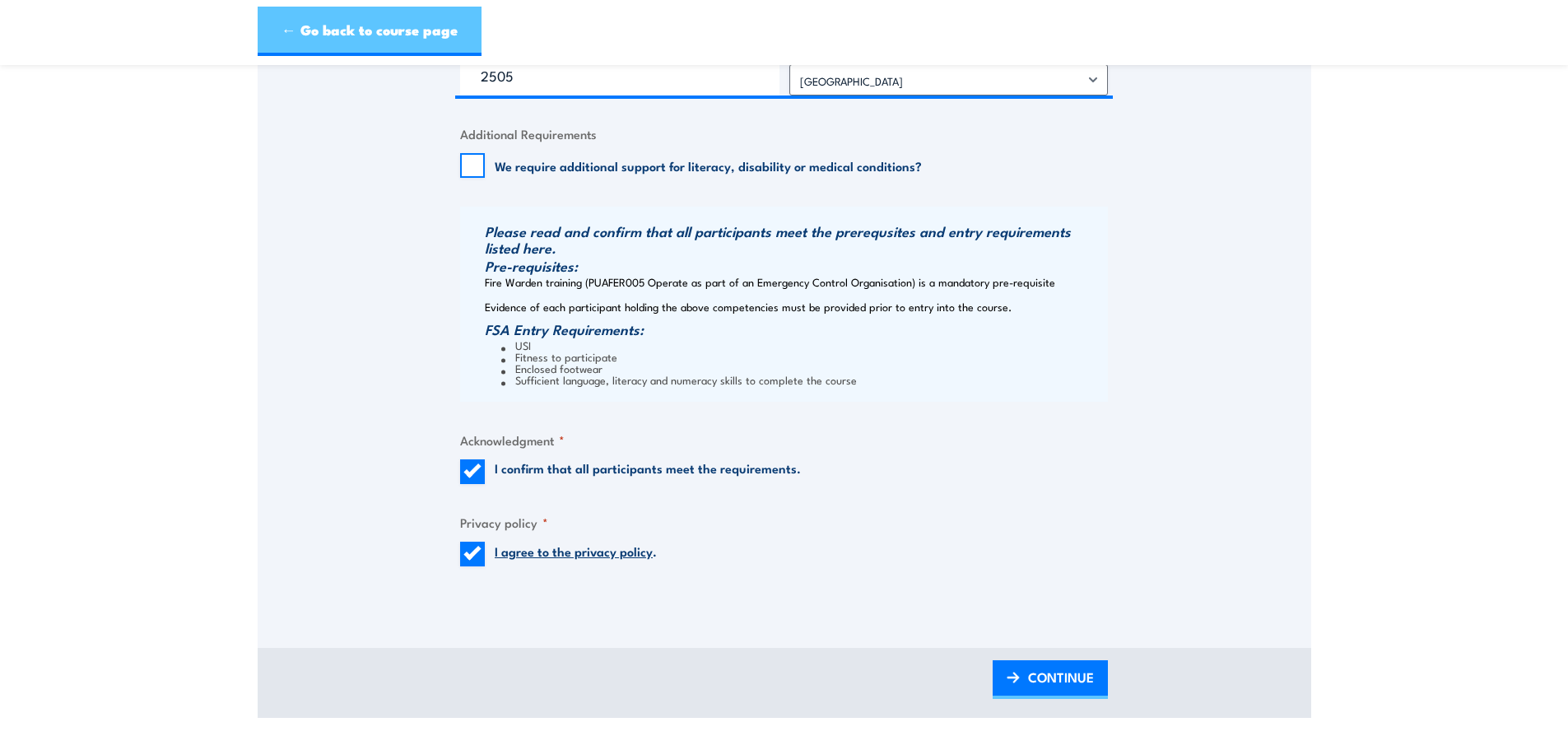
click at [411, 25] on link "← Go back to course page" at bounding box center [370, 32] width 224 height 49
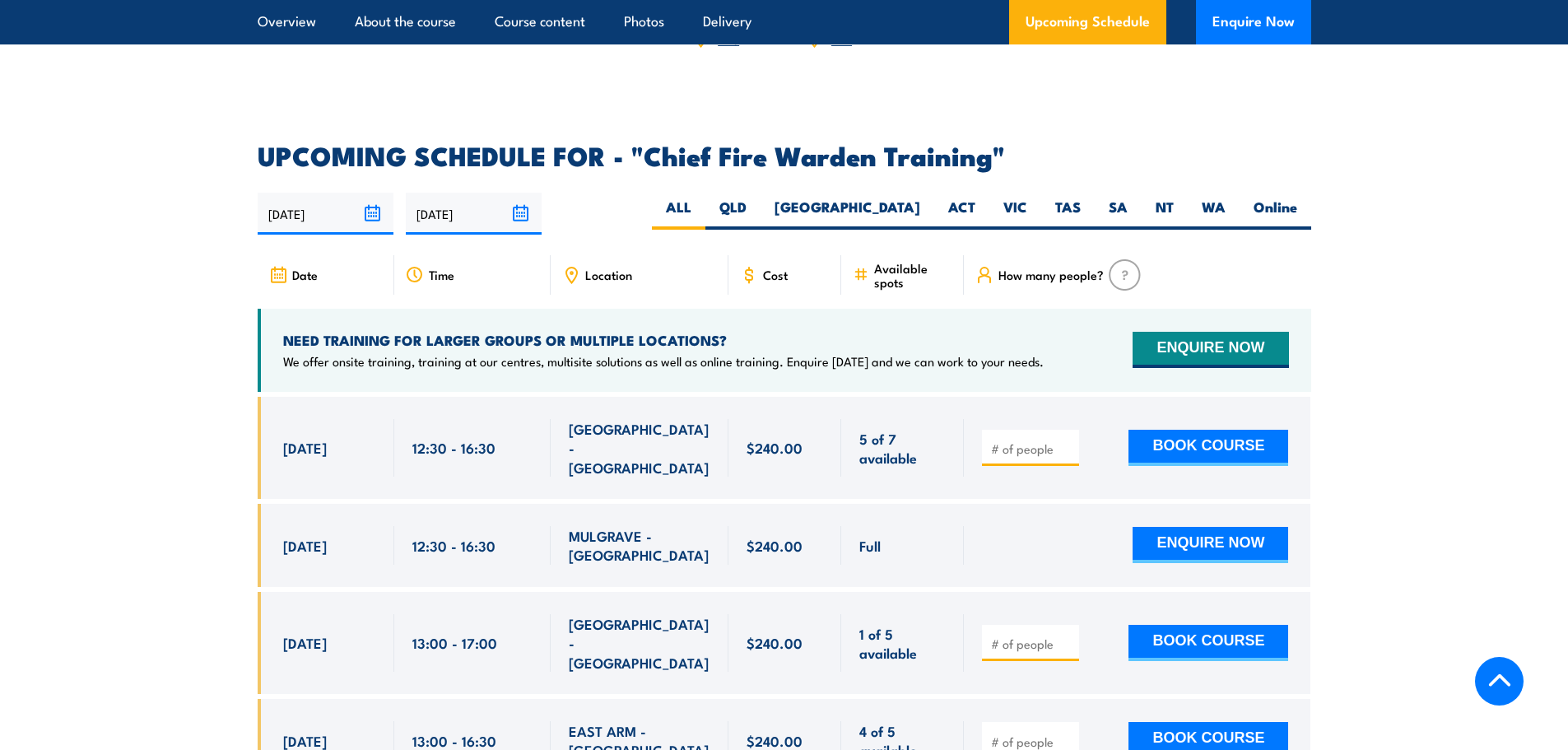
scroll to position [2771, 0]
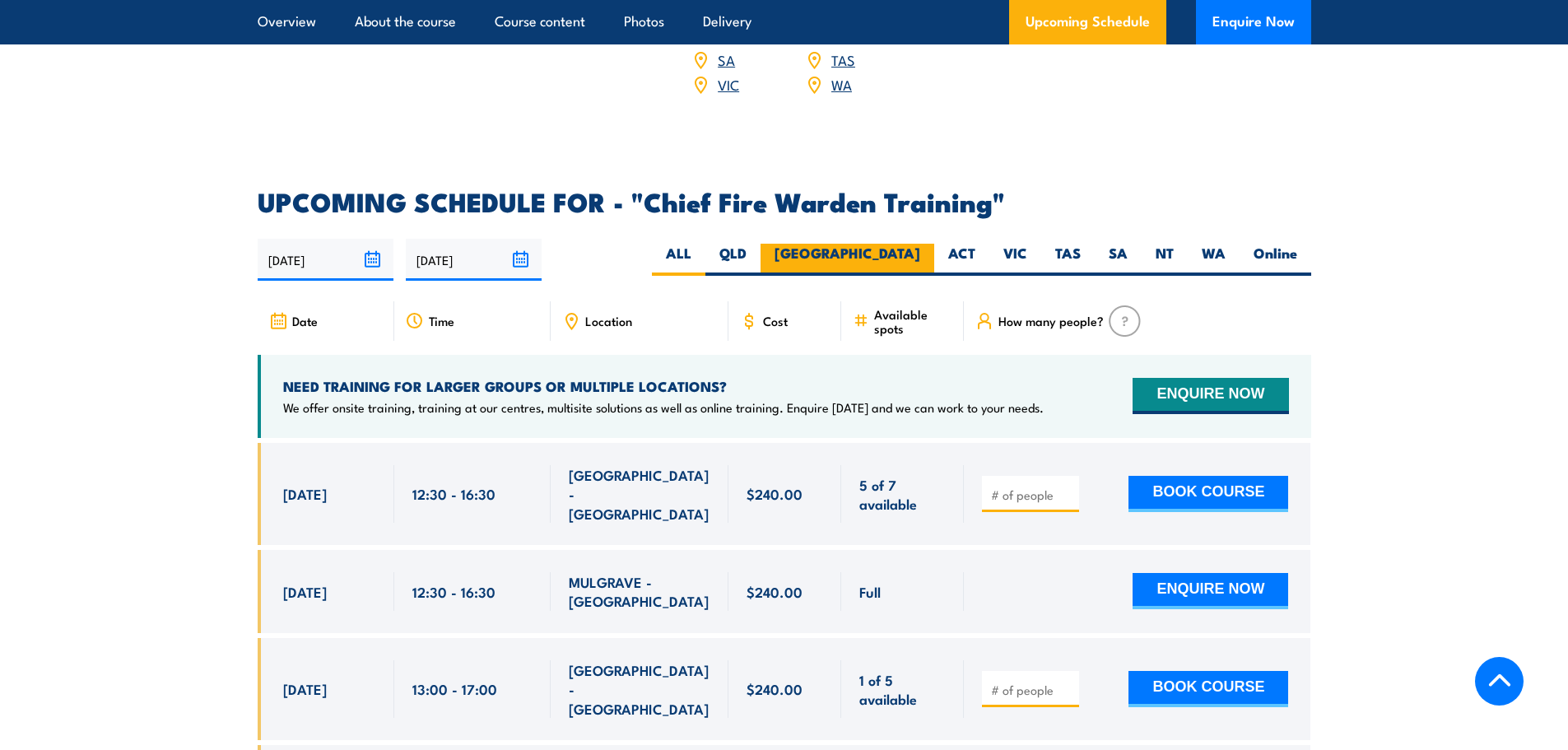
click at [902, 244] on label "[GEOGRAPHIC_DATA]" at bounding box center [847, 259] width 173 height 32
click at [920, 244] on input "[GEOGRAPHIC_DATA]" at bounding box center [925, 249] width 11 height 11
radio input "true"
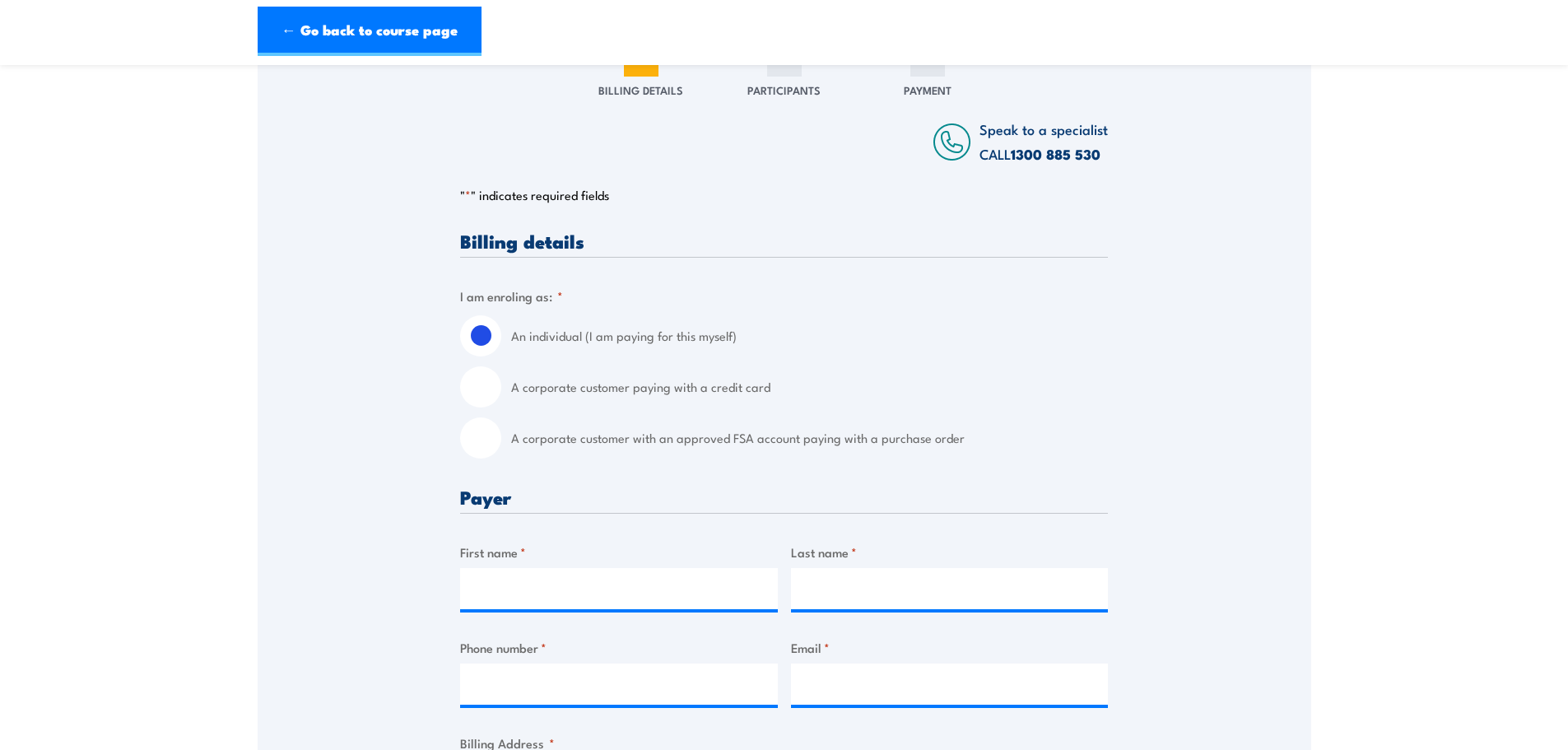
scroll to position [247, 0]
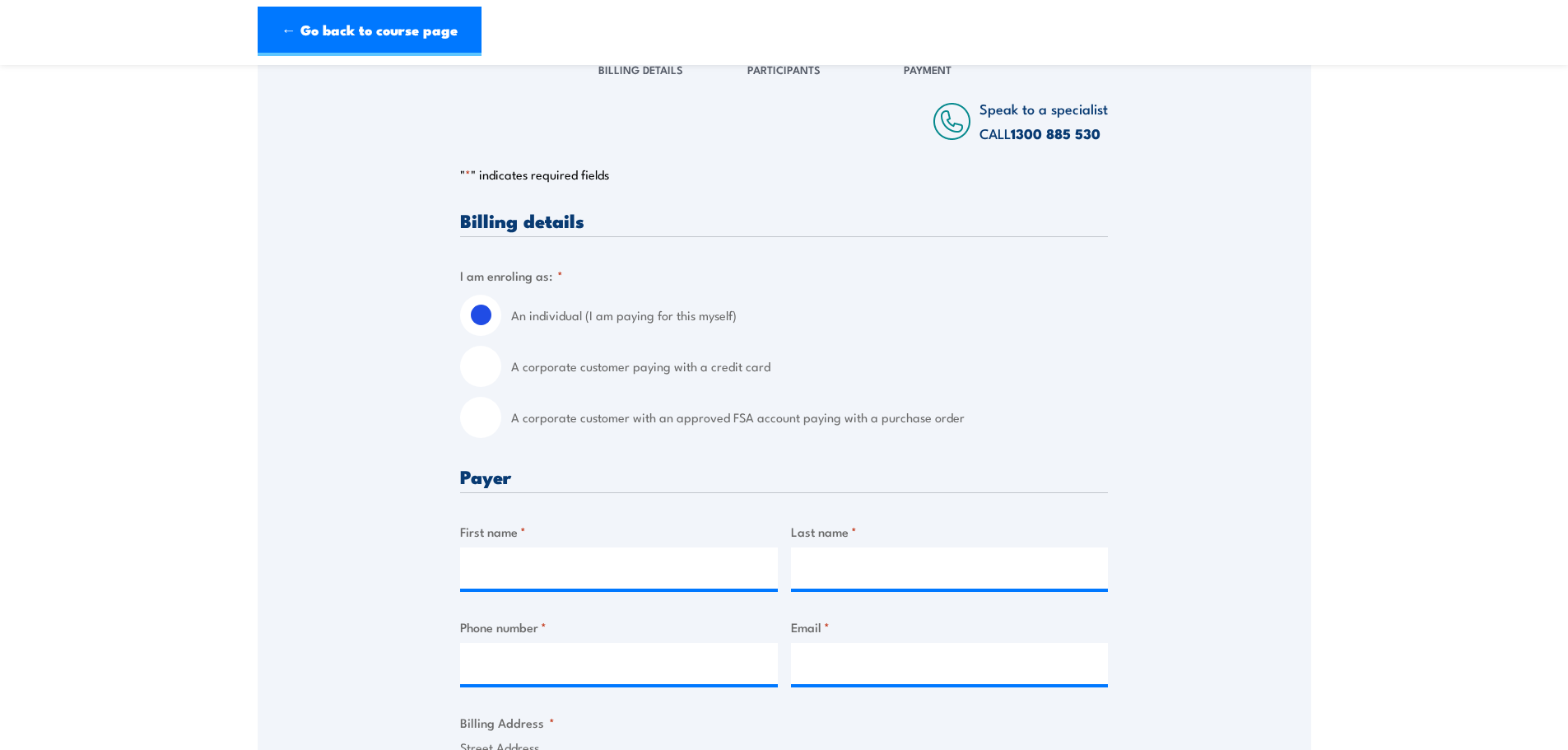
click at [470, 424] on input "A corporate customer with an approved FSA account paying with a purchase order" at bounding box center [480, 417] width 41 height 41
radio input "true"
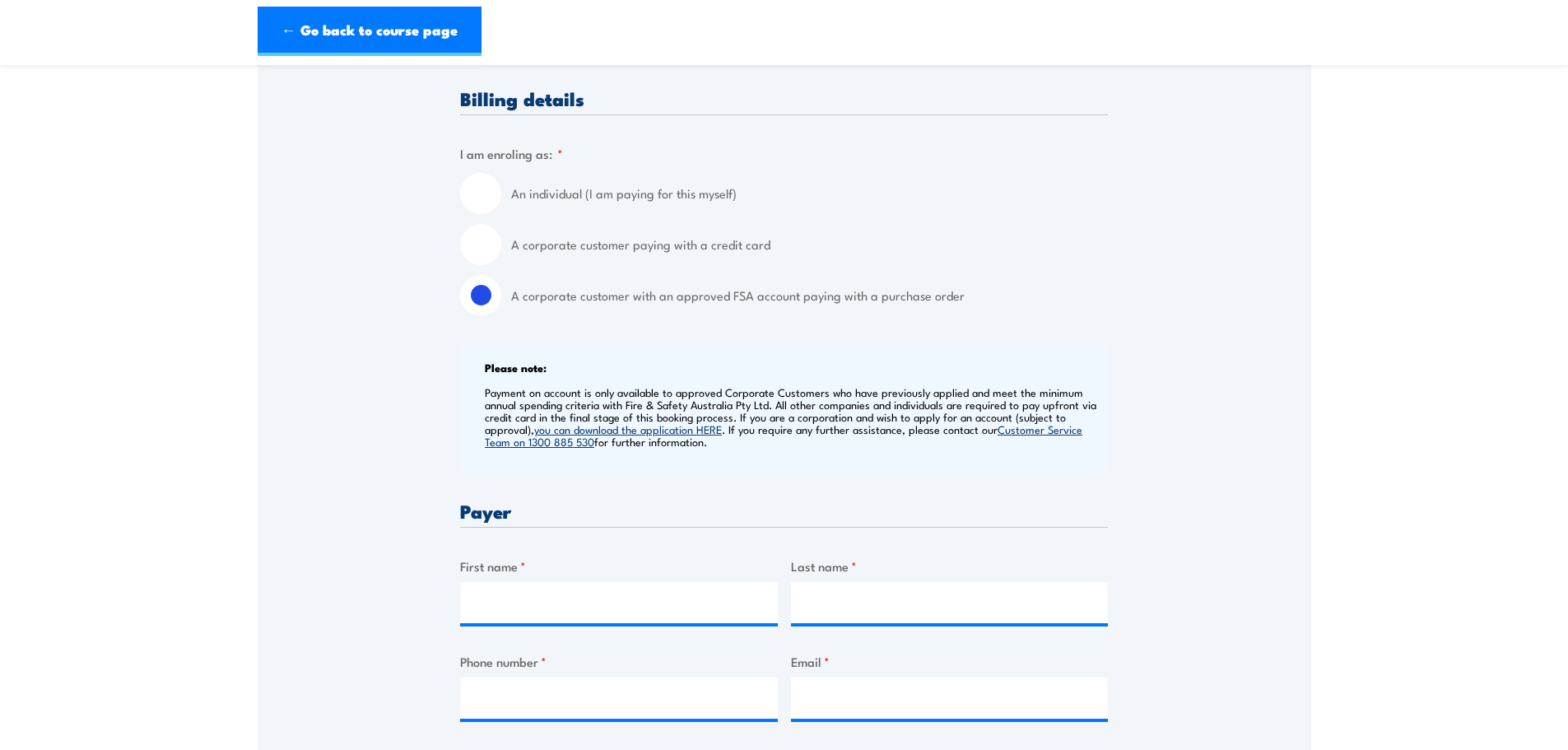
scroll to position [659, 0]
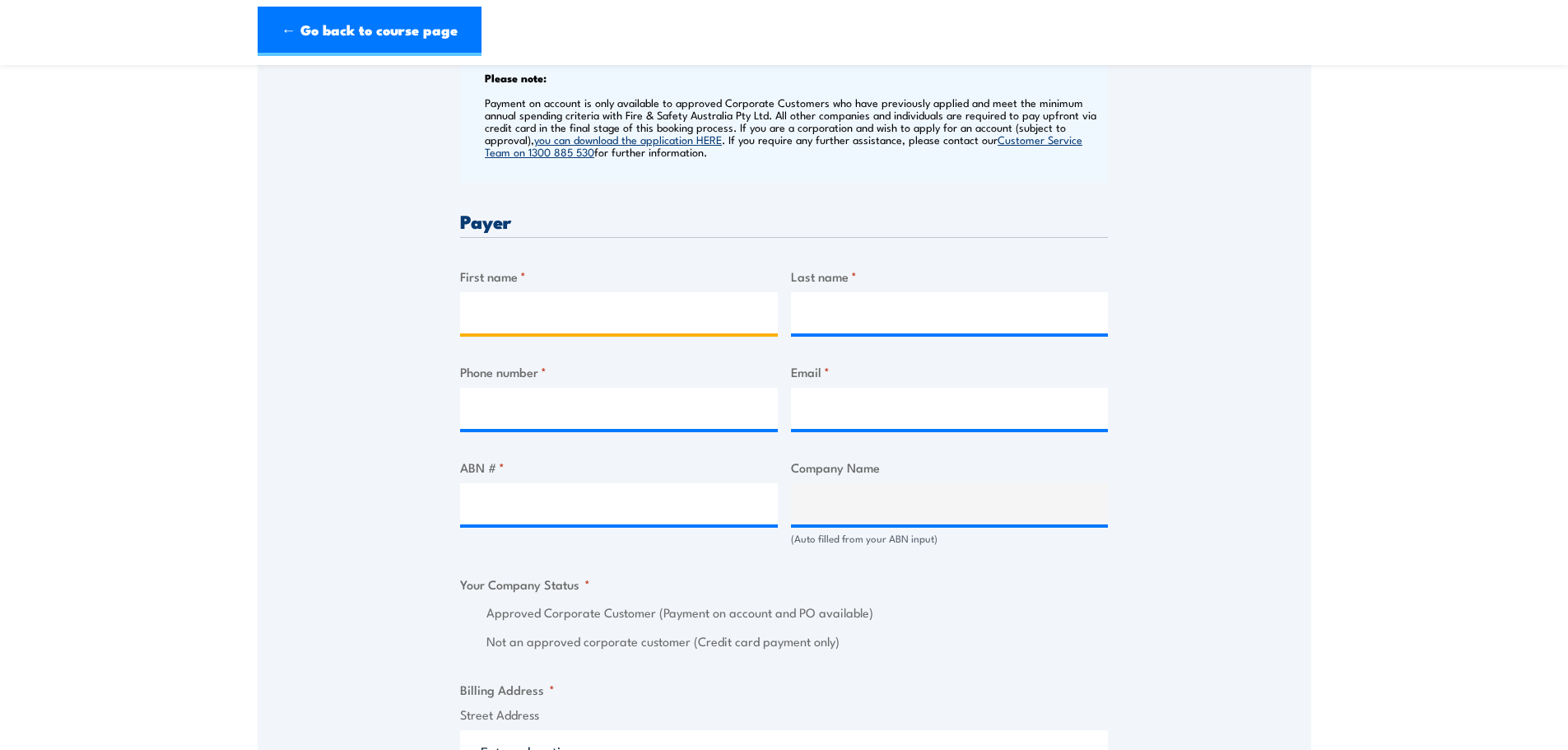
click at [549, 308] on input "First name *" at bounding box center [618, 312] width 318 height 41
type input "walid"
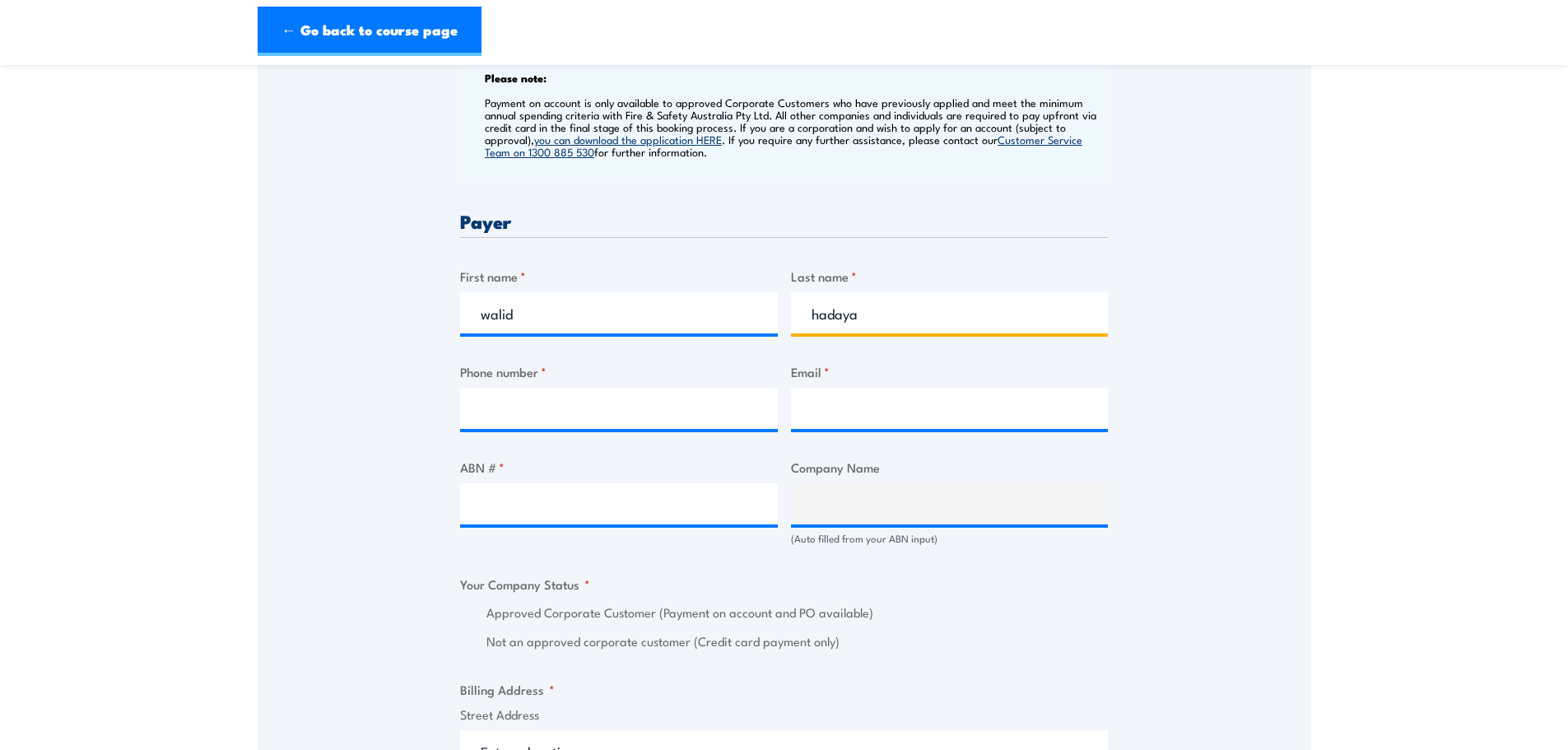
type input "hadaya"
click at [588, 393] on input "Phone number *" at bounding box center [618, 407] width 318 height 41
drag, startPoint x: 1253, startPoint y: 257, endPoint x: 1245, endPoint y: 263, distance: 10.0
click at [1253, 258] on div "Speak to a specialist CALL 1300 885 530 CALL 1300 885 530 " * " indicates requi…" at bounding box center [784, 572] width 1053 height 1892
click at [614, 390] on input "Phone number *" at bounding box center [618, 407] width 318 height 41
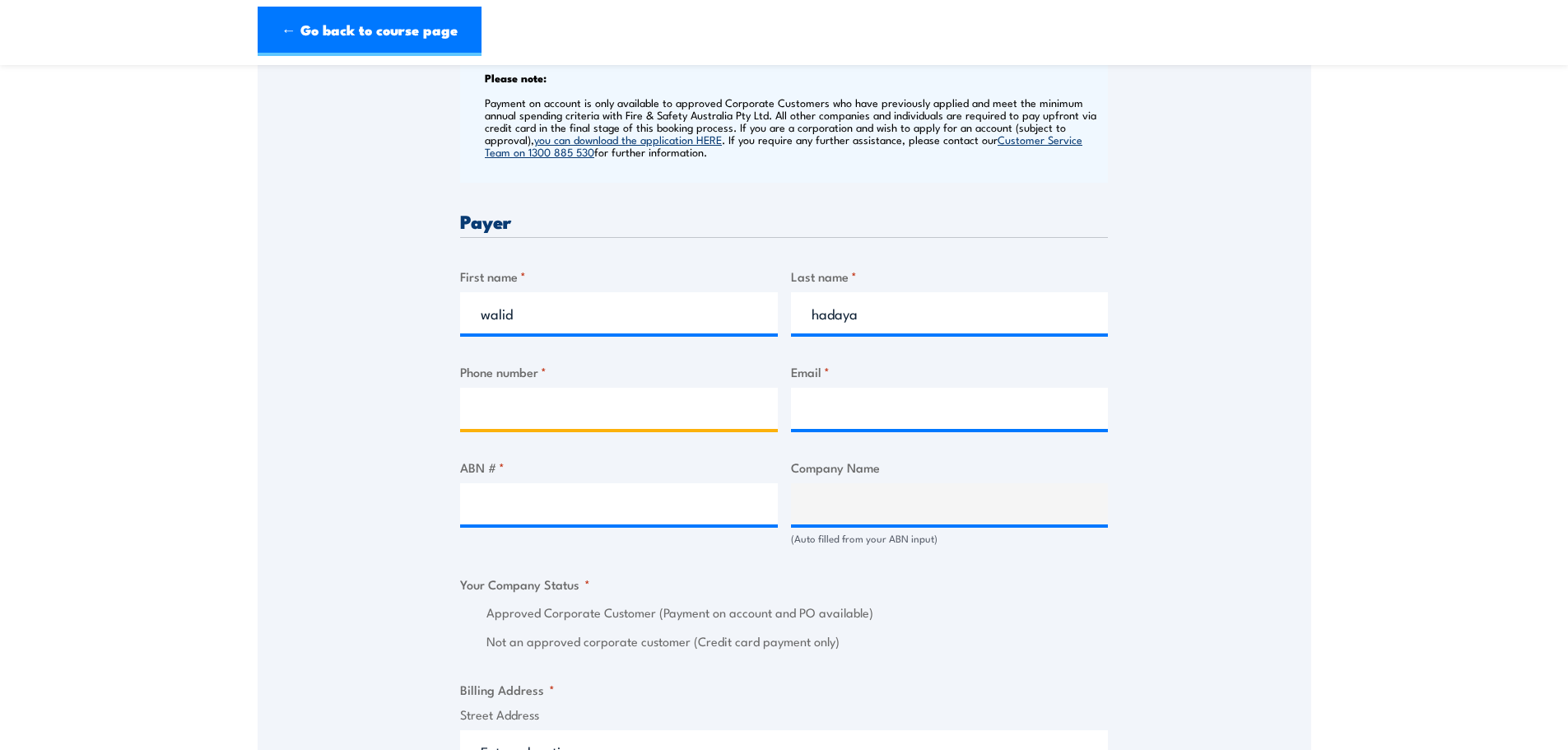
paste input "61242760105"
type input "61242760105"
click at [858, 419] on input "Email *" at bounding box center [950, 407] width 318 height 41
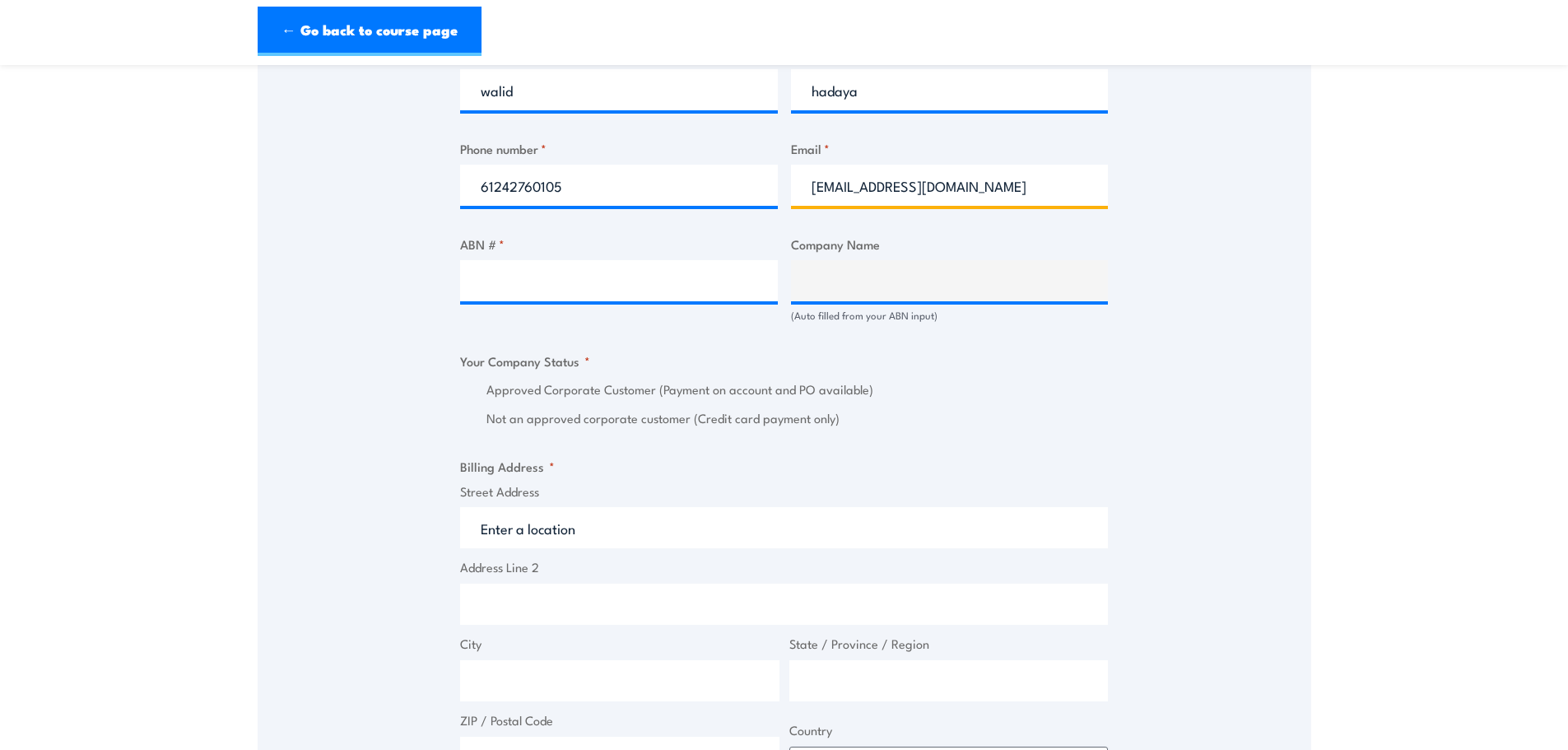
scroll to position [905, 0]
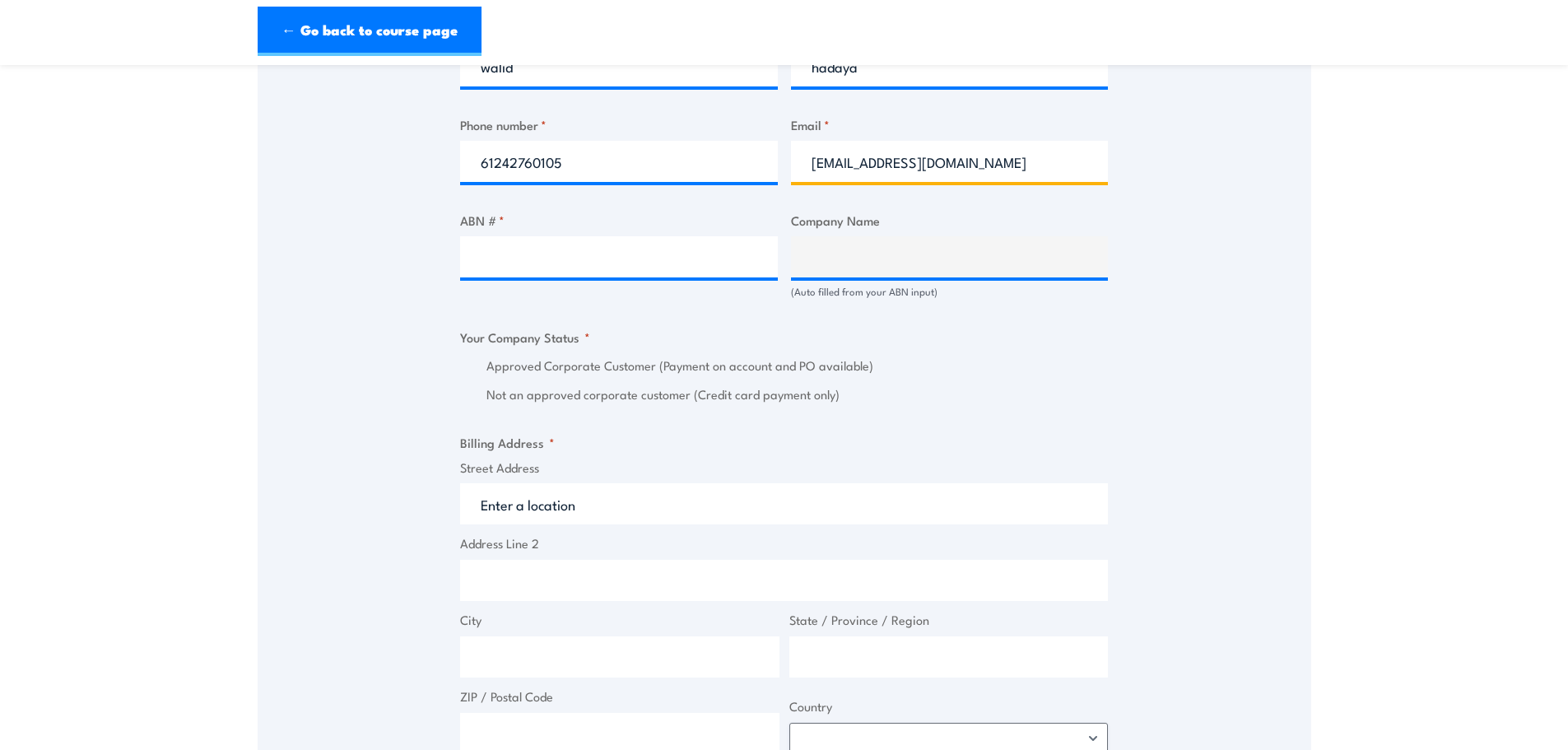
type input "[EMAIL_ADDRESS][DOMAIN_NAME]"
click at [1030, 405] on div "Billing details I am enroling as: * An individual (I am paying for this myself)…" at bounding box center [783, 408] width 647 height 1713
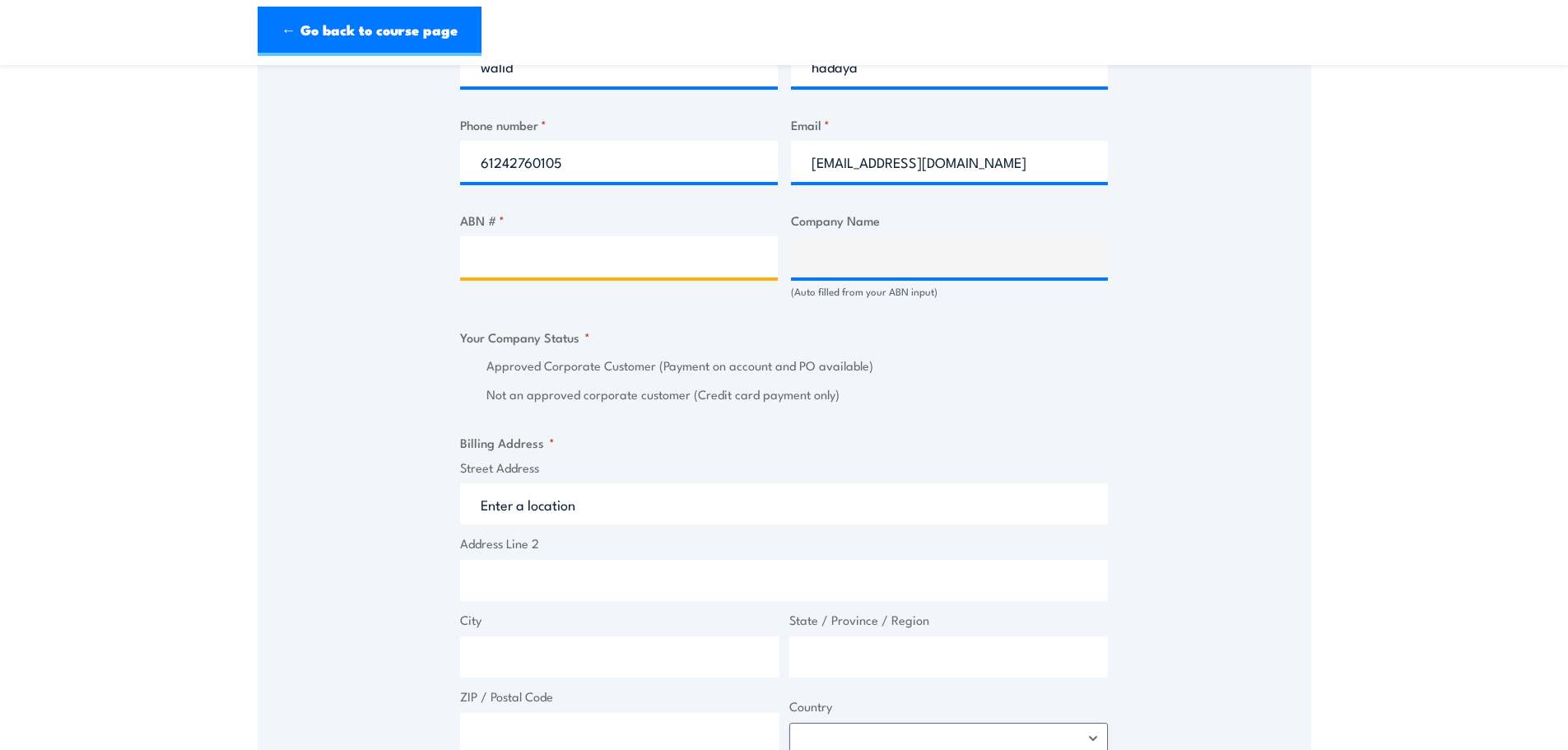
click at [519, 261] on input "ABN # *" at bounding box center [618, 257] width 318 height 41
paste input "61242760105"
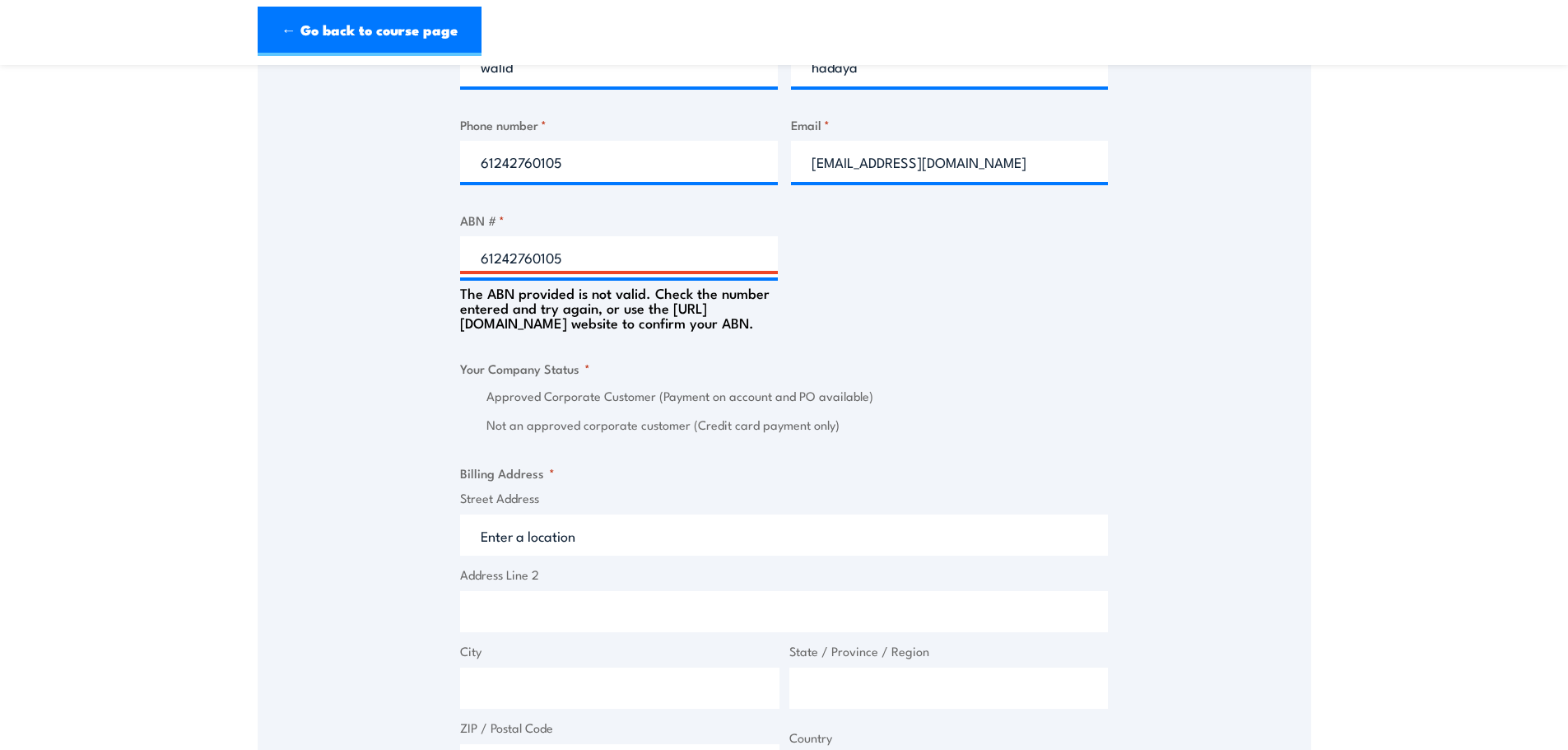
click at [625, 278] on div "The ABN provided is not valid. Check the number entered and try again, or use t…" at bounding box center [618, 304] width 318 height 53
click at [631, 262] on input "61242760105" at bounding box center [618, 257] width 318 height 41
click at [631, 261] on input "61242760105" at bounding box center [618, 257] width 318 height 41
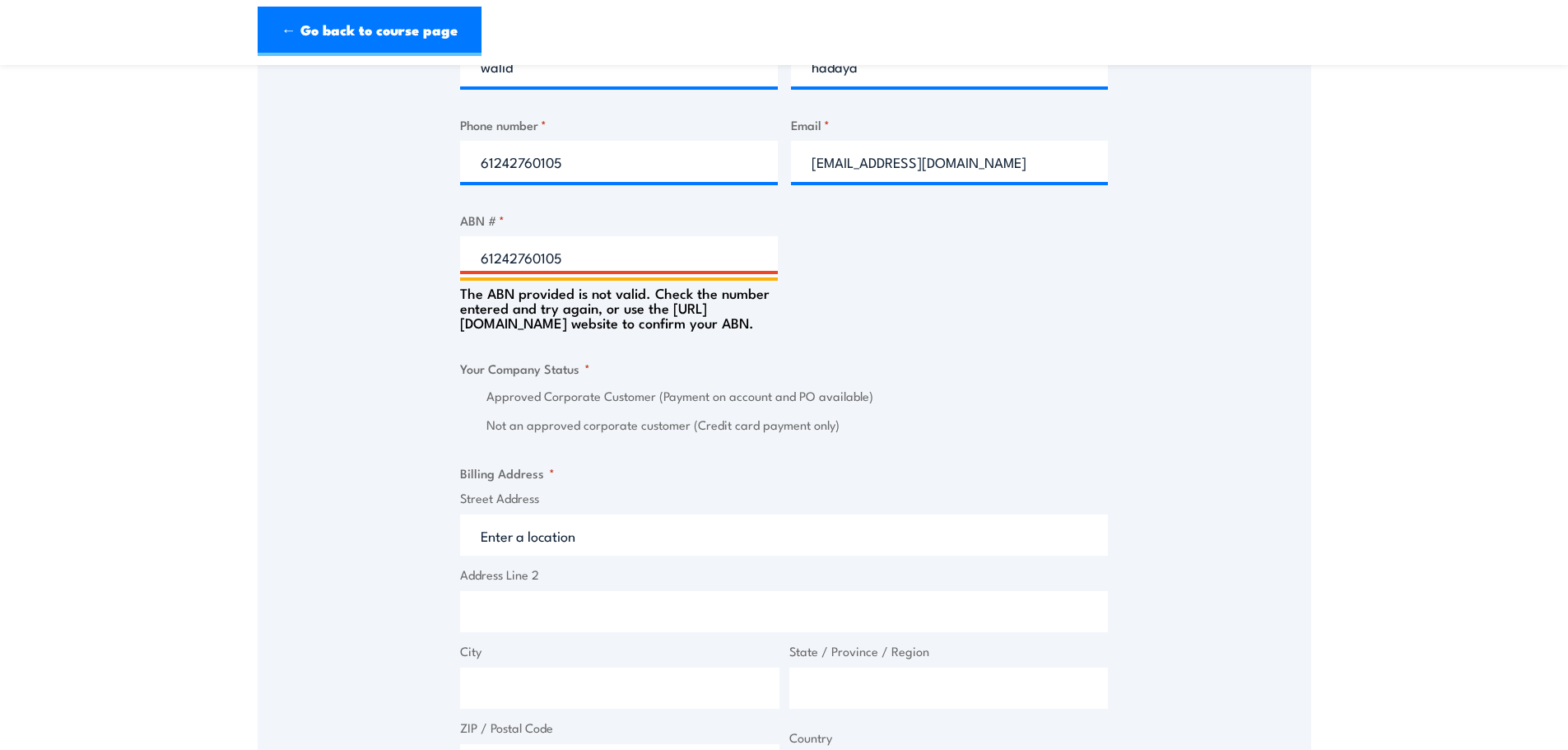
paste input "85 003 840 319"
type input "85 003 840 319"
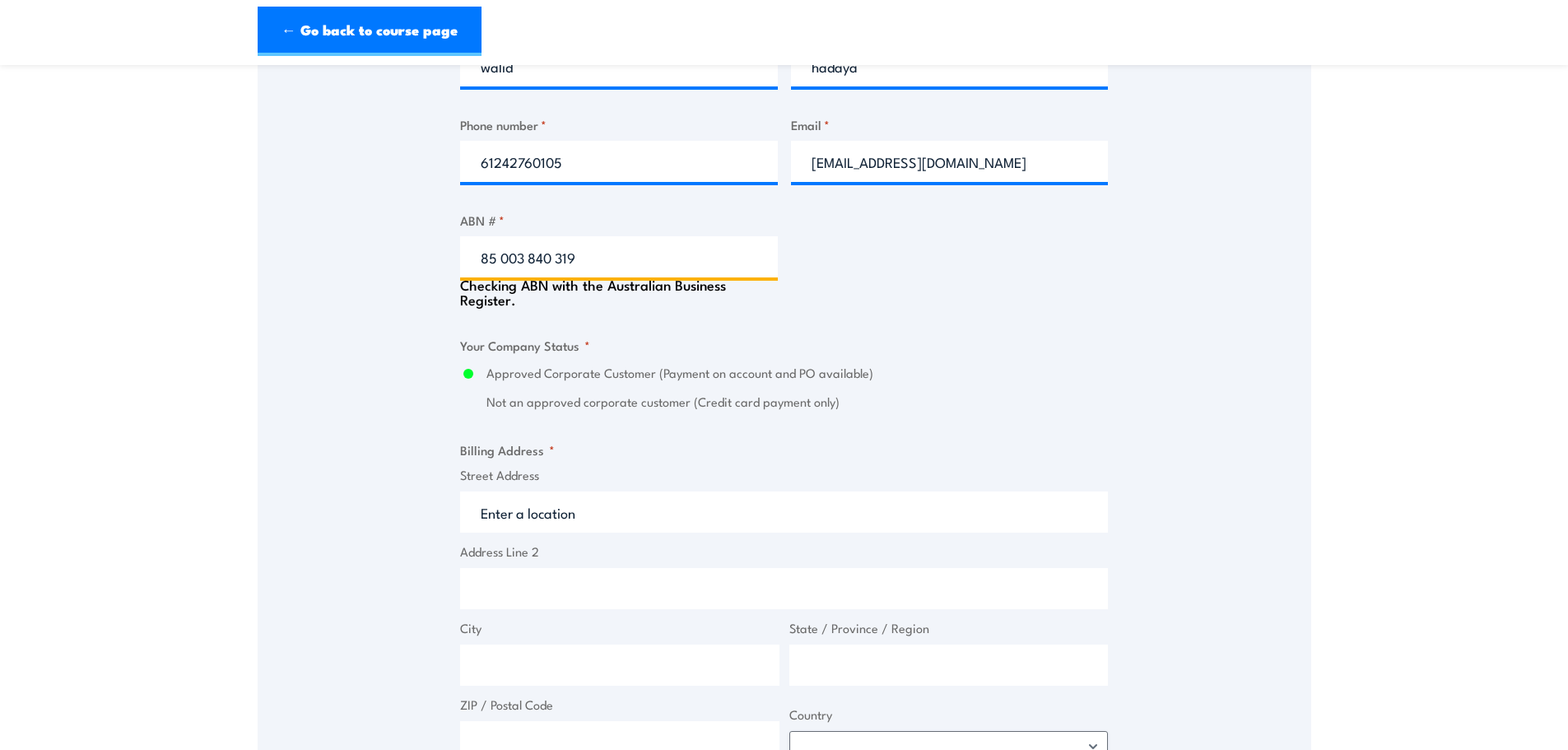
type input "MAINFREIGHT DISTRIBUTION PTY LIMITED"
radio input "true"
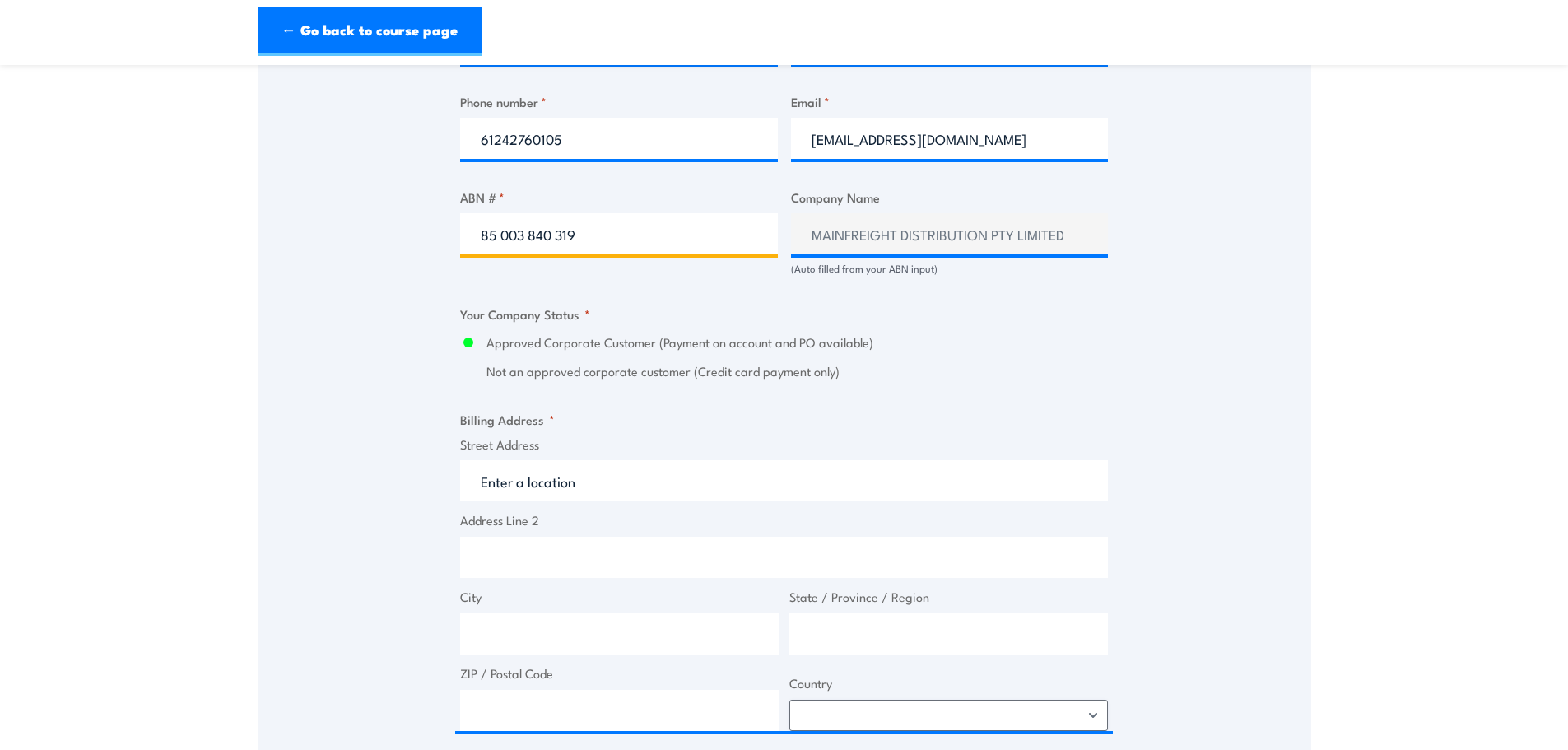
scroll to position [1152, 0]
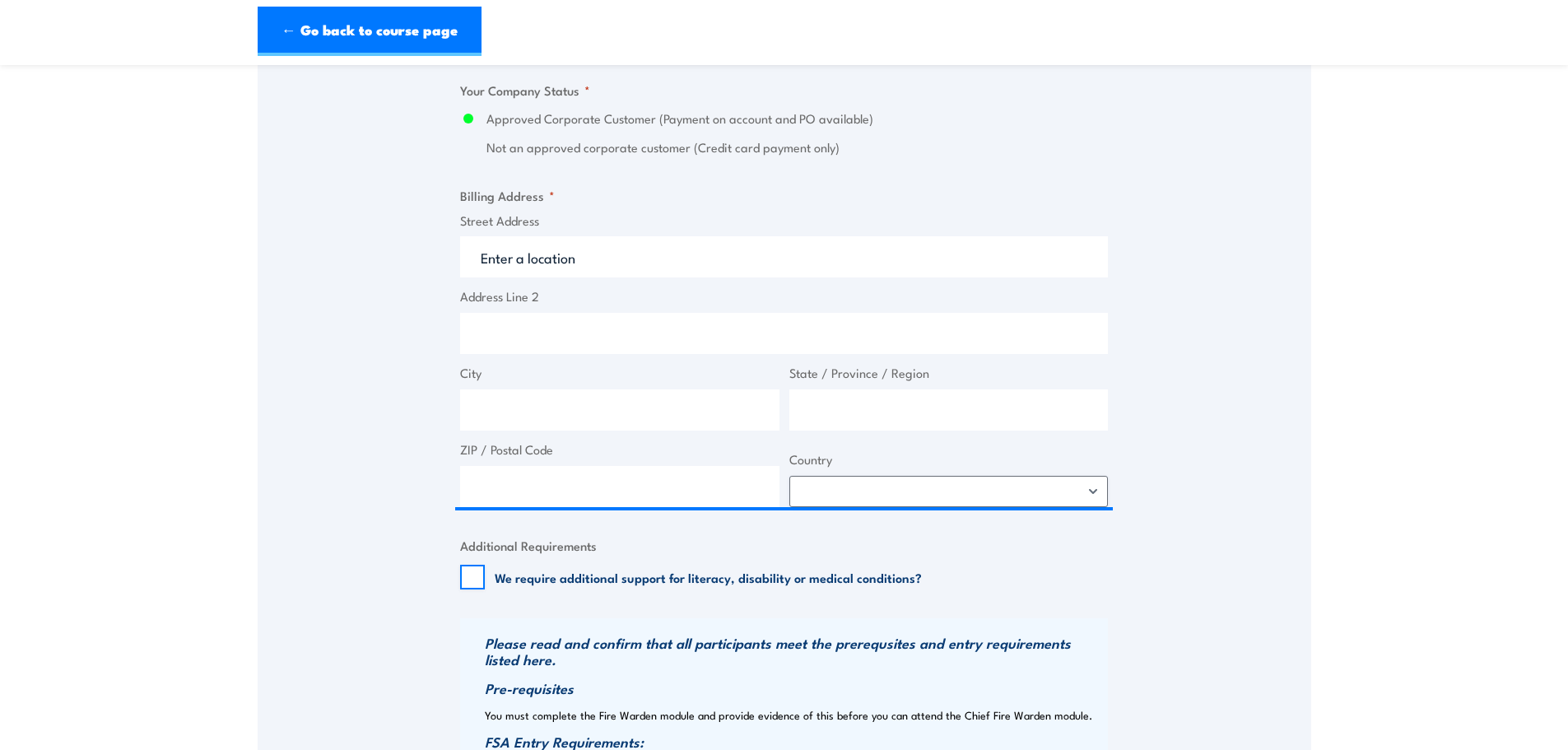
type input "85 003 840 319"
click at [599, 232] on span "Street Address" at bounding box center [783, 244] width 658 height 67
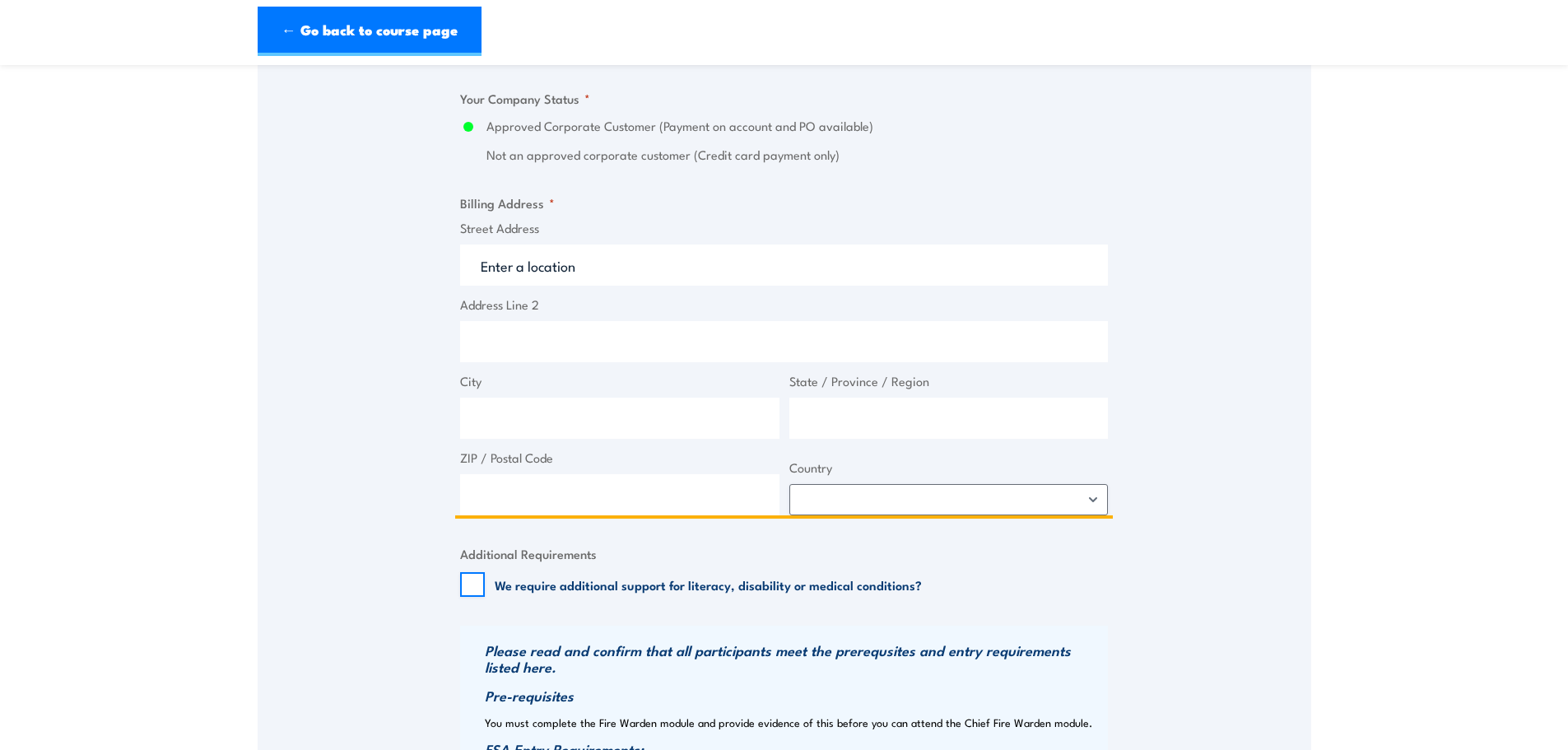
click at [627, 265] on input "Street Address" at bounding box center [783, 265] width 647 height 41
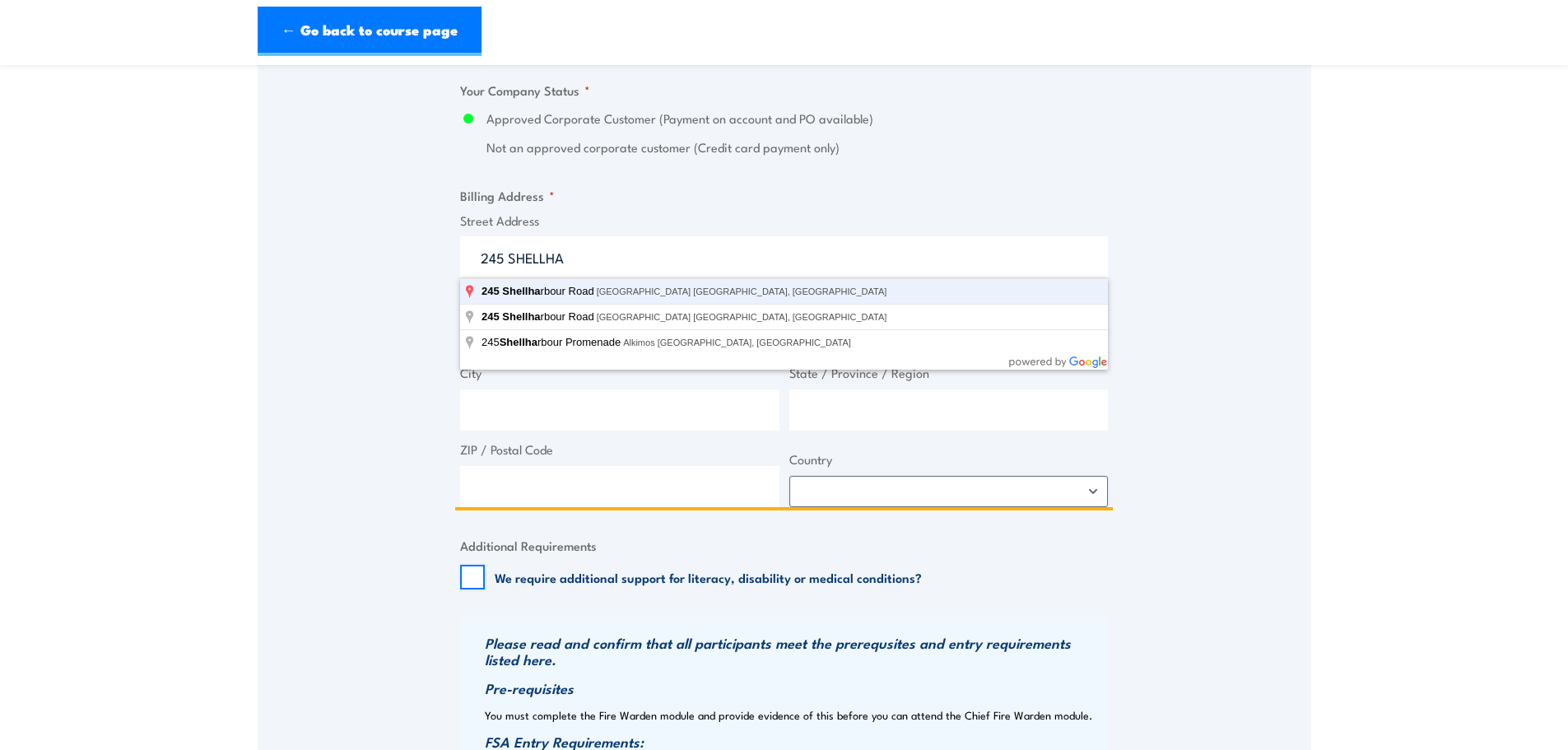
type input "[STREET_ADDRESS]"
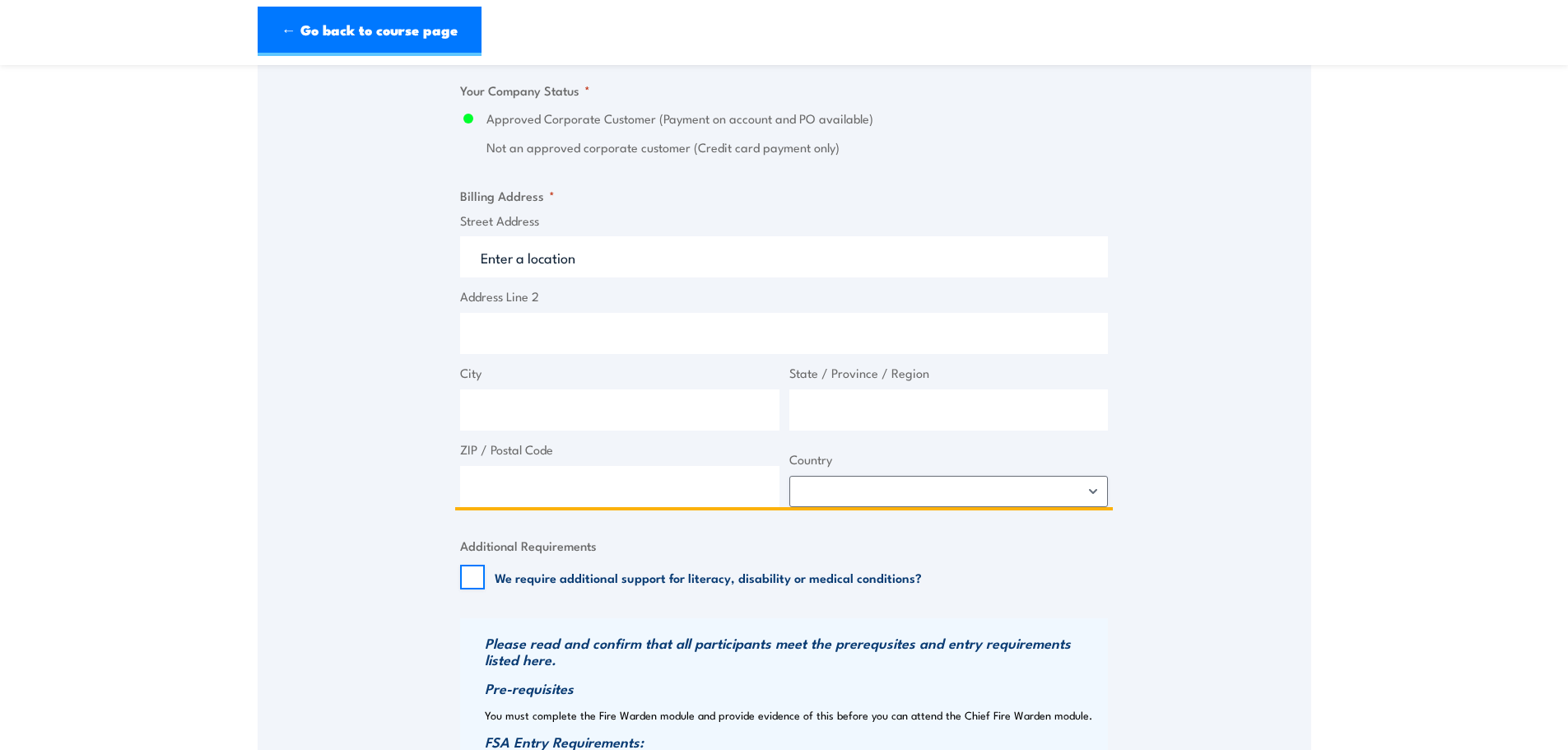
type input "[STREET_ADDRESS]"
type input "[GEOGRAPHIC_DATA]"
type input "2505"
select select "[GEOGRAPHIC_DATA]"
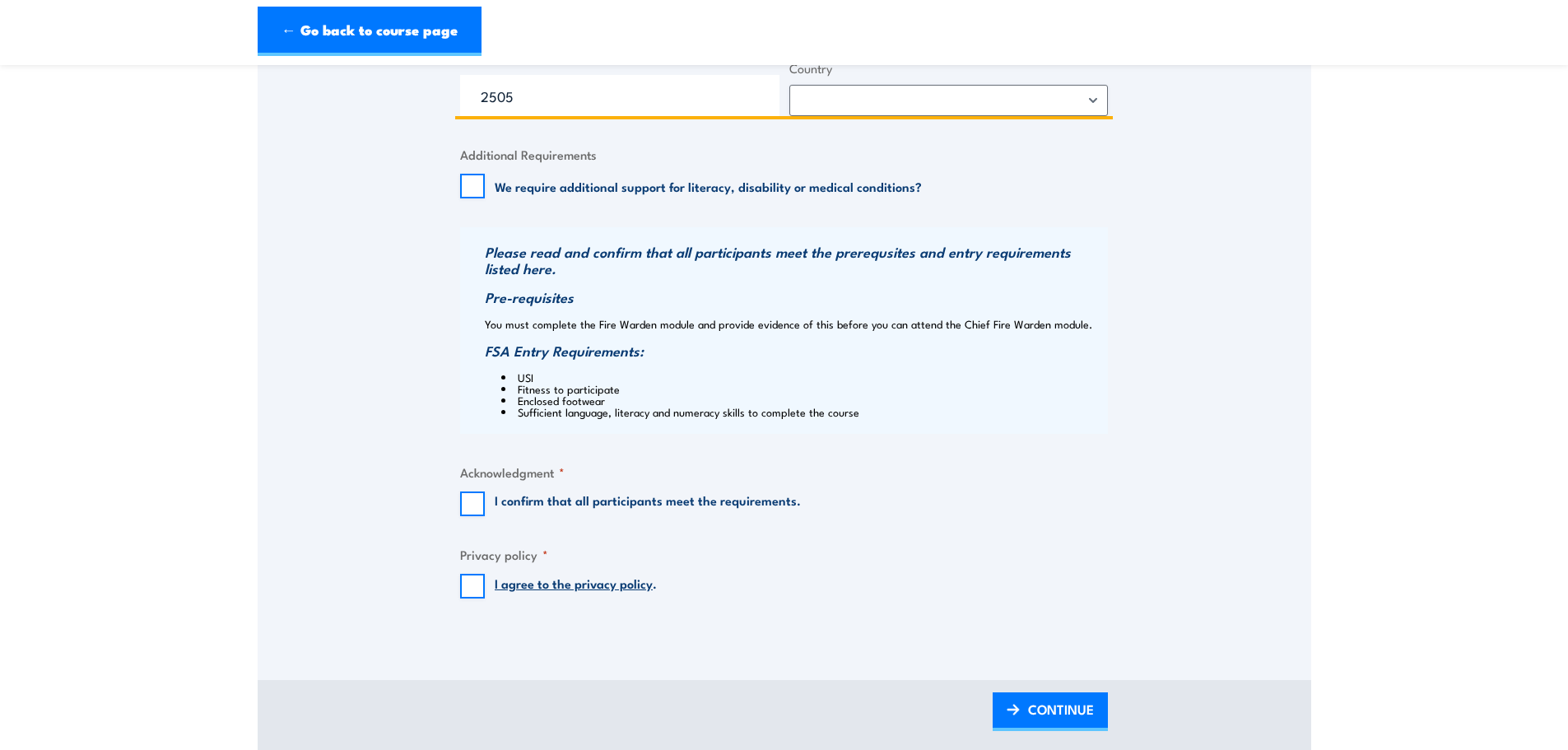
scroll to position [1564, 0]
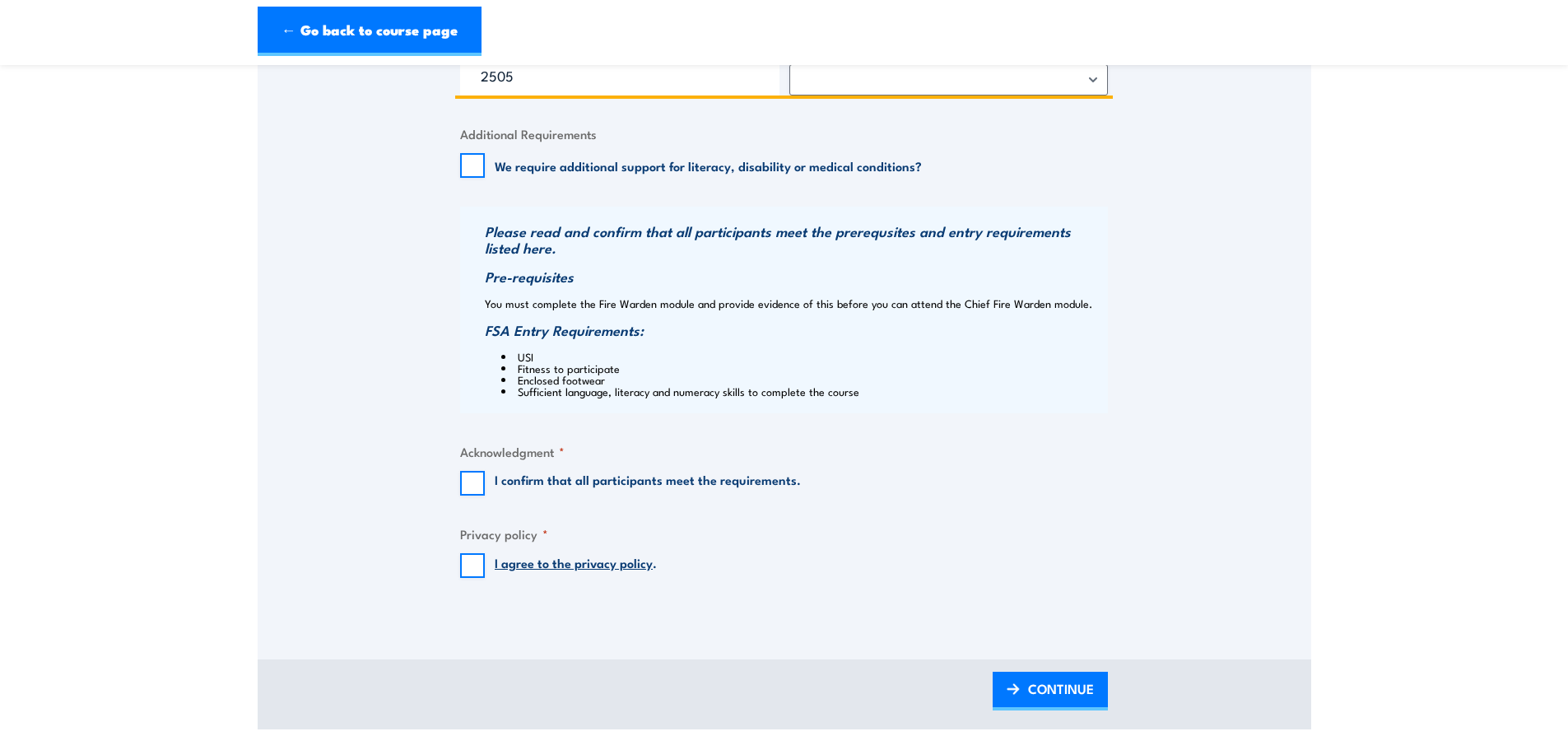
type input "[STREET_ADDRESS]"
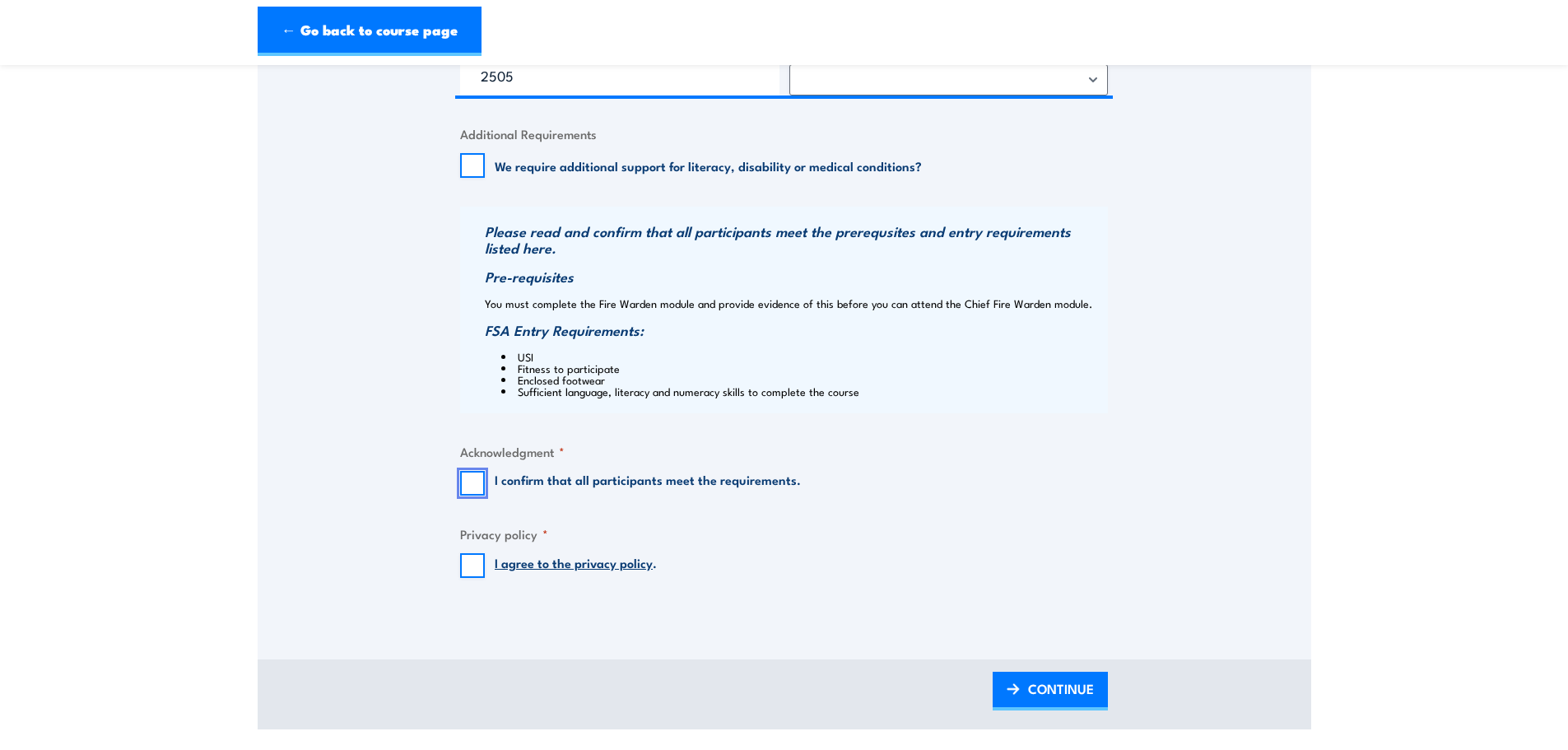
click at [471, 492] on input "I confirm that all participants meet the requirements." at bounding box center [472, 483] width 25 height 25
checkbox input "true"
click at [480, 563] on input "I agree to the privacy policy ." at bounding box center [472, 565] width 25 height 25
checkbox input "true"
click at [1034, 683] on span "CONTINUE" at bounding box center [1060, 689] width 66 height 44
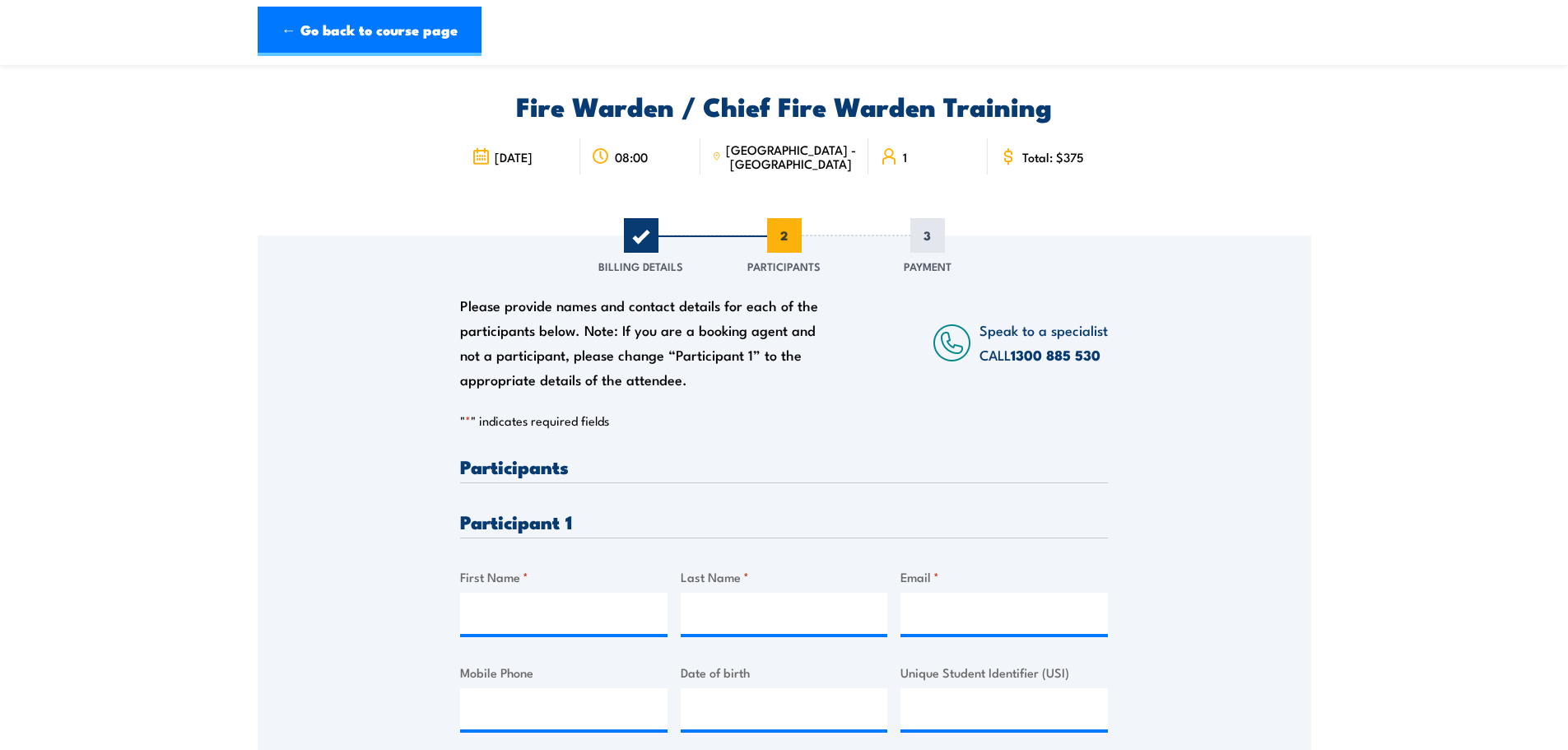
scroll to position [247, 0]
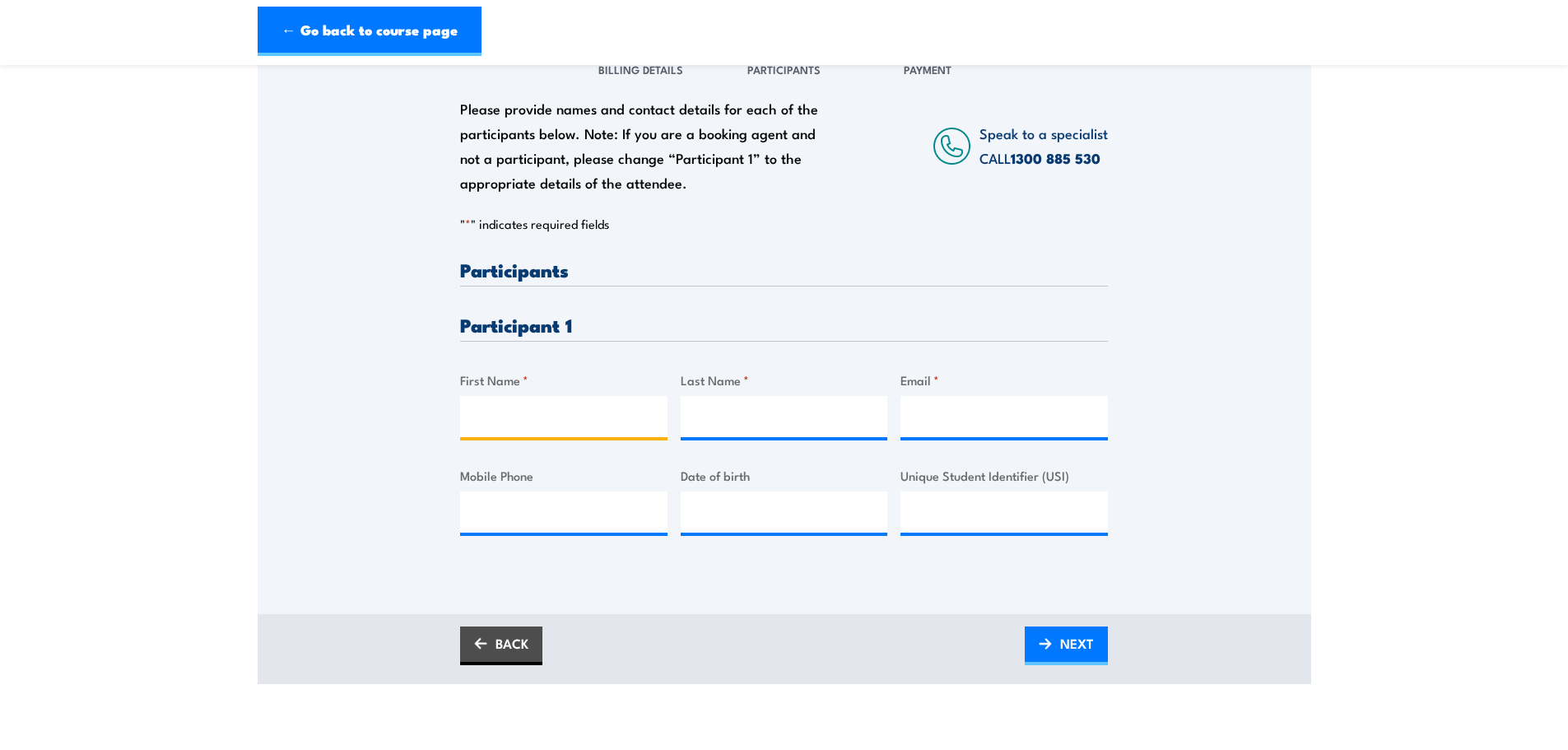
click at [618, 412] on input "First Name *" at bounding box center [563, 416] width 208 height 41
type input "ZANE"
type input "JUST"
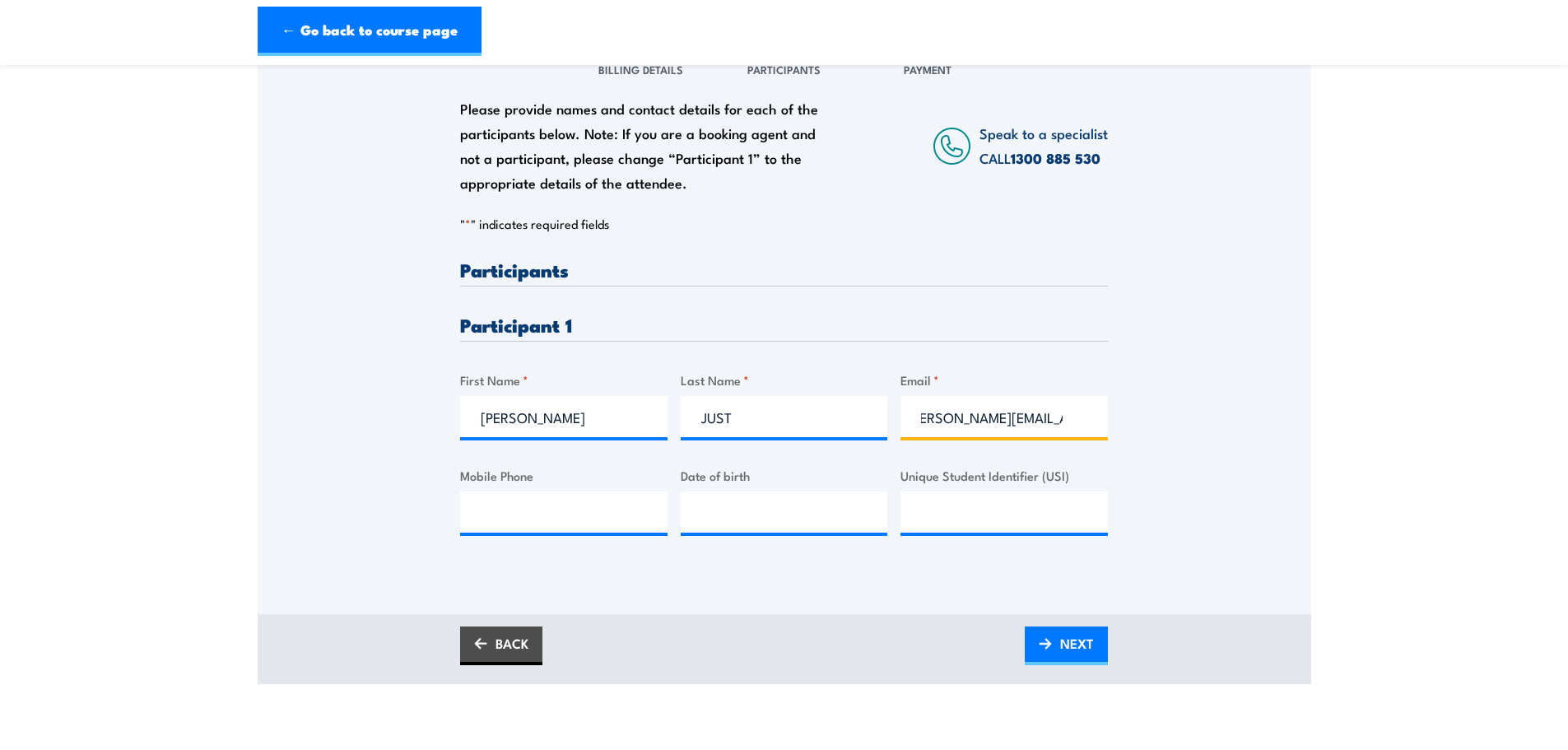
scroll to position [0, 25]
type input "zane.just@mainfreight.com"
click at [520, 519] on input "Mobile Phone" at bounding box center [563, 512] width 208 height 41
type input "0426851517"
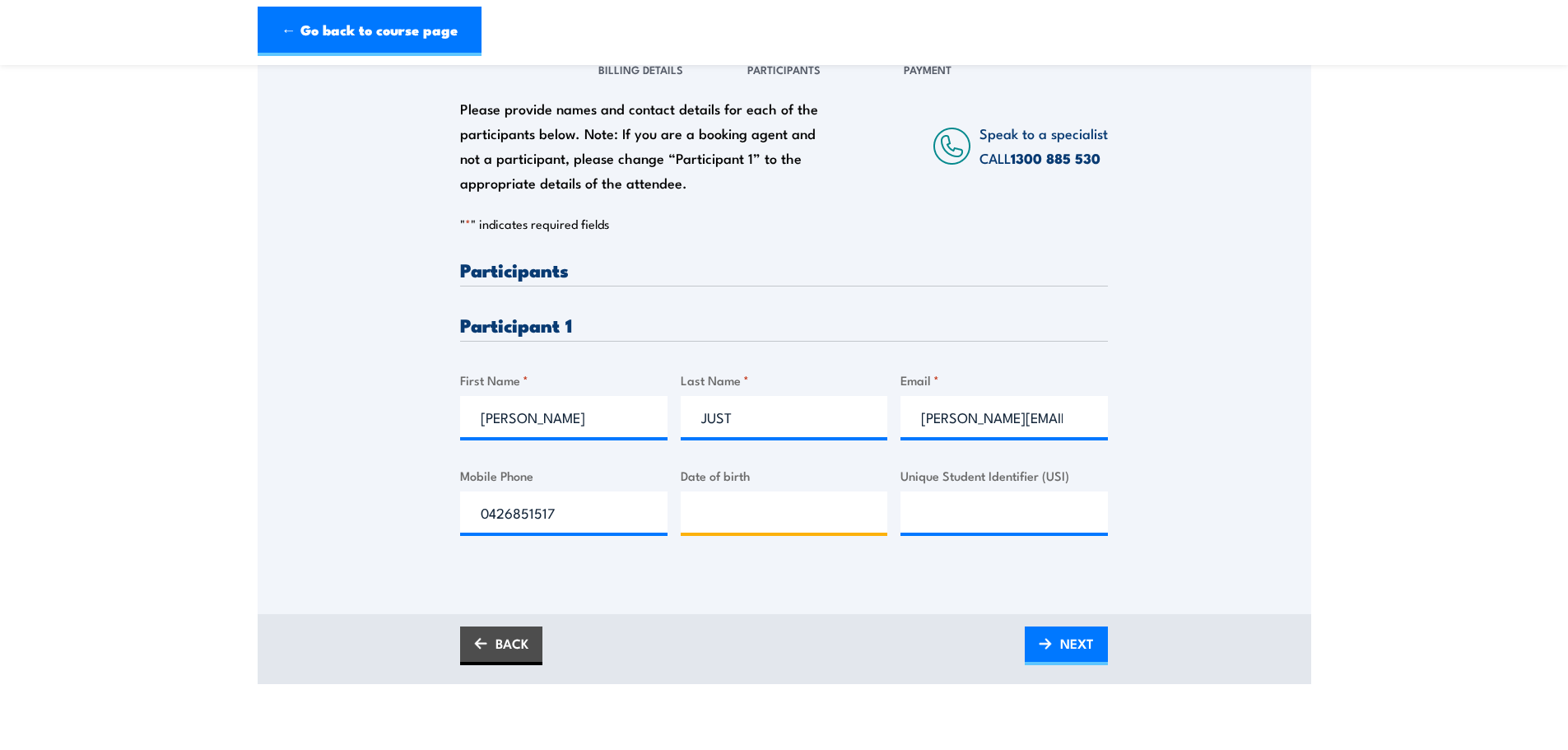
type input "__/__/____"
click at [775, 503] on input "__/__/____" at bounding box center [784, 512] width 208 height 41
type input "__/__/____"
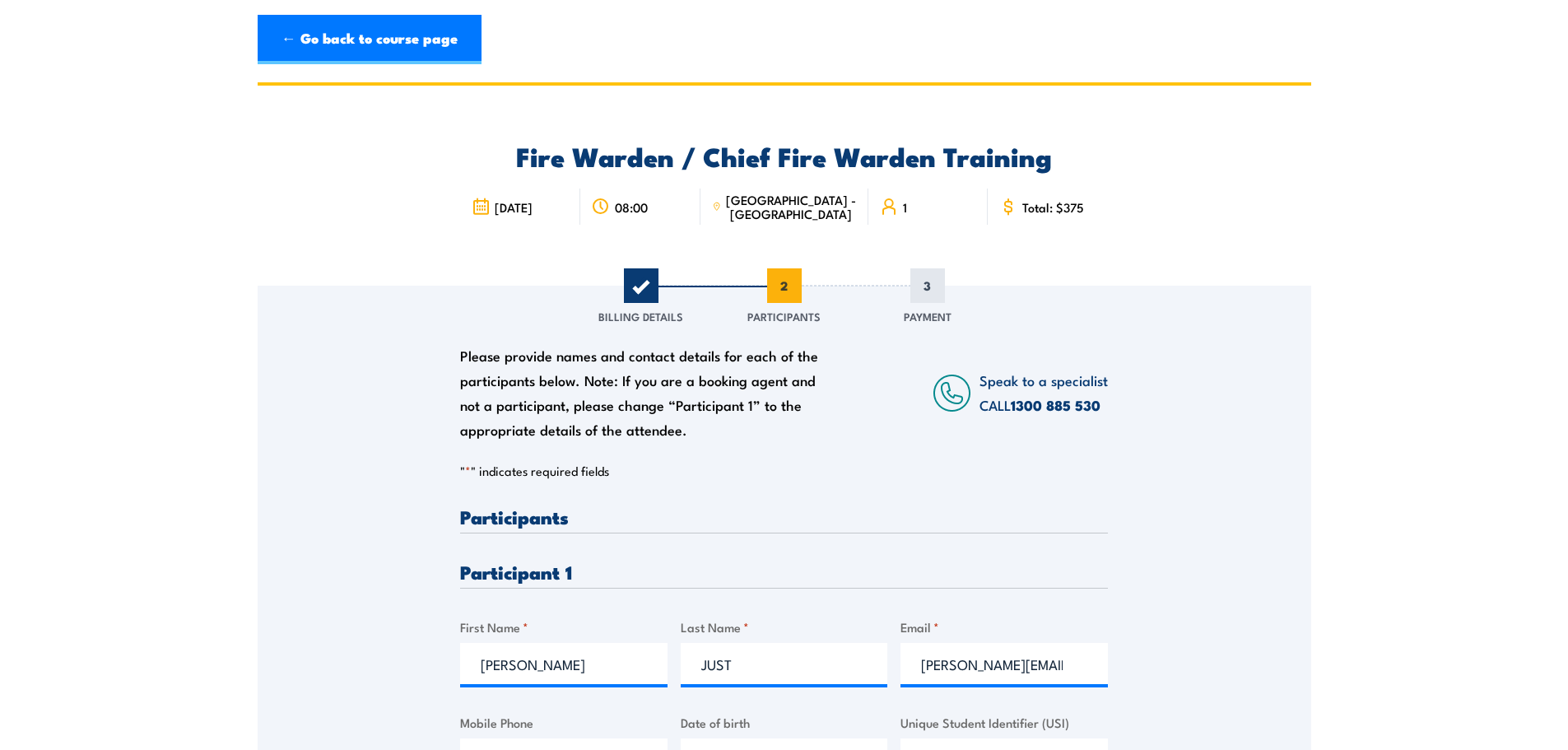
type input "__/__/____"
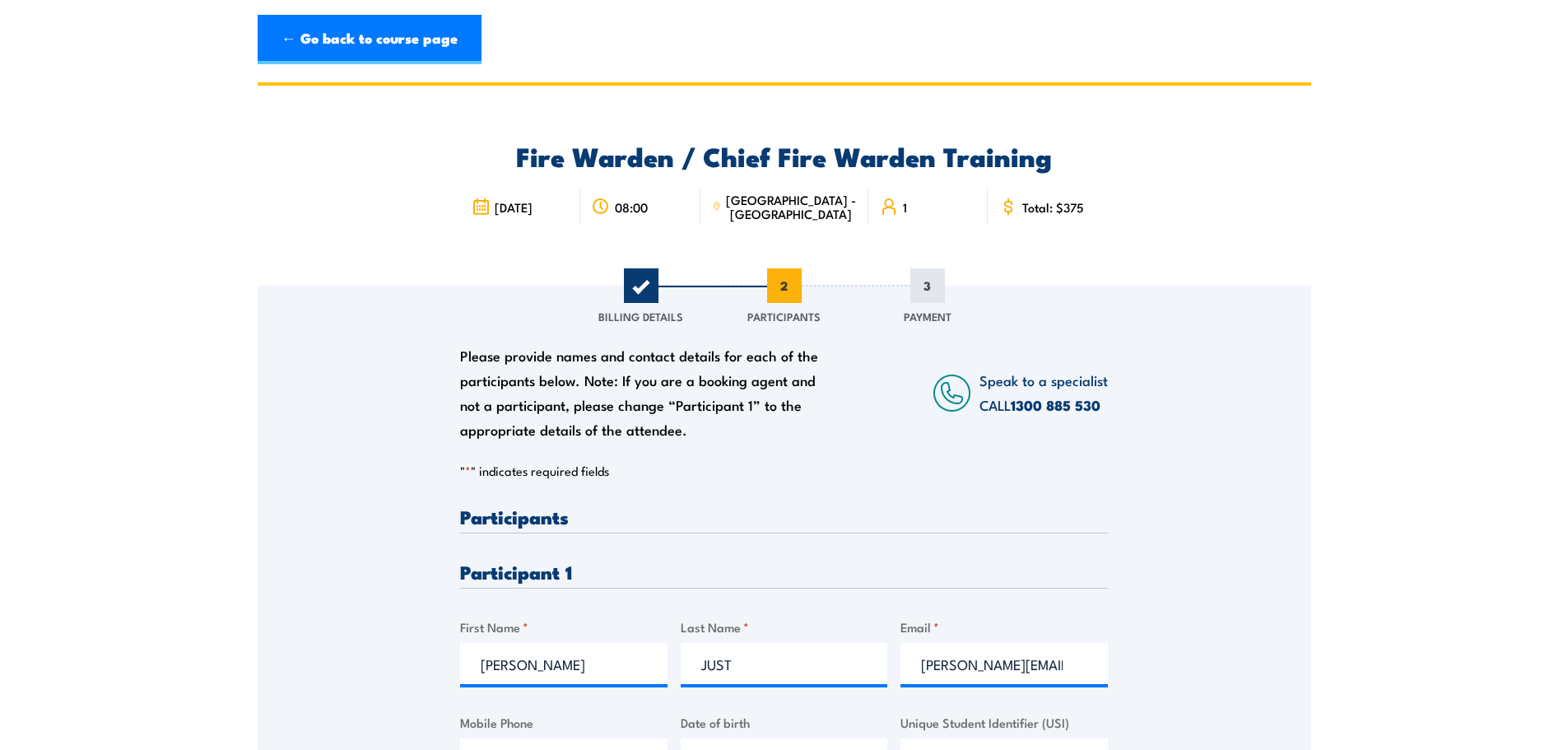
type input "__/__/____"
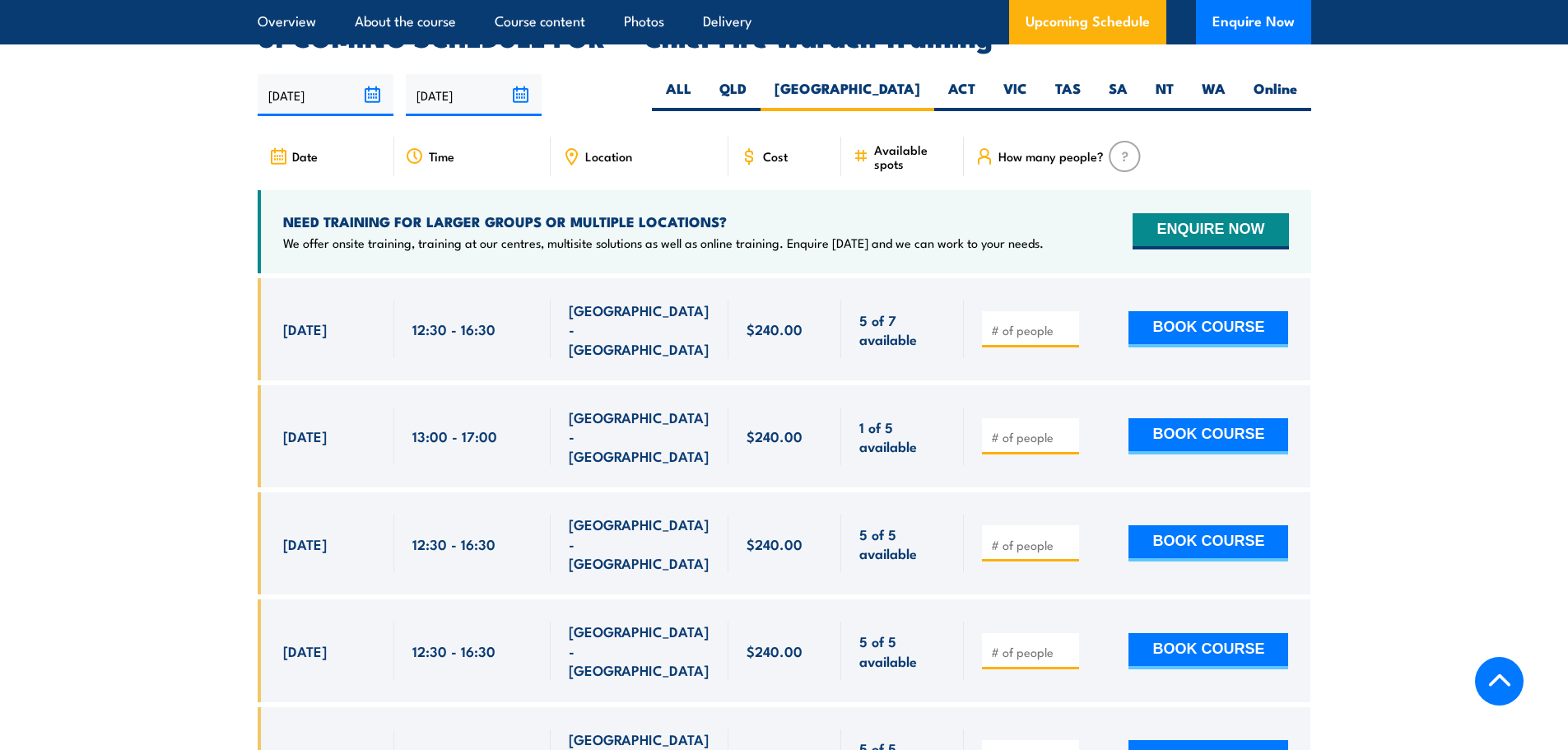
scroll to position [3018, 0]
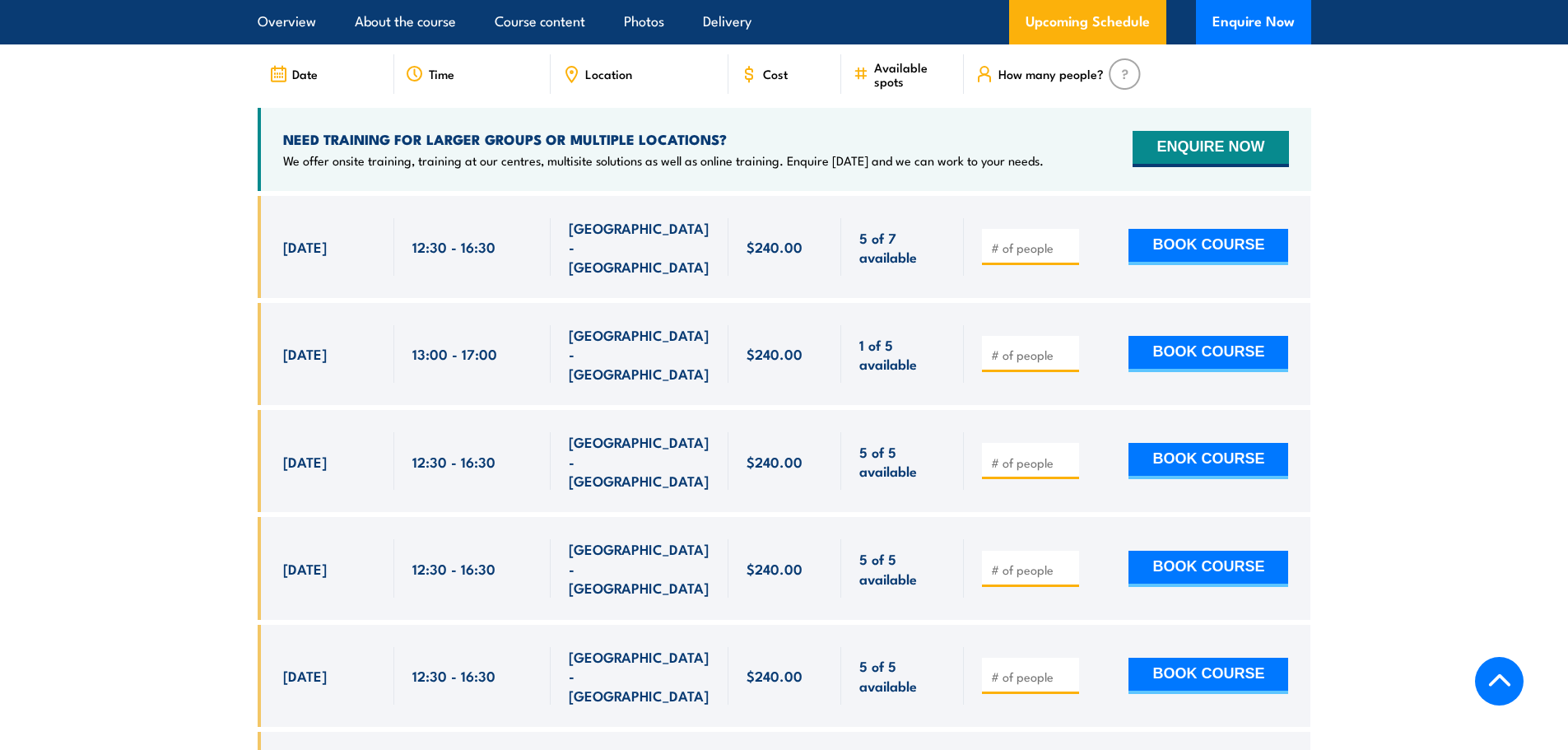
click at [1051, 669] on input "number" at bounding box center [1032, 676] width 82 height 17
type input "1"
click at [1173, 658] on button "BOOK COURSE" at bounding box center [1208, 676] width 159 height 36
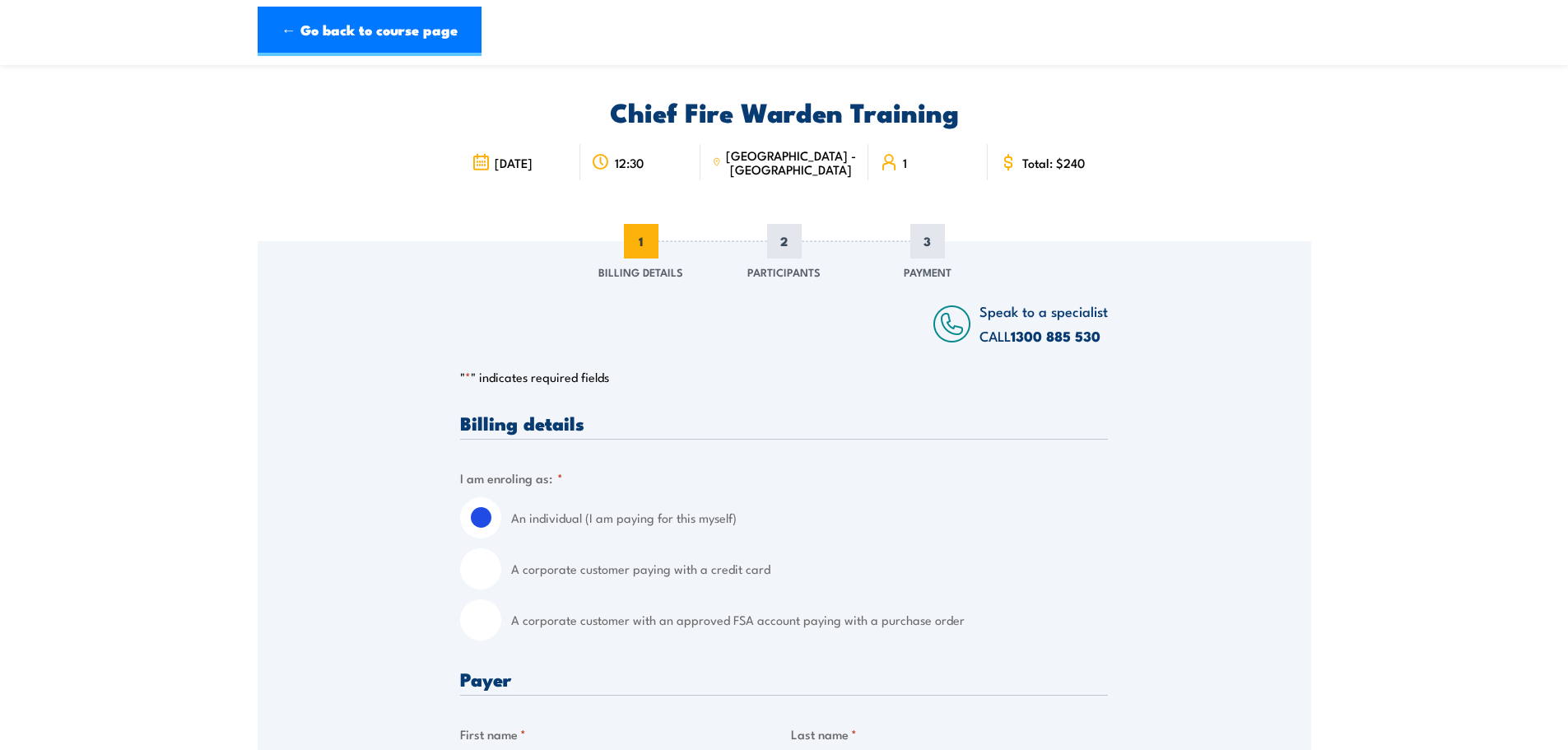
scroll to position [82, 0]
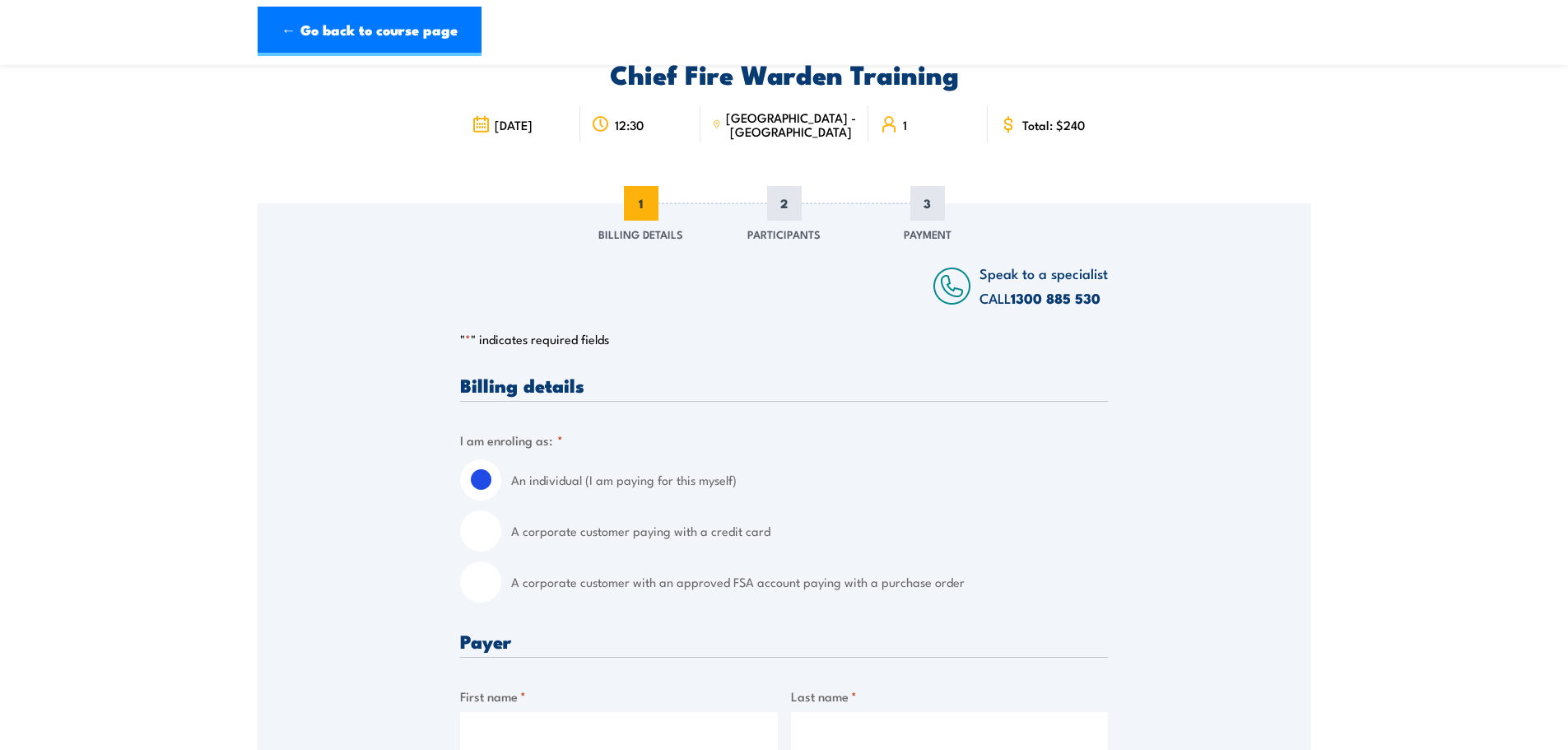
click at [479, 589] on input "A corporate customer with an approved FSA account paying with a purchase order" at bounding box center [480, 582] width 41 height 41
radio input "true"
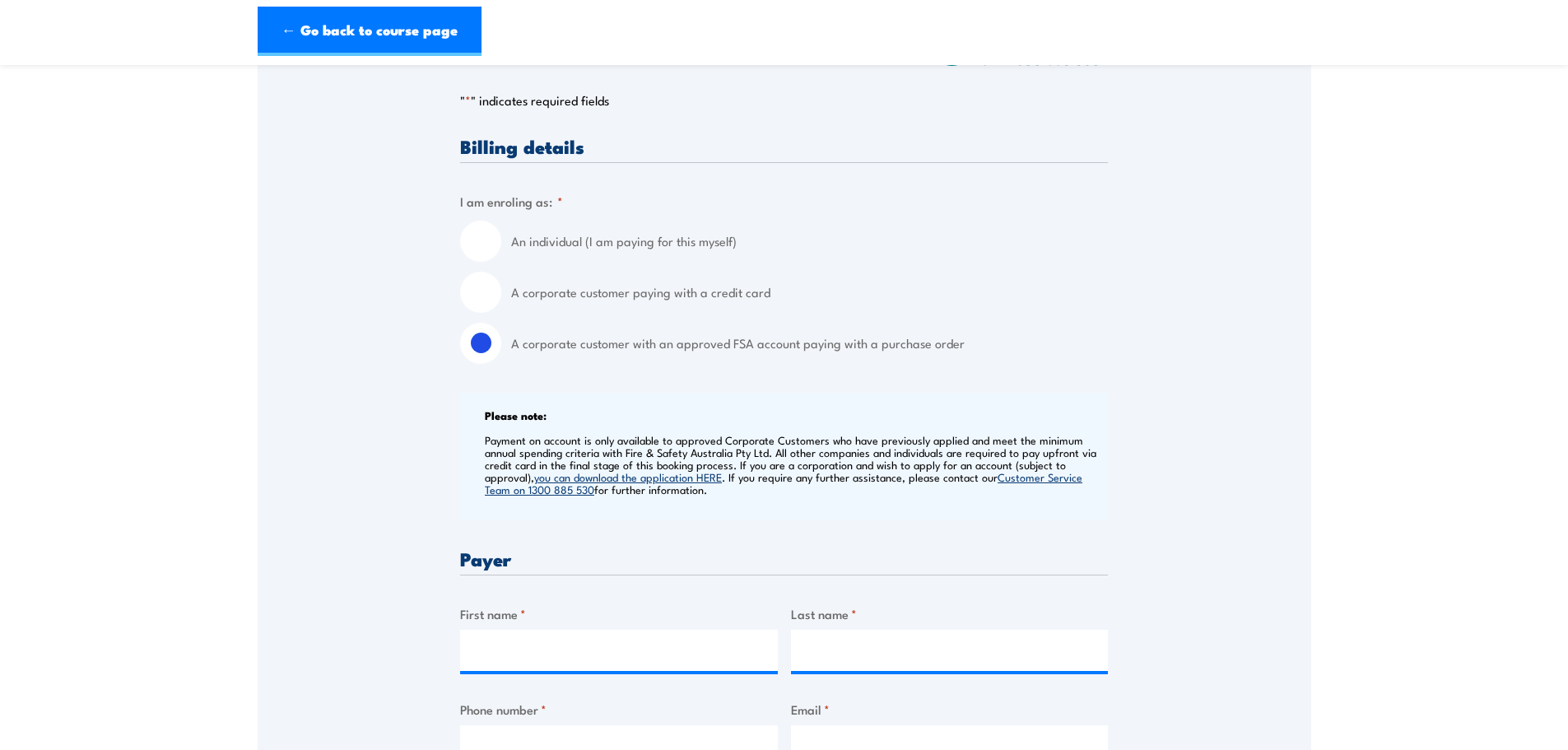
scroll to position [412, 0]
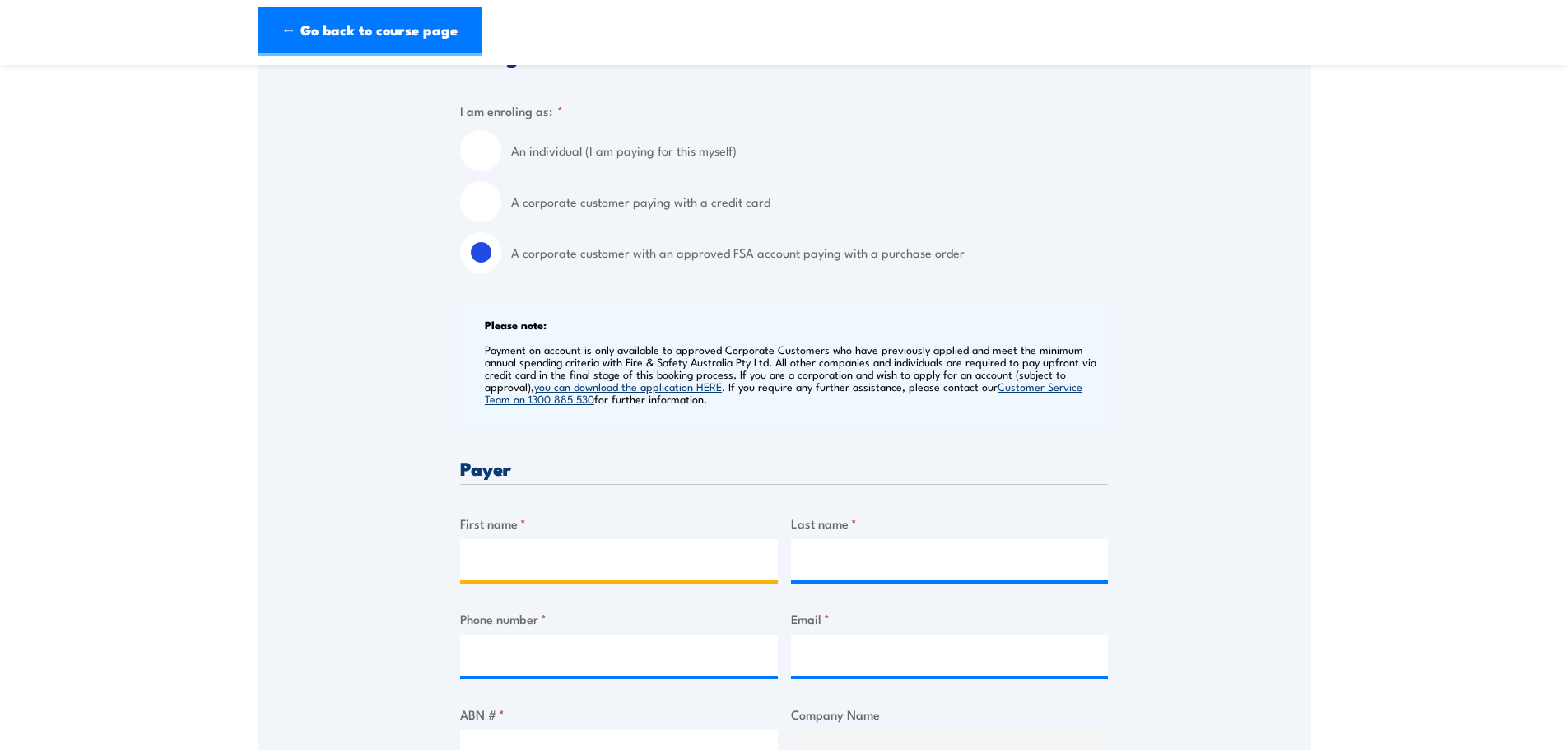
click at [507, 564] on input "First name *" at bounding box center [618, 559] width 318 height 41
type input "walid"
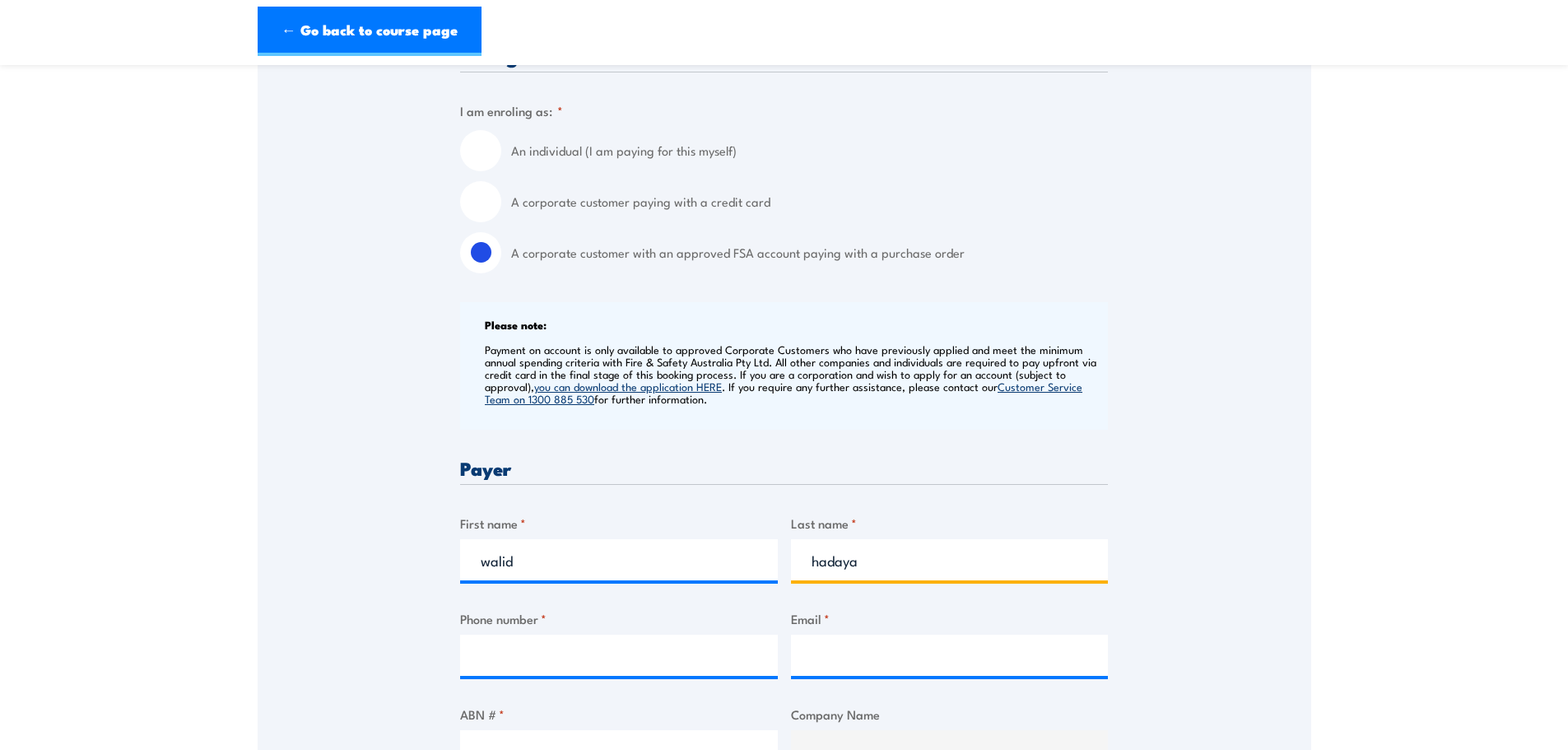
type input "hadaya"
click at [504, 647] on input "Phone number *" at bounding box center [618, 654] width 318 height 41
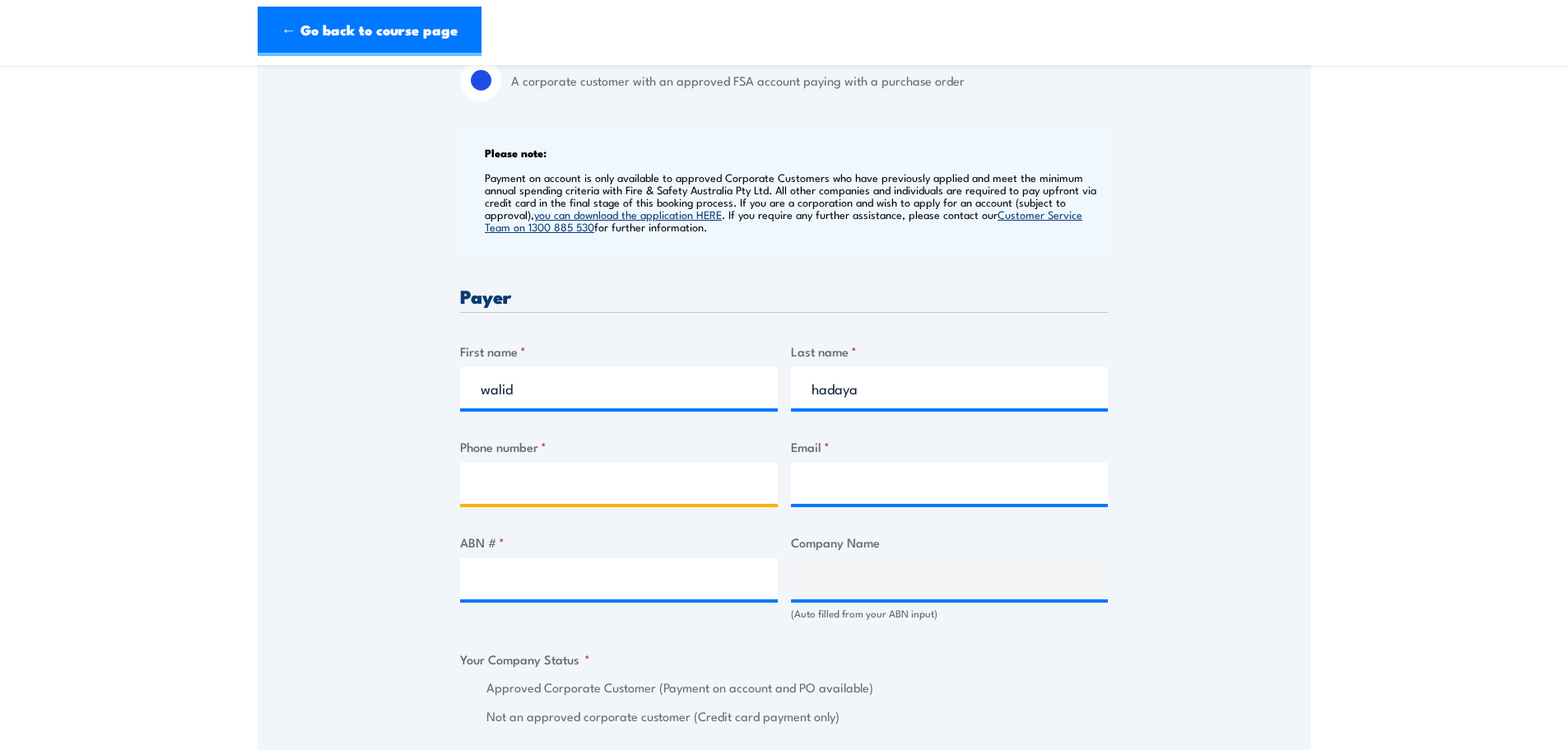
scroll to position [740, 0]
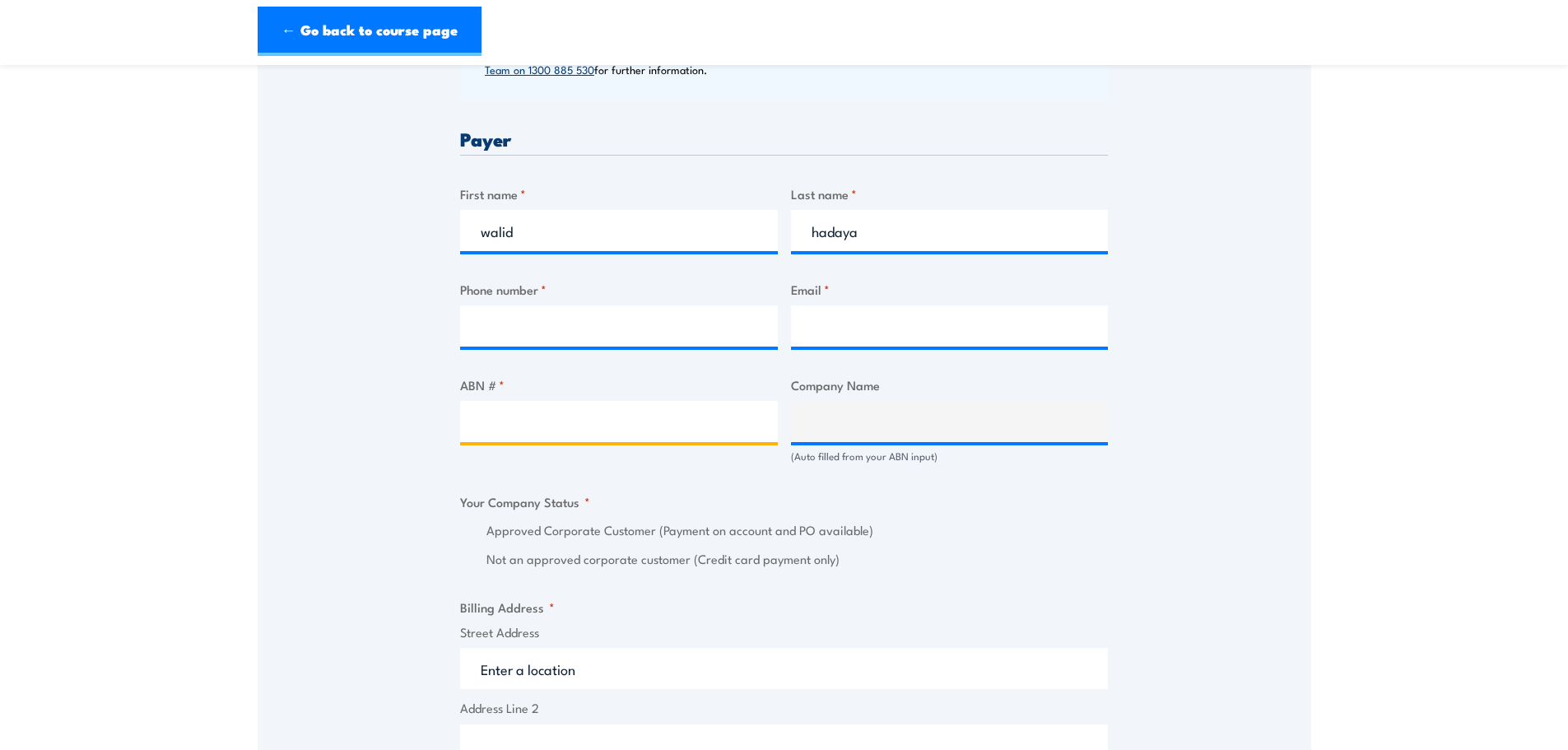
click at [616, 407] on input "ABN # *" at bounding box center [618, 421] width 318 height 41
paste input "85 003 840 319"
type input "85 003 840 319"
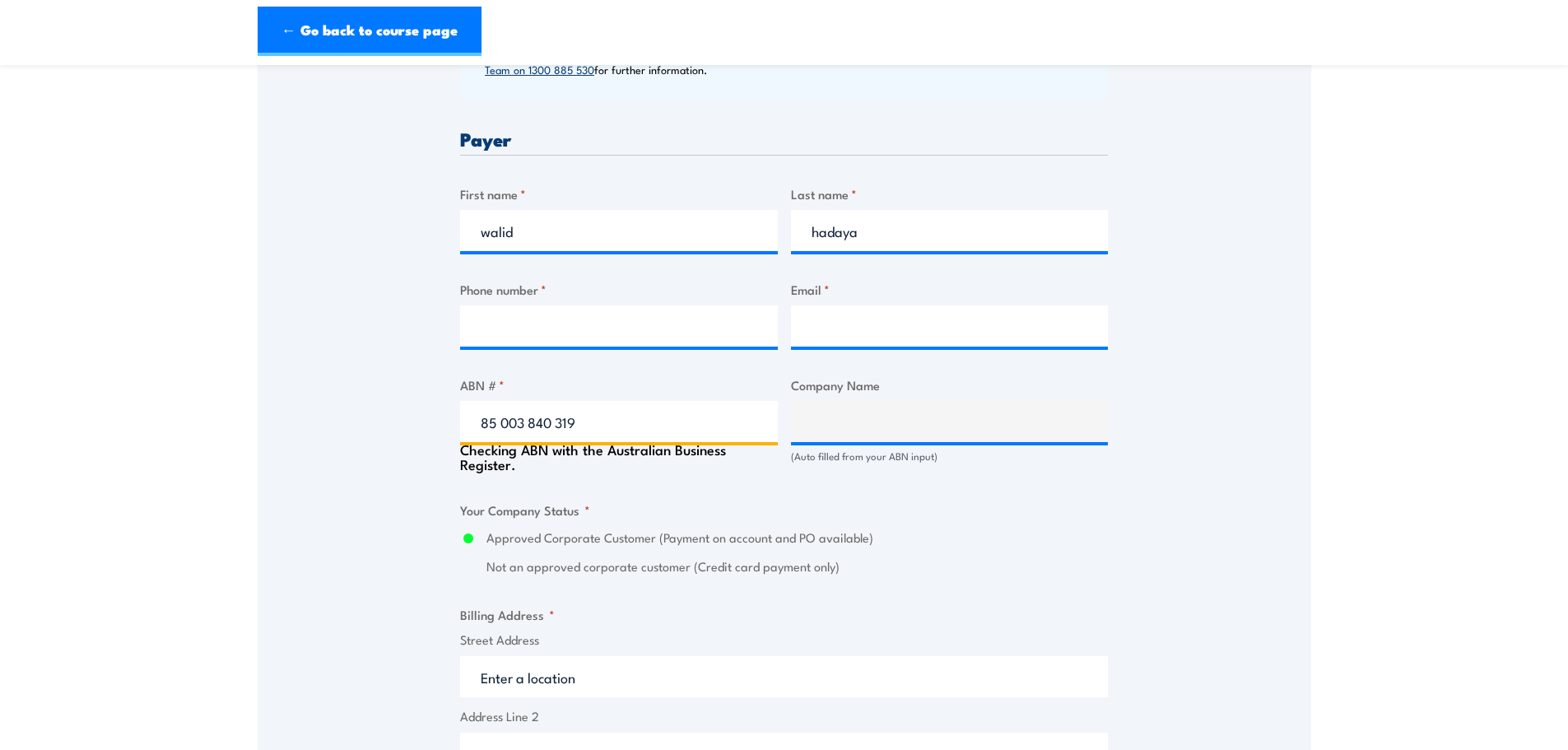
type input "MAINFREIGHT DISTRIBUTION PTY LIMITED"
radio input "true"
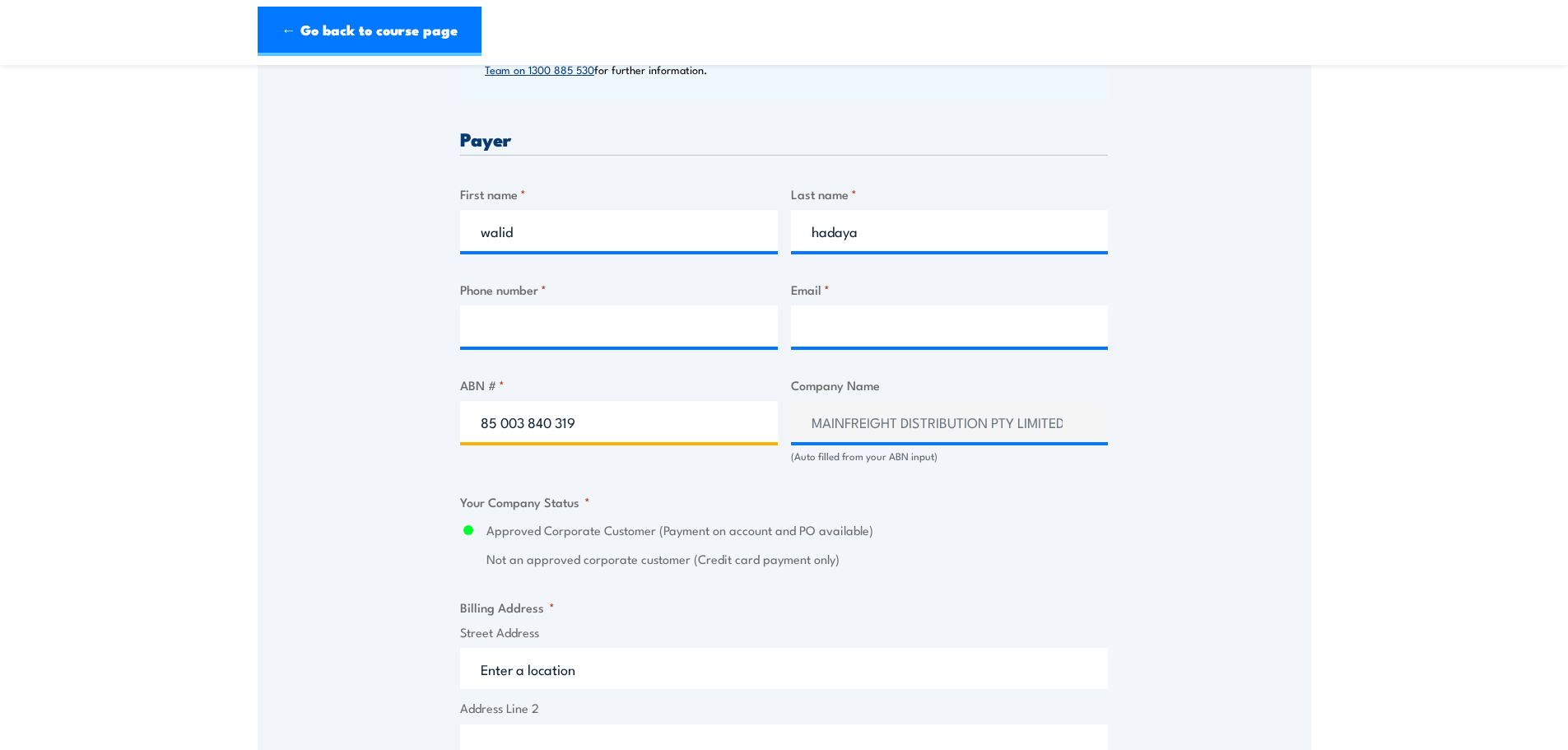
type input "85 003 840 319"
drag, startPoint x: 1106, startPoint y: 617, endPoint x: 891, endPoint y: 379, distance: 320.7
click at [1101, 579] on div "Billing details I am enroling as: * An individual (I am paying for this myself)…" at bounding box center [783, 568] width 647 height 1702
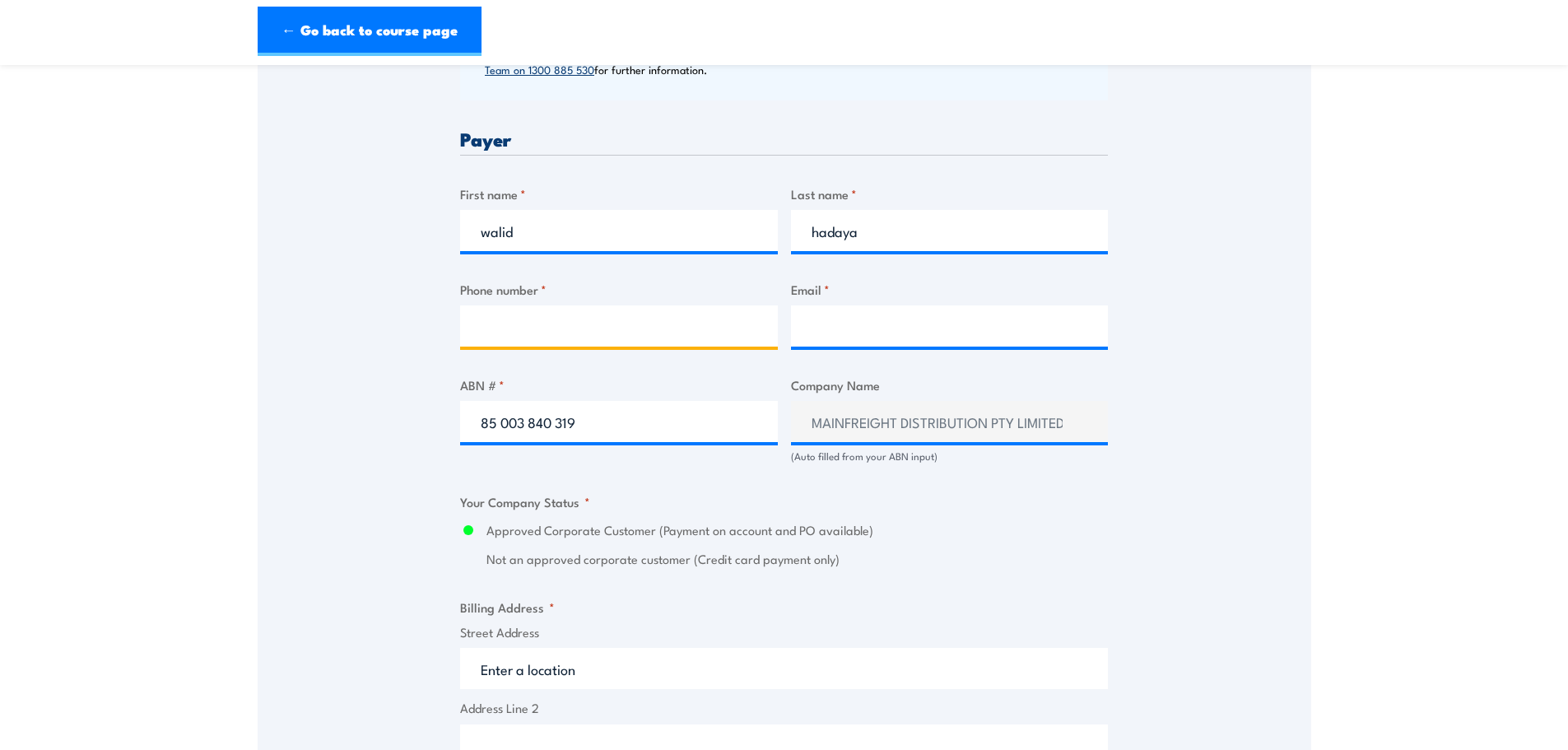
click at [640, 329] on input "Phone number *" at bounding box center [618, 326] width 318 height 41
paste input "61242760105"
type input "61242760105"
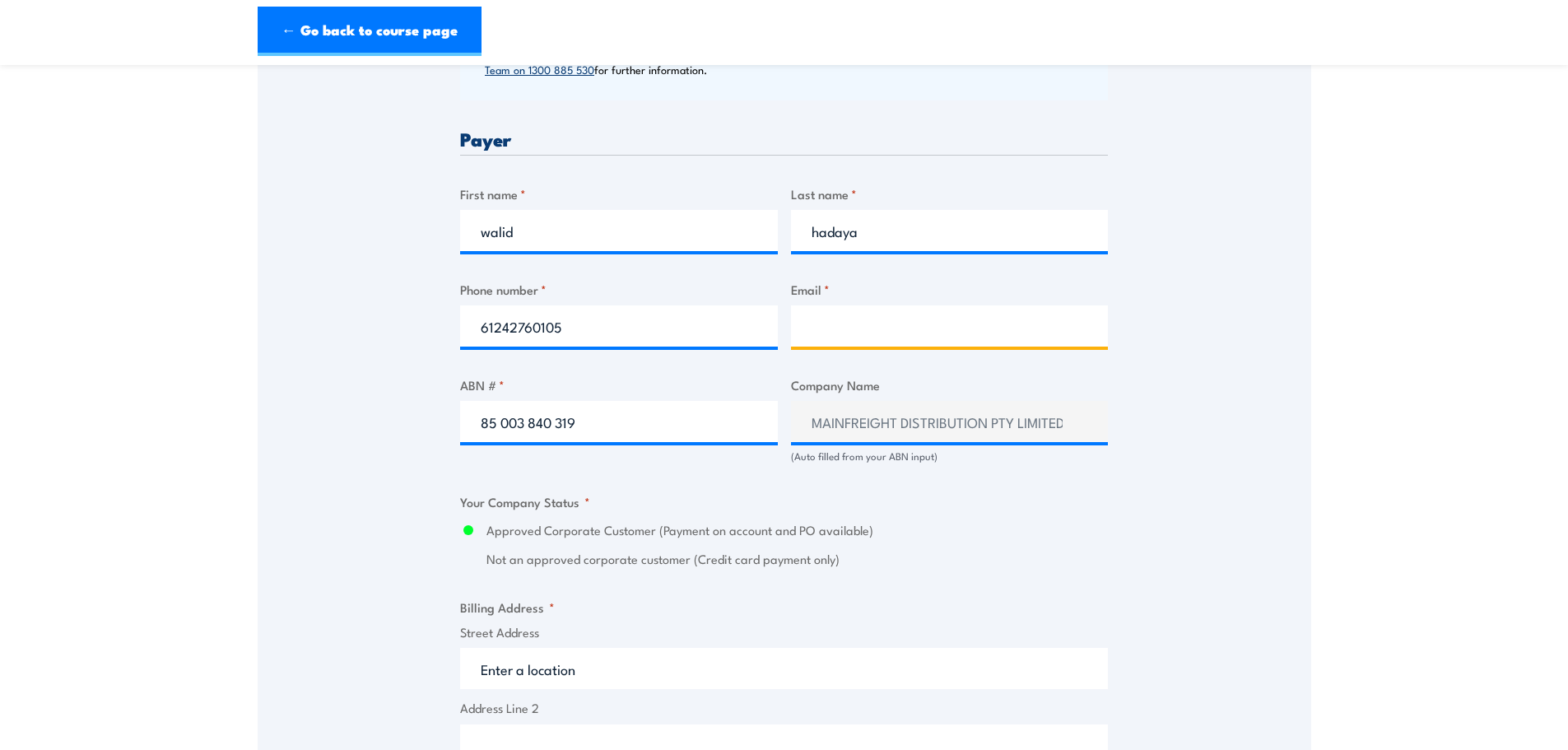
click at [890, 341] on input "Email *" at bounding box center [950, 326] width 318 height 41
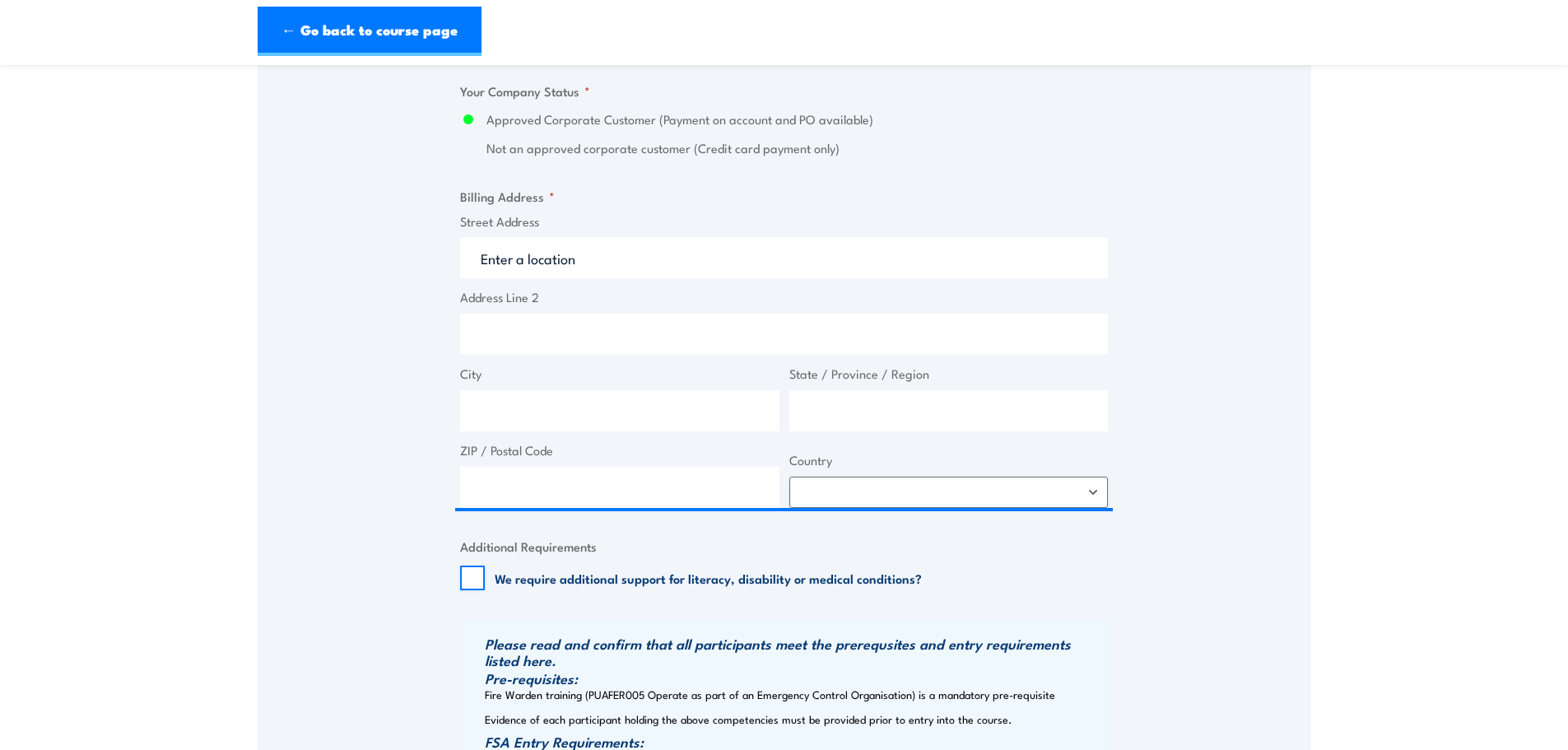
scroll to position [1152, 0]
type input "[EMAIL_ADDRESS][DOMAIN_NAME]"
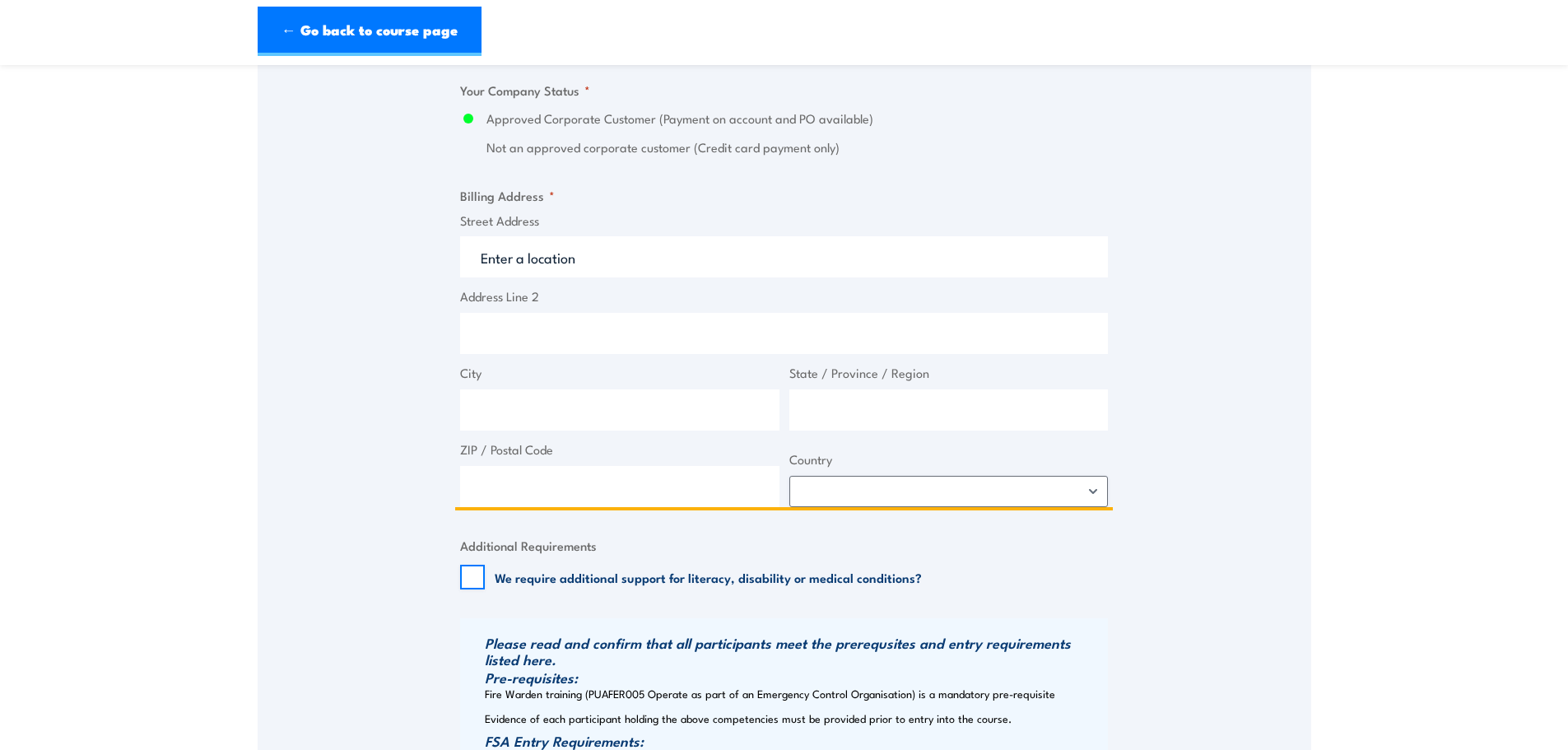
click at [590, 241] on input "Street Address" at bounding box center [783, 257] width 647 height 41
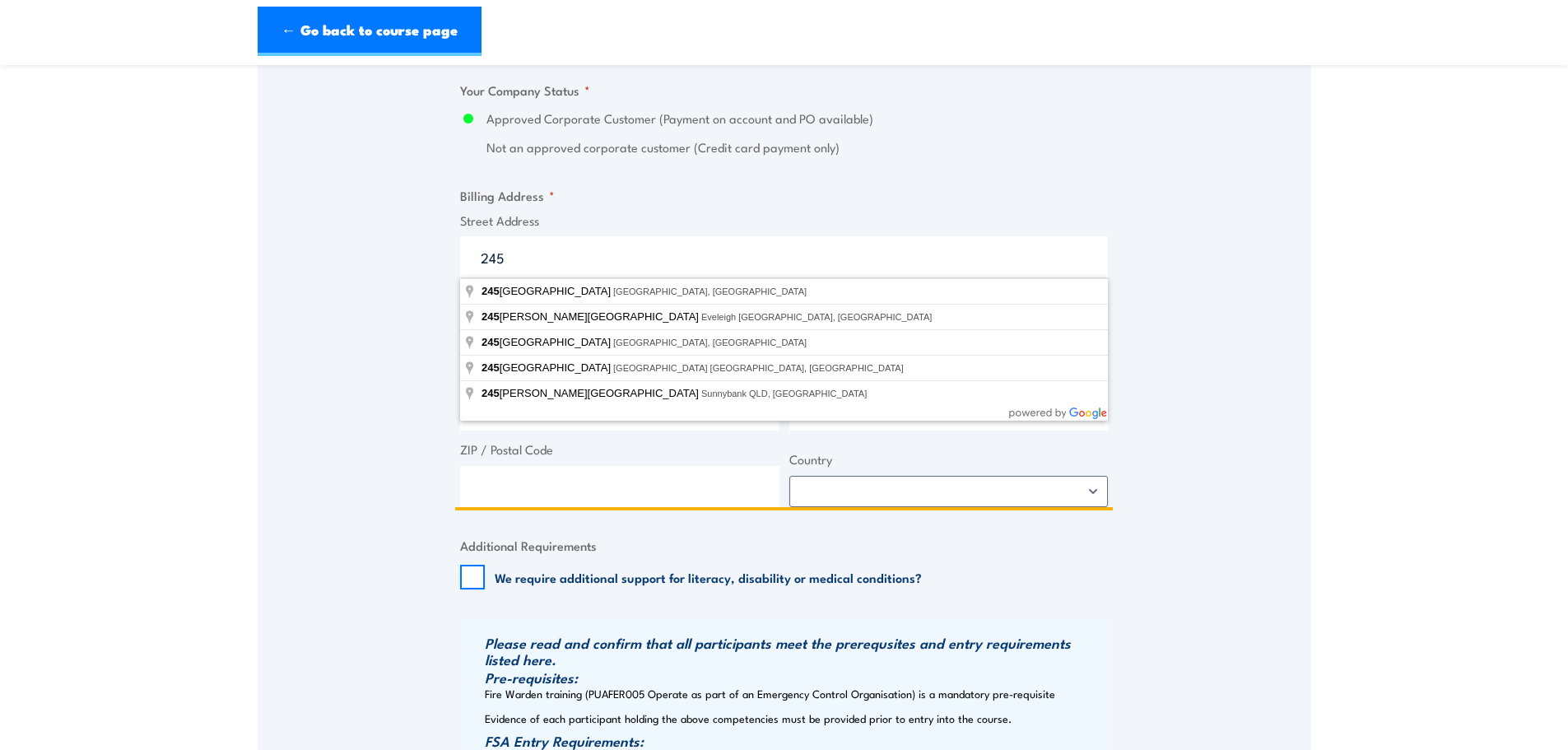
type input "245"
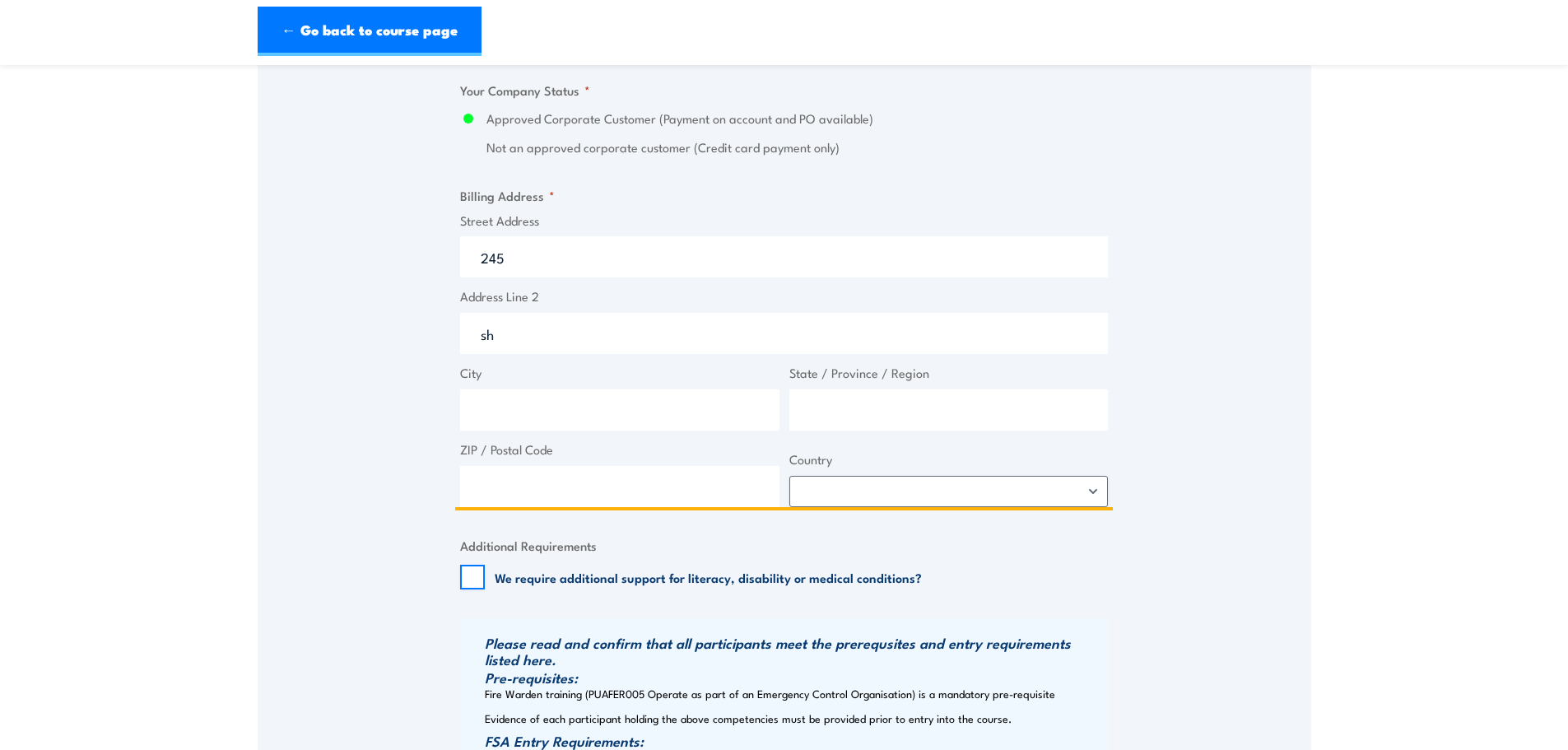
type input "s"
drag, startPoint x: 615, startPoint y: 270, endPoint x: 623, endPoint y: 265, distance: 9.4
click at [623, 265] on input "245" at bounding box center [783, 257] width 647 height 41
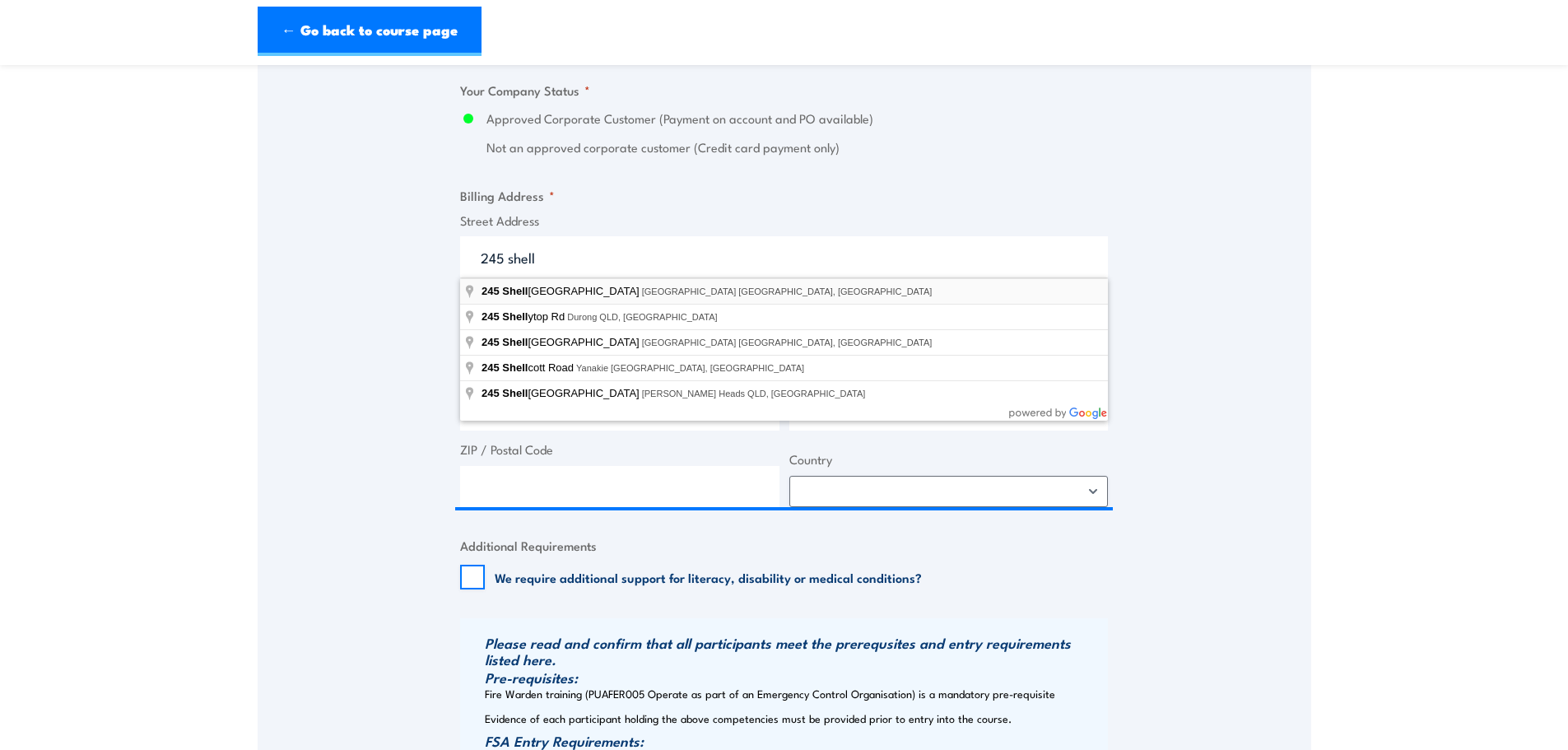
type input "[STREET_ADDRESS]"
type input "[GEOGRAPHIC_DATA]"
type input "2505"
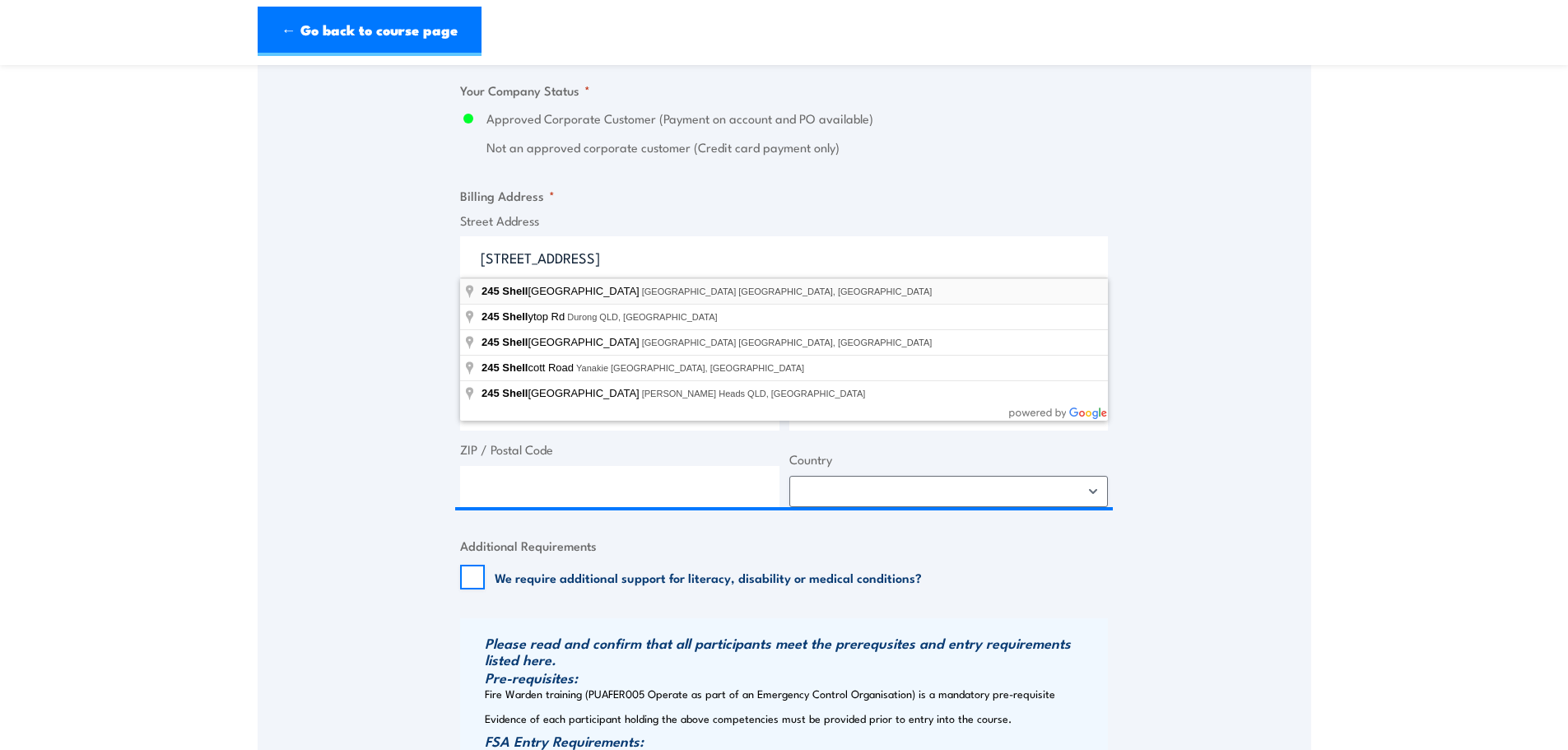
select select "[GEOGRAPHIC_DATA]"
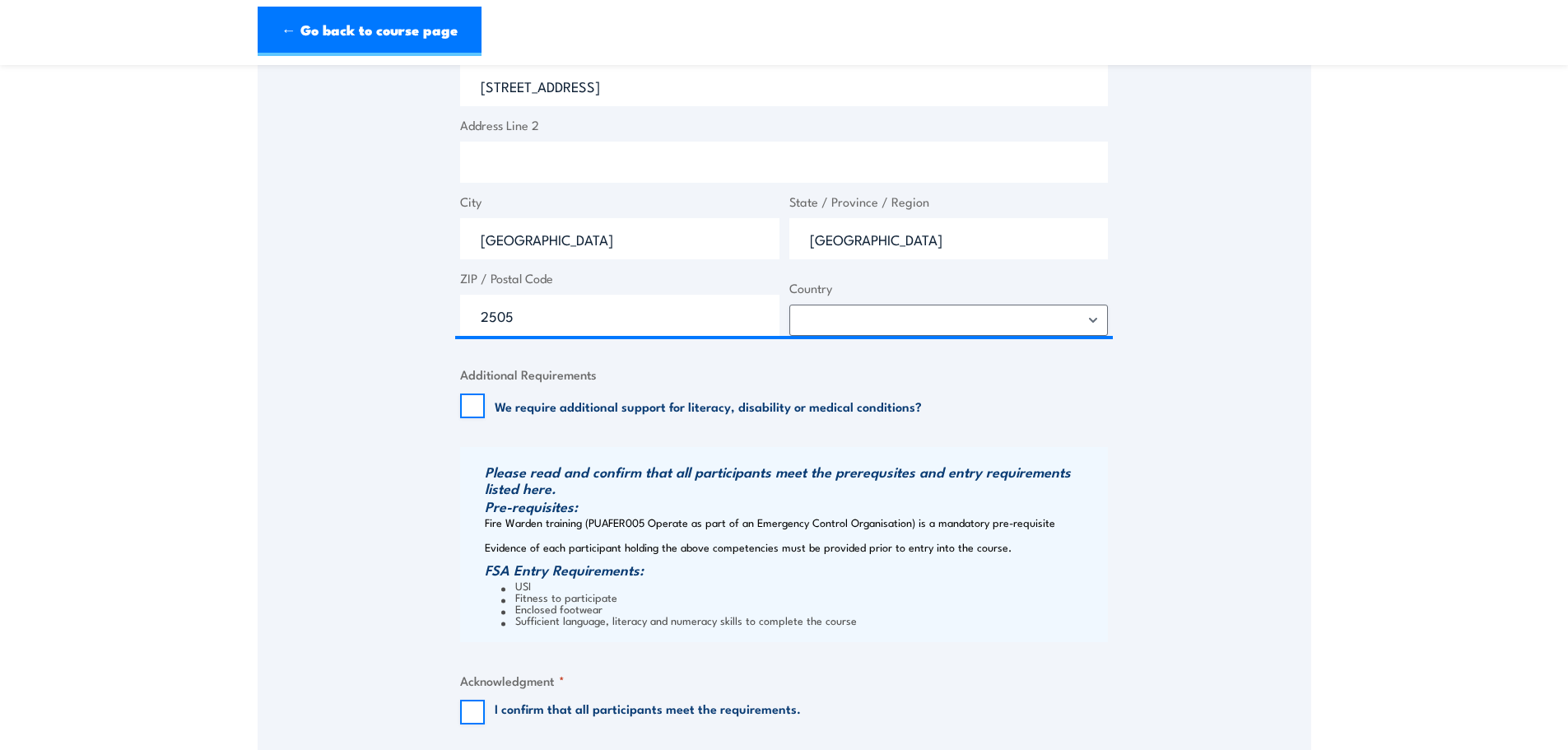
scroll to position [1482, 0]
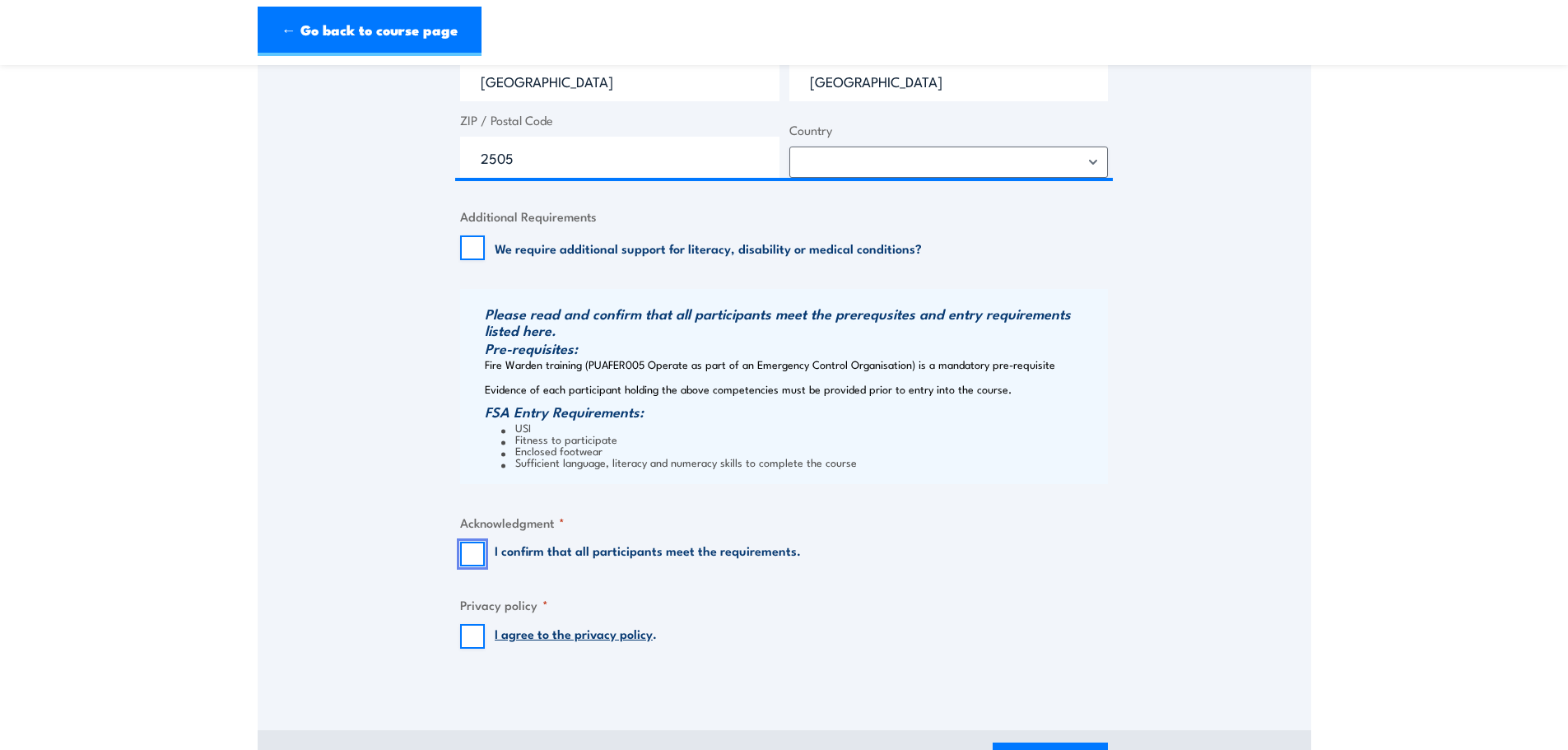
click at [477, 556] on input "I confirm that all participants meet the requirements." at bounding box center [472, 554] width 25 height 25
checkbox input "true"
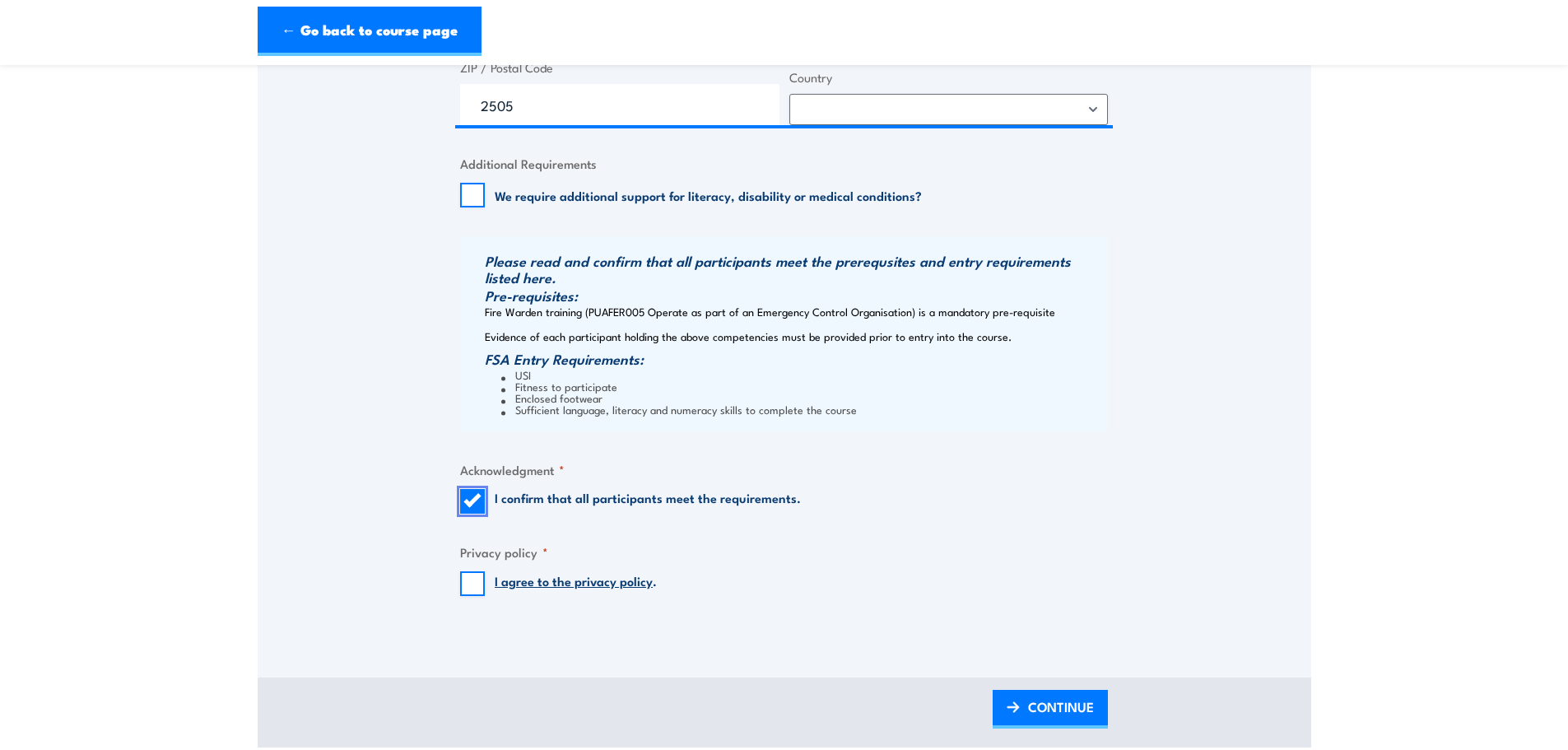
scroll to position [1564, 0]
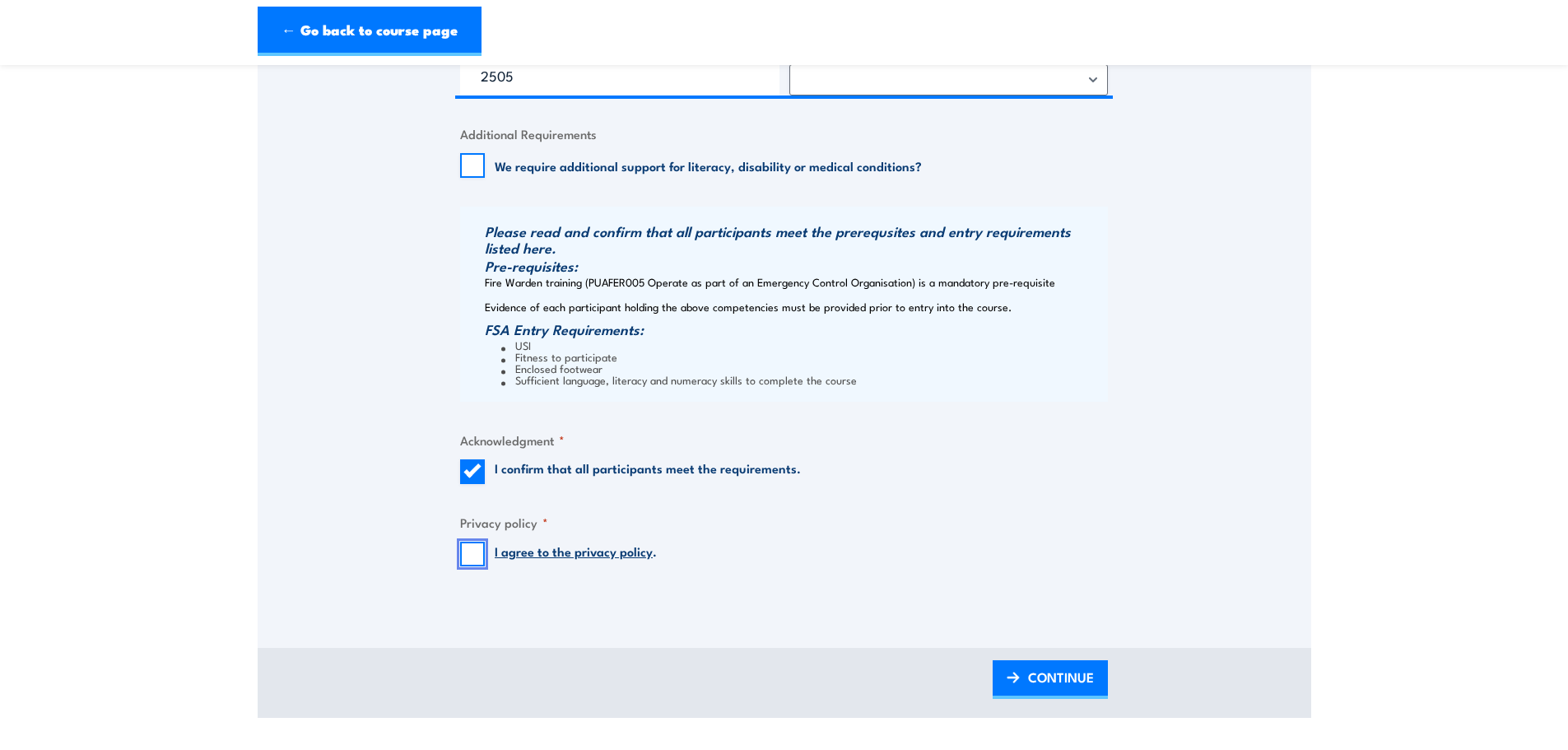
click at [462, 549] on input "I agree to the privacy policy ." at bounding box center [472, 554] width 25 height 25
checkbox input "true"
click at [1025, 669] on link "CONTINUE" at bounding box center [1050, 679] width 116 height 39
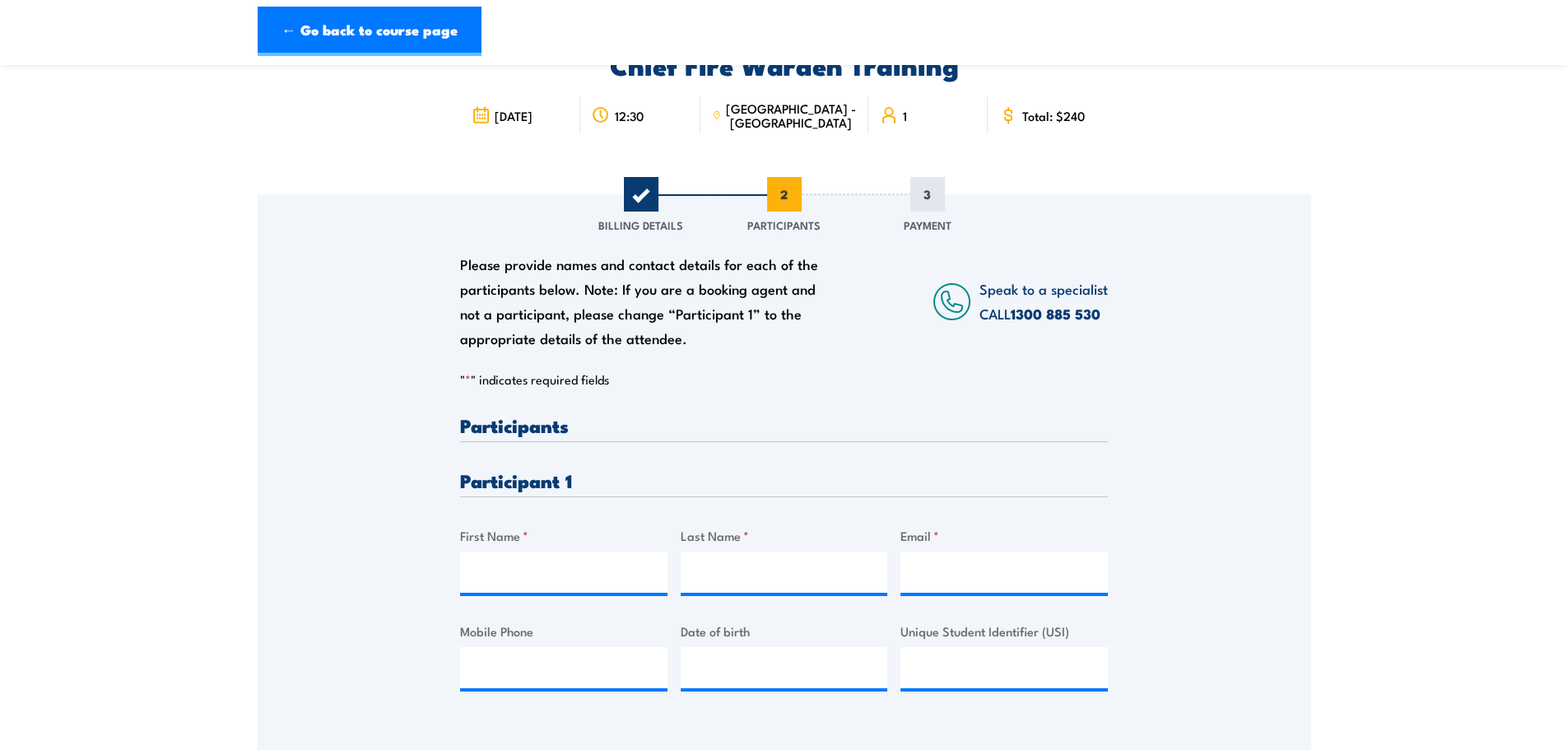
scroll to position [329, 0]
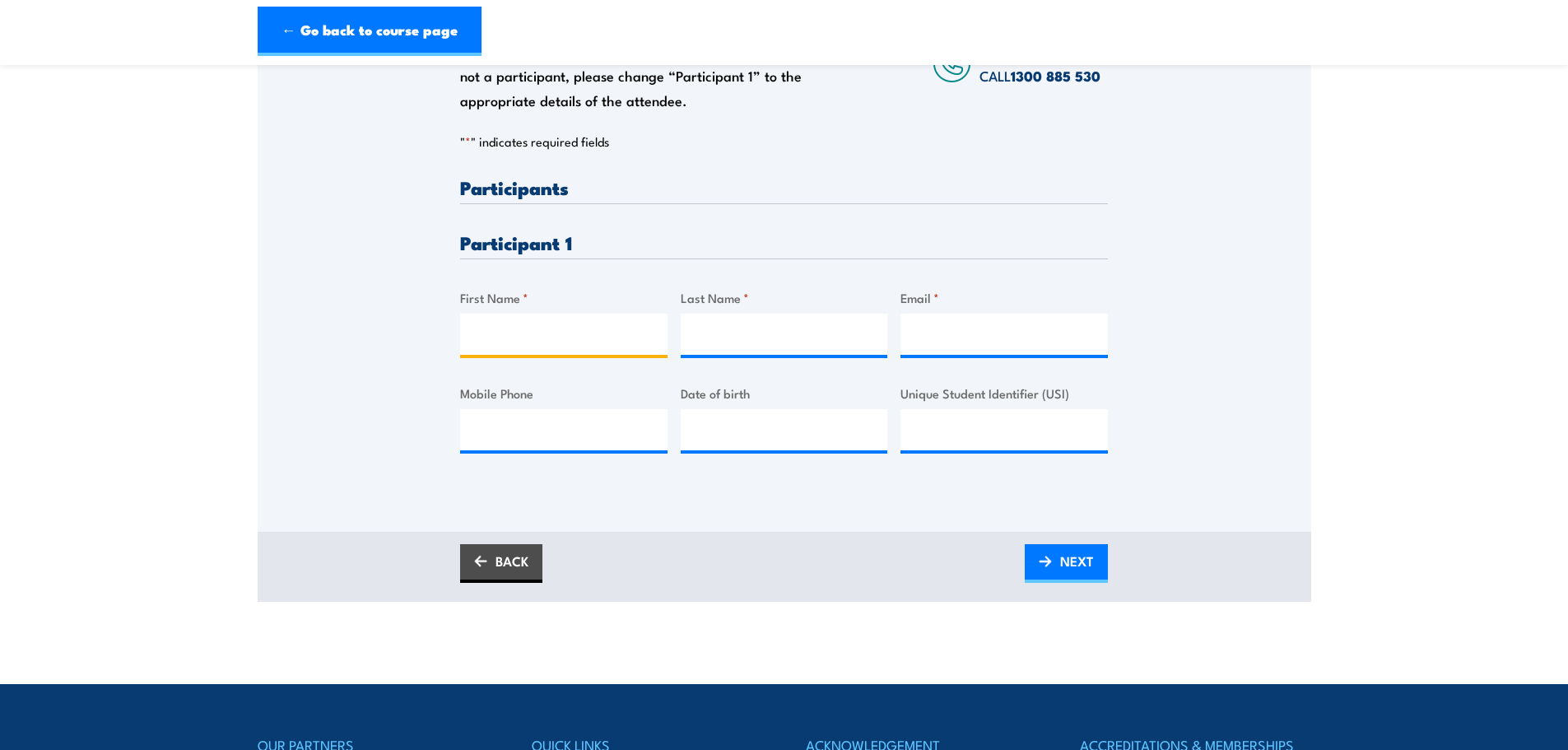
click at [619, 337] on input "First Name *" at bounding box center [563, 334] width 208 height 41
type input "[PERSON_NAME]"
click at [716, 354] on div "w" at bounding box center [784, 334] width 208 height 41
click at [726, 341] on input "w" at bounding box center [784, 334] width 208 height 41
click at [727, 342] on input "w" at bounding box center [784, 334] width 208 height 41
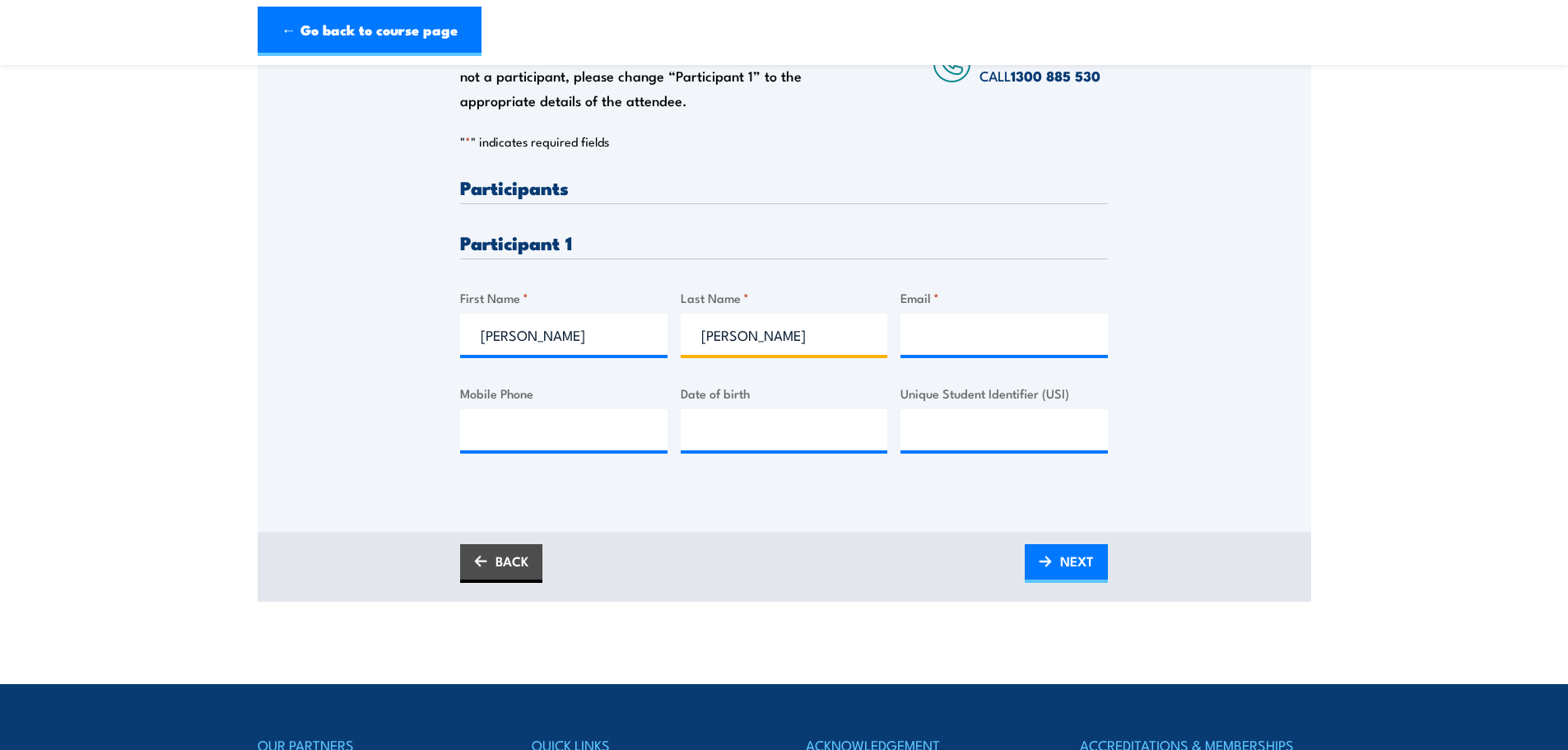
type input "[PERSON_NAME]"
type input "[PERSON_NAME][EMAIL_ADDRESS][PERSON_NAME][DOMAIN_NAME]"
click at [552, 410] on input "Mobile Phone" at bounding box center [563, 429] width 208 height 41
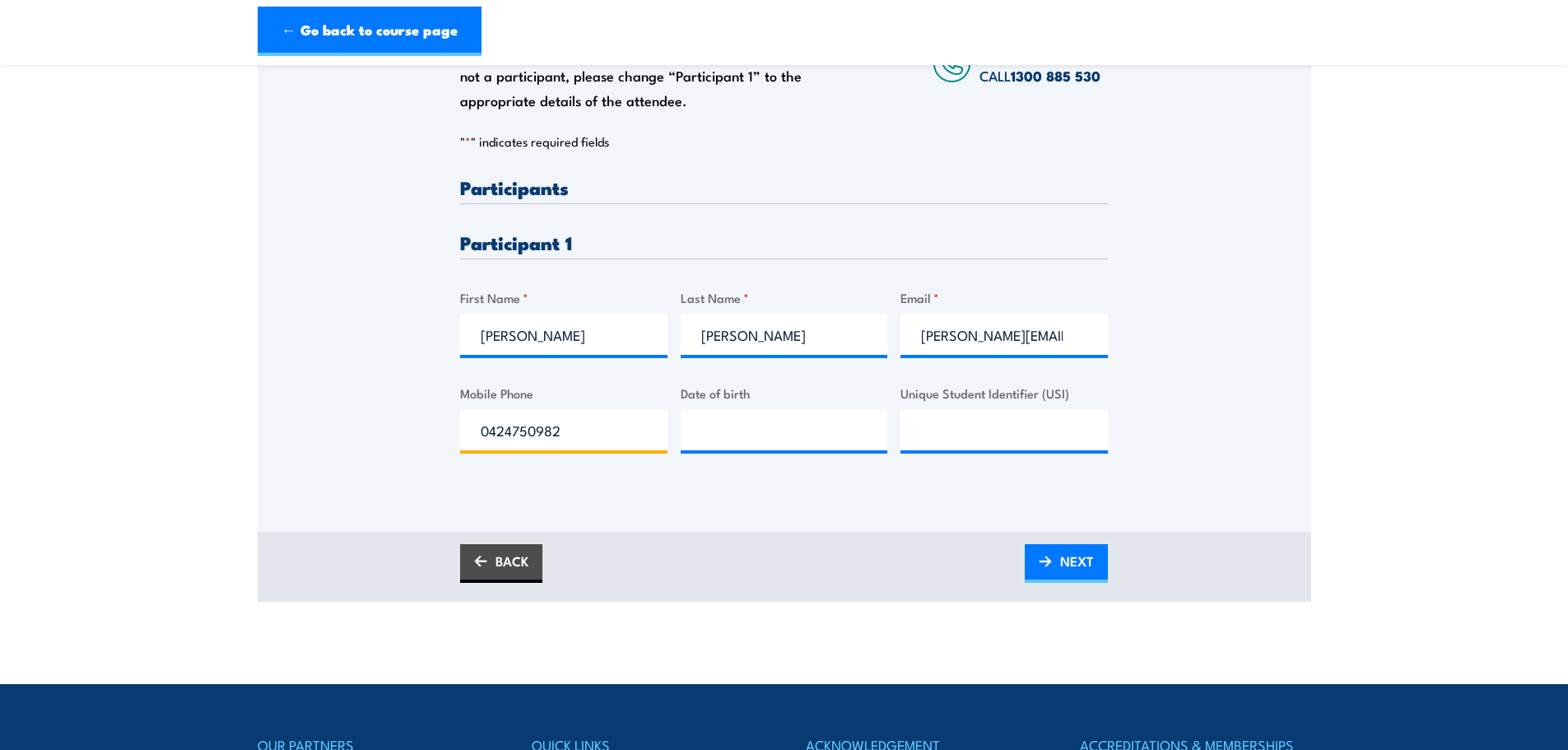
type input "0424750982"
type input "[DATE]"
